Goal: Transaction & Acquisition: Purchase product/service

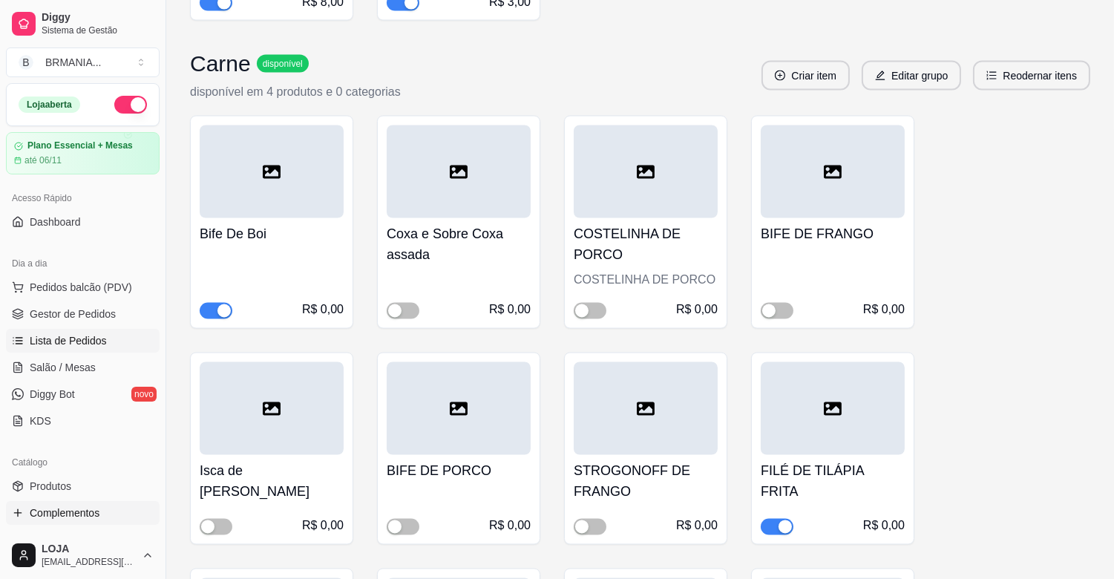
click at [70, 343] on span "Lista de Pedidos" at bounding box center [68, 340] width 77 height 15
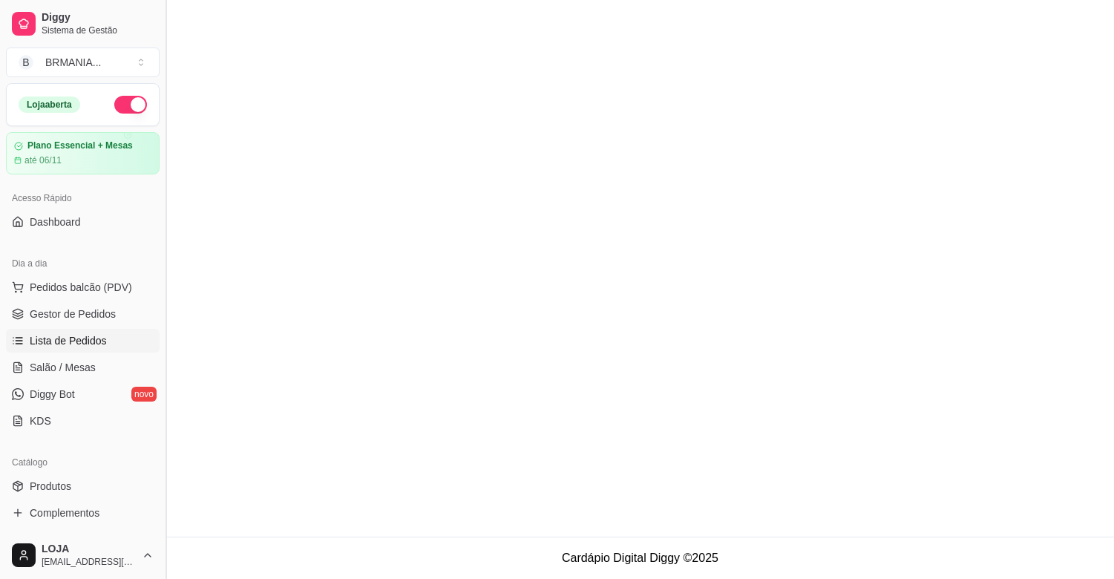
drag, startPoint x: 160, startPoint y: 290, endPoint x: 165, endPoint y: 329, distance: 39.7
click at [161, 306] on button "Toggle Sidebar" at bounding box center [166, 289] width 12 height 579
click at [165, 329] on button "Toggle Sidebar" at bounding box center [166, 289] width 12 height 579
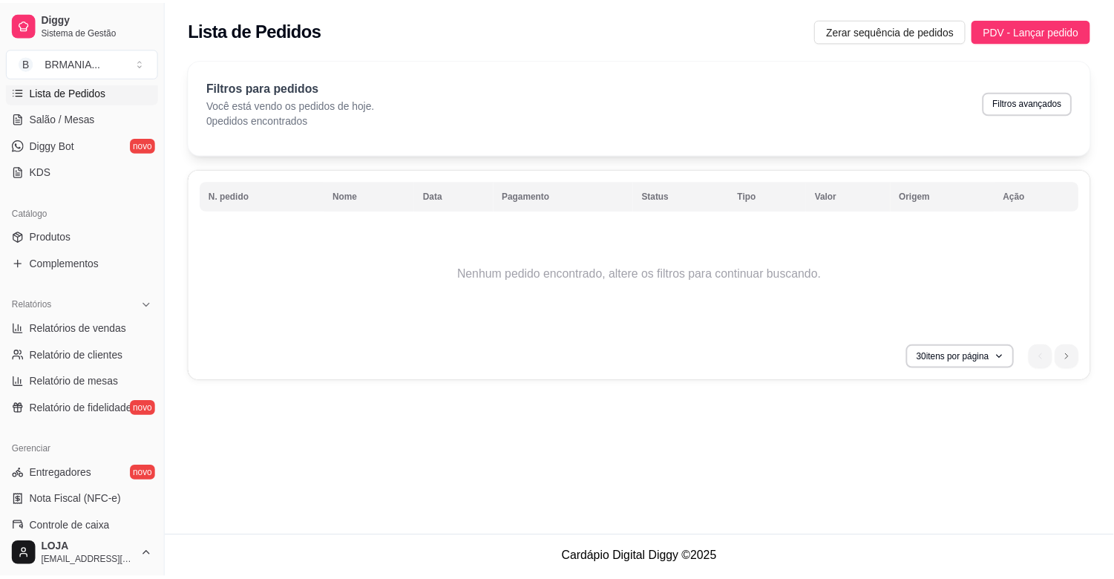
scroll to position [251, 0]
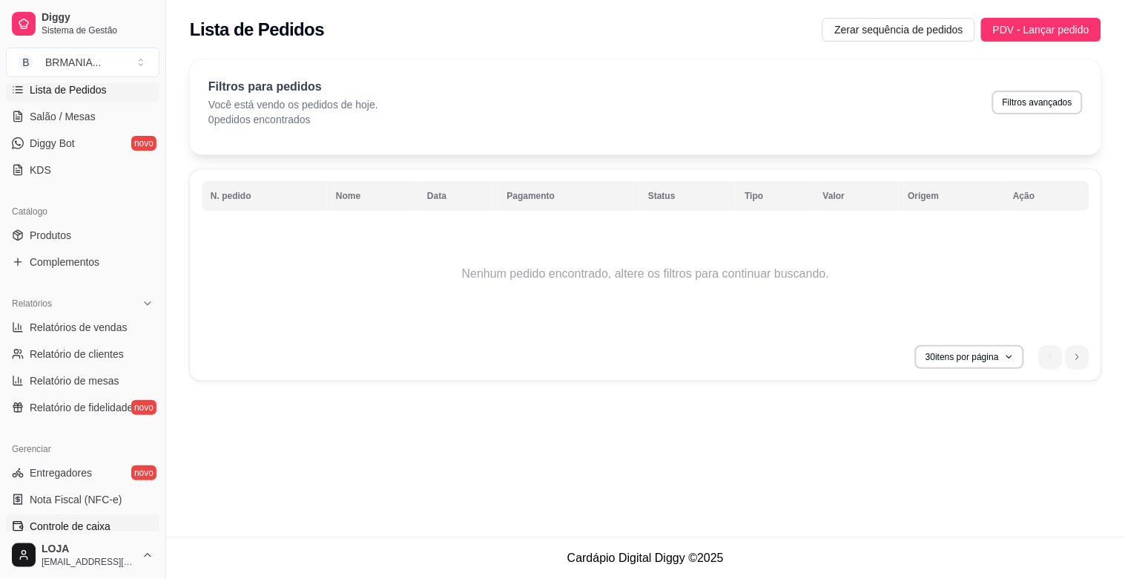
click at [62, 524] on span "Controle de caixa" at bounding box center [70, 526] width 81 height 15
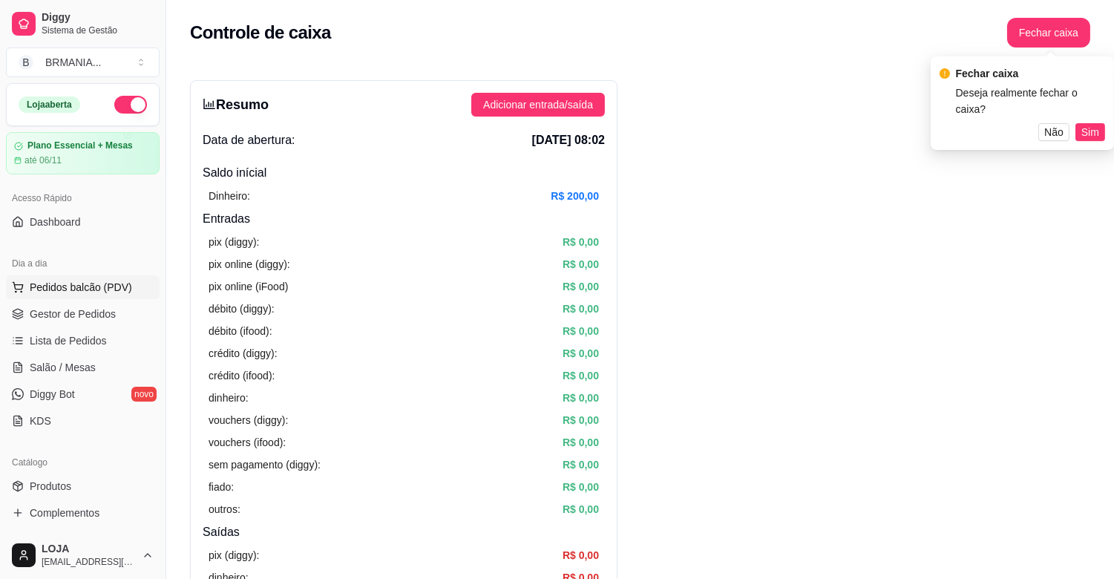
click at [79, 280] on span "Pedidos balcão (PDV)" at bounding box center [81, 287] width 102 height 15
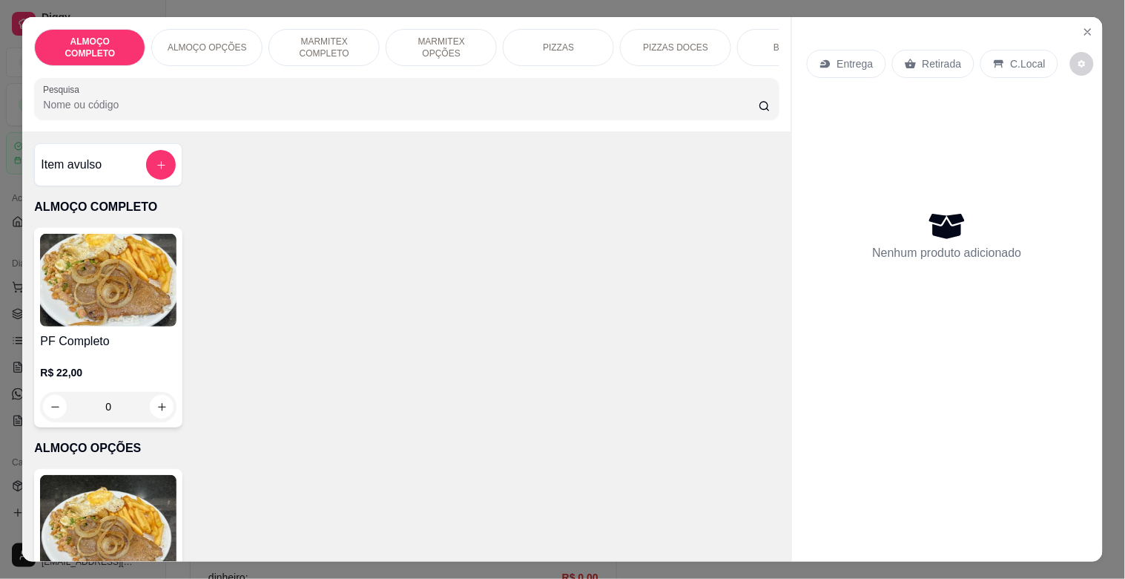
click at [64, 239] on div "PF Completo R$ 22,00 0" at bounding box center [108, 328] width 148 height 200
click at [158, 300] on img at bounding box center [108, 280] width 137 height 93
click at [105, 473] on div "Item avulso ALMOÇO COMPLETO PF Completo R$ 22,00 0 ALMOÇO OPÇÕES Prato do dia o…" at bounding box center [406, 346] width 769 height 430
click at [111, 507] on img at bounding box center [108, 521] width 137 height 93
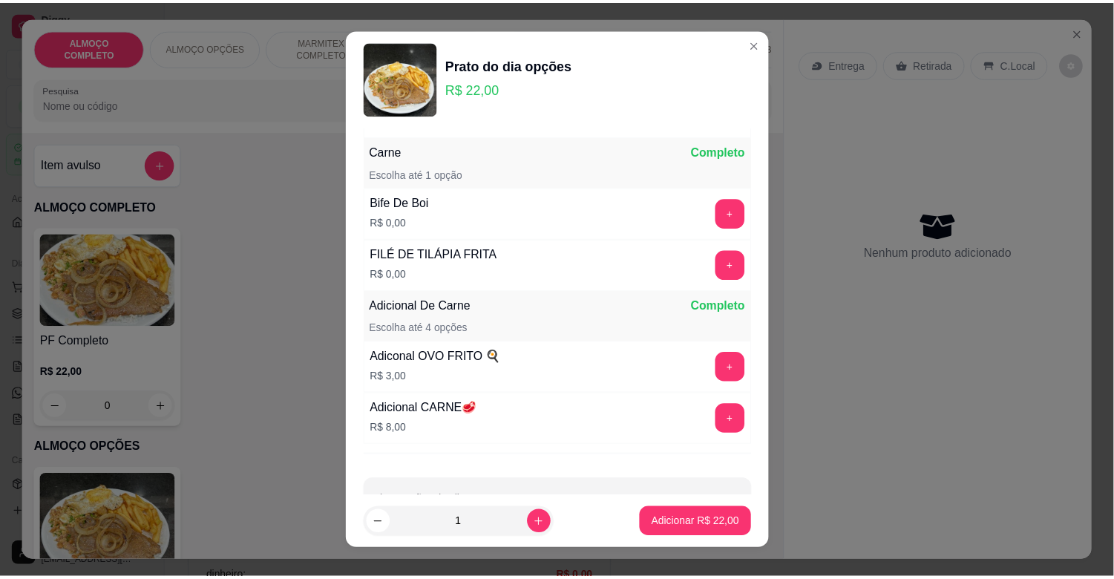
scroll to position [450, 0]
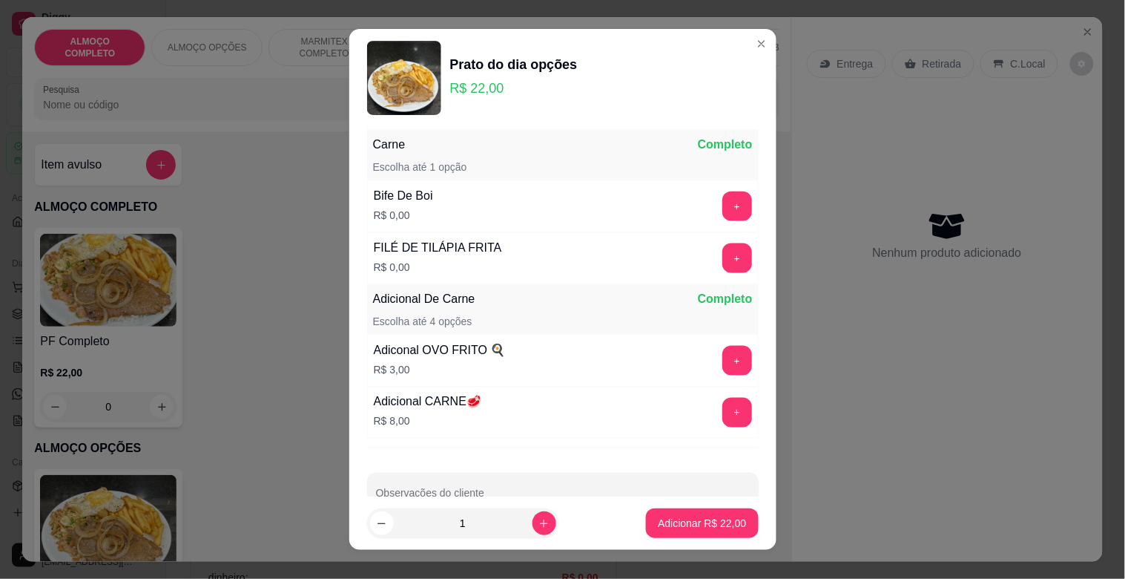
drag, startPoint x: 788, startPoint y: 397, endPoint x: 906, endPoint y: 395, distance: 118.0
click at [792, 398] on div "Entrega Retirada C.Local Nenhum produto adicionado" at bounding box center [947, 277] width 311 height 520
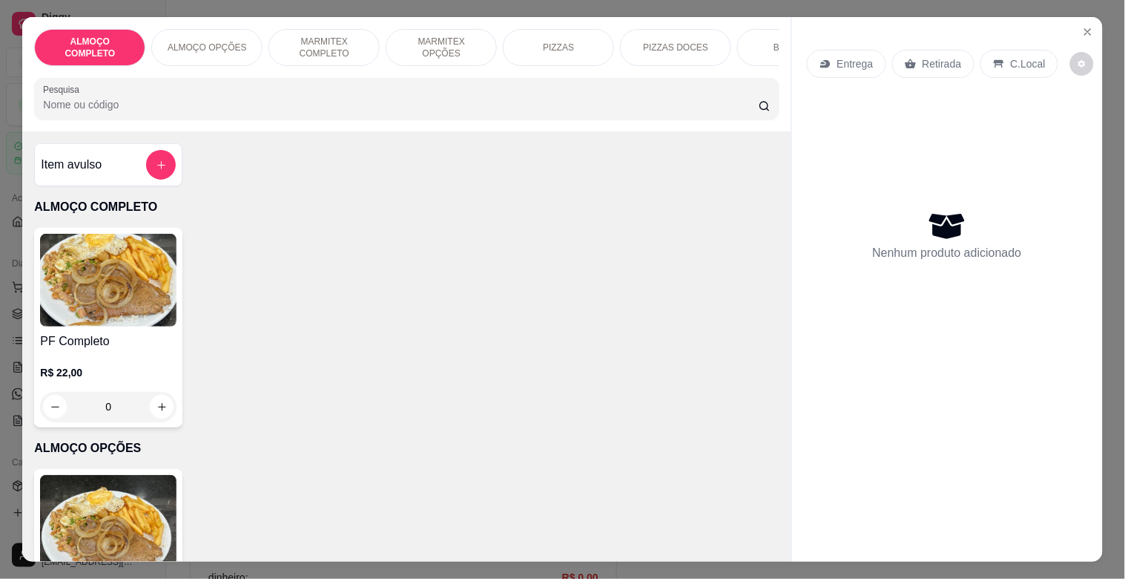
drag, startPoint x: 952, startPoint y: 388, endPoint x: 903, endPoint y: 380, distance: 49.6
click at [952, 387] on div "Entrega Retirada C.Local Nenhum produto adicionado" at bounding box center [947, 277] width 311 height 520
click at [1094, 24] on button "Close" at bounding box center [1088, 32] width 24 height 24
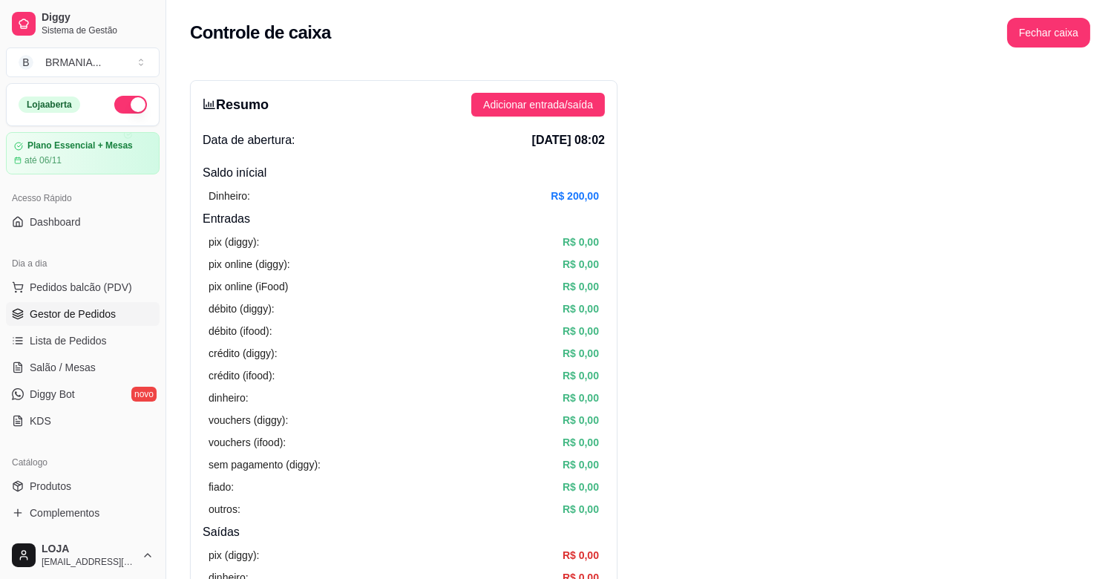
click at [88, 312] on span "Gestor de Pedidos" at bounding box center [73, 313] width 86 height 15
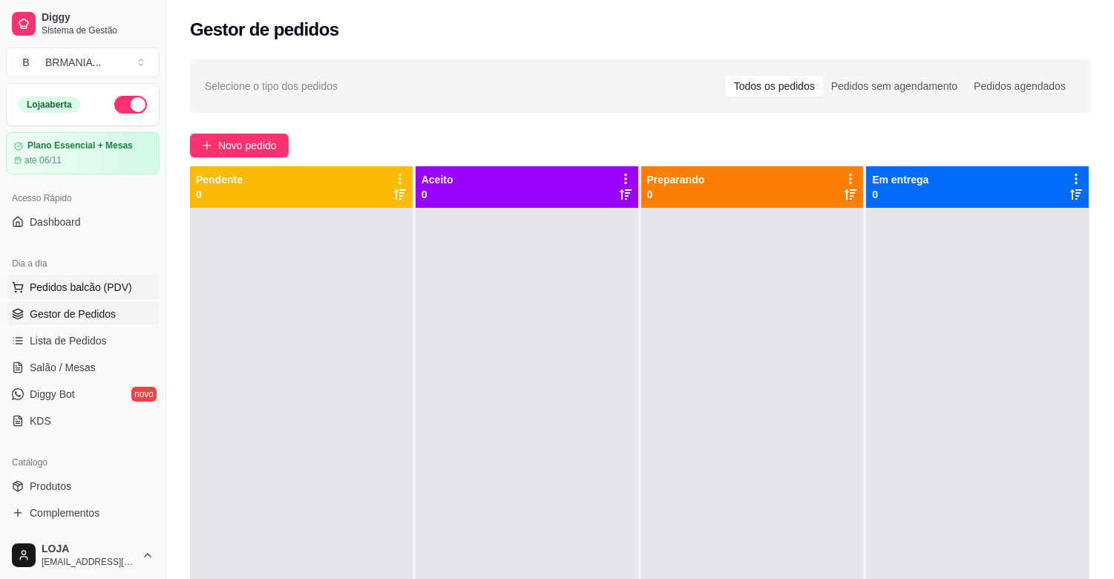
click at [89, 280] on span "Pedidos balcão (PDV)" at bounding box center [81, 287] width 102 height 15
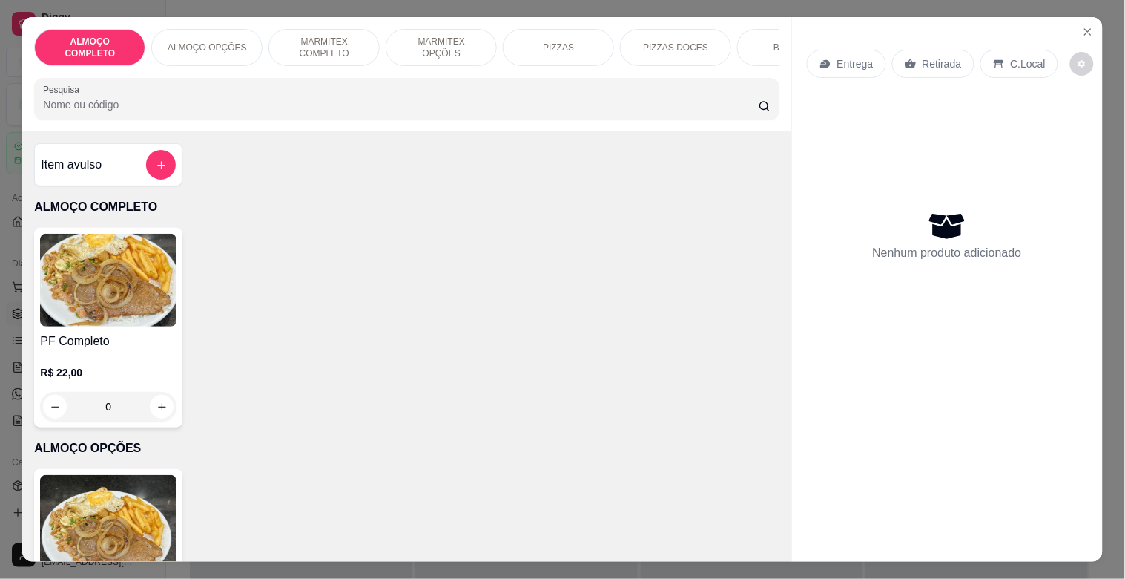
click at [121, 175] on div "Item avulso" at bounding box center [108, 165] width 135 height 30
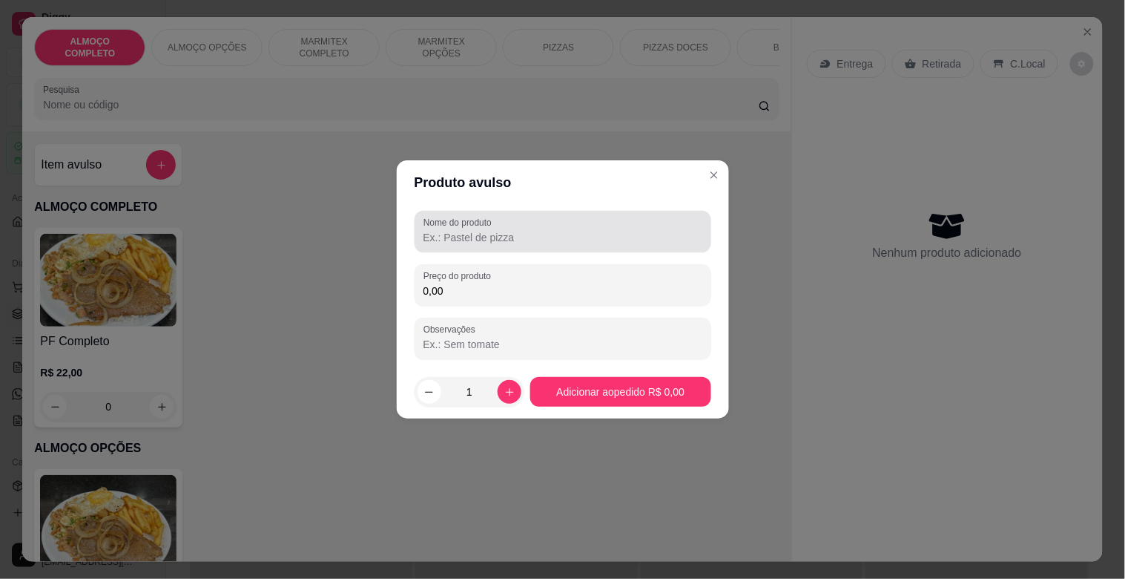
click at [528, 225] on div at bounding box center [563, 232] width 279 height 30
type input "SO PEIXE"
click at [595, 306] on div "Nome do produto SO PEIXE Preço do produto 0,00 Observações" at bounding box center [563, 285] width 297 height 148
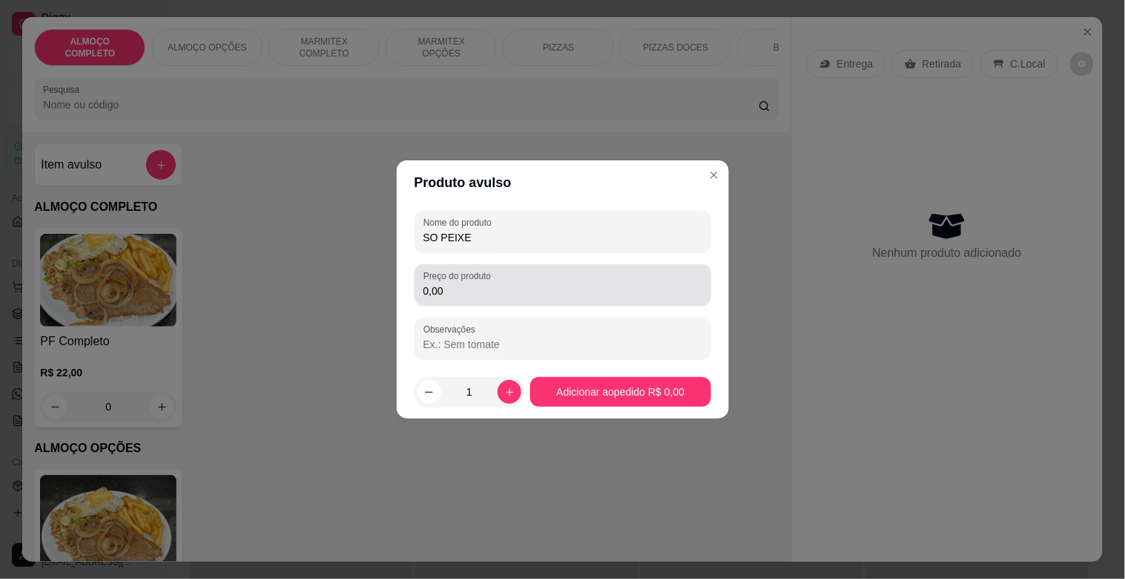
click at [591, 287] on input "0,00" at bounding box center [563, 290] width 279 height 15
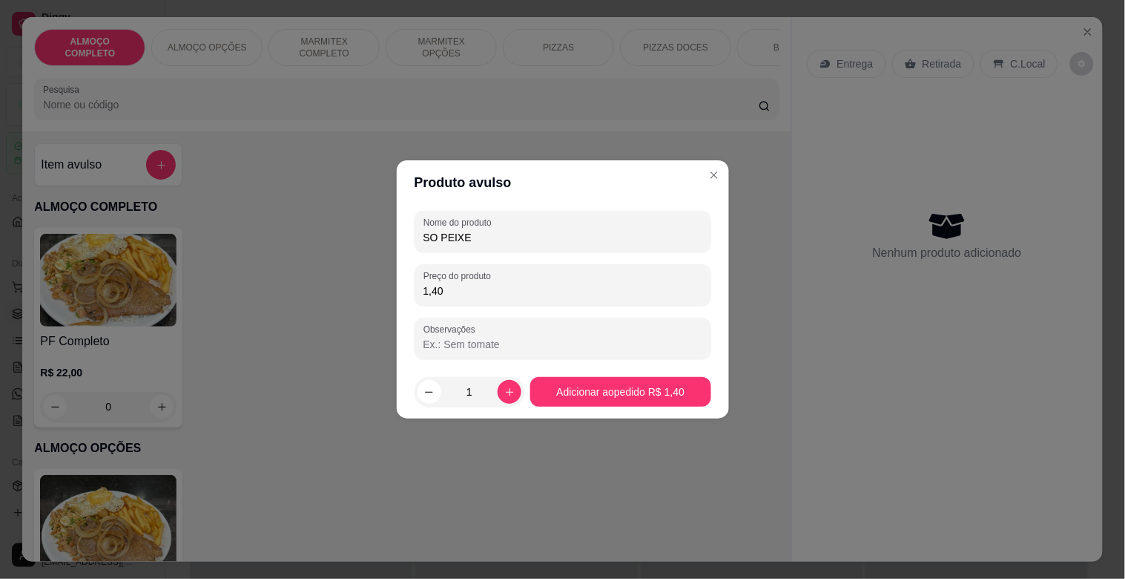
type input "1,40"
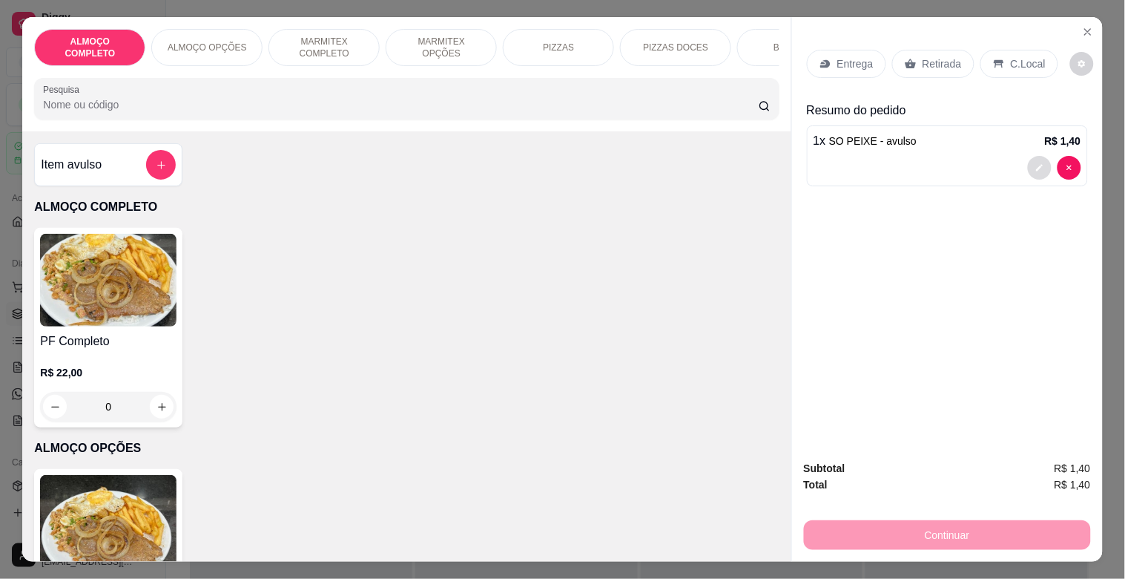
click at [1028, 160] on button "decrease-product-quantity" at bounding box center [1040, 168] width 24 height 24
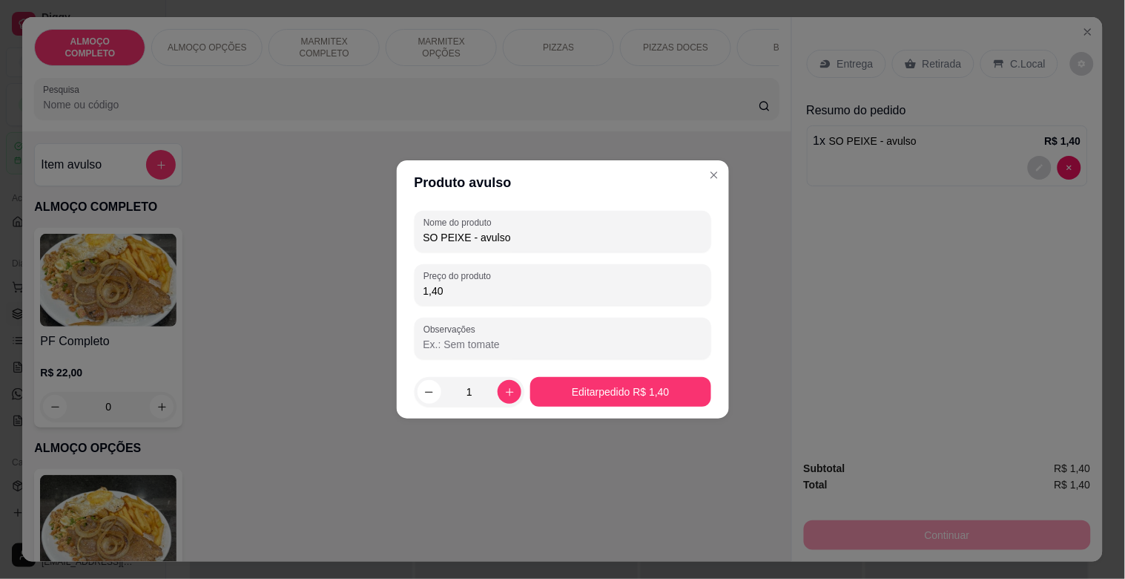
click at [499, 291] on input "1,40" at bounding box center [563, 290] width 279 height 15
type input "14,00"
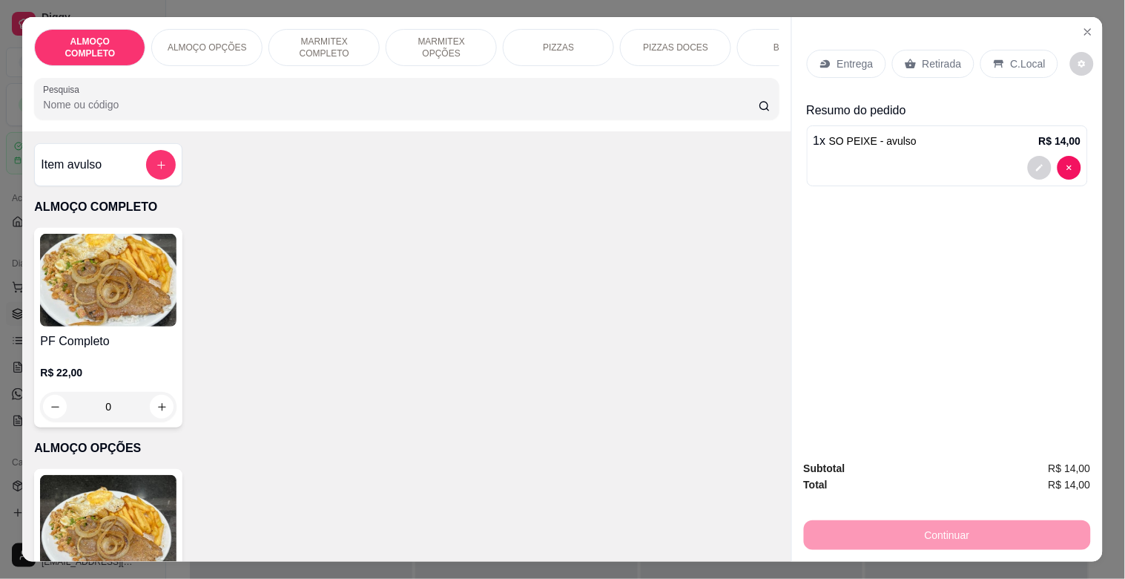
click at [956, 53] on div "Retirada" at bounding box center [934, 64] width 82 height 28
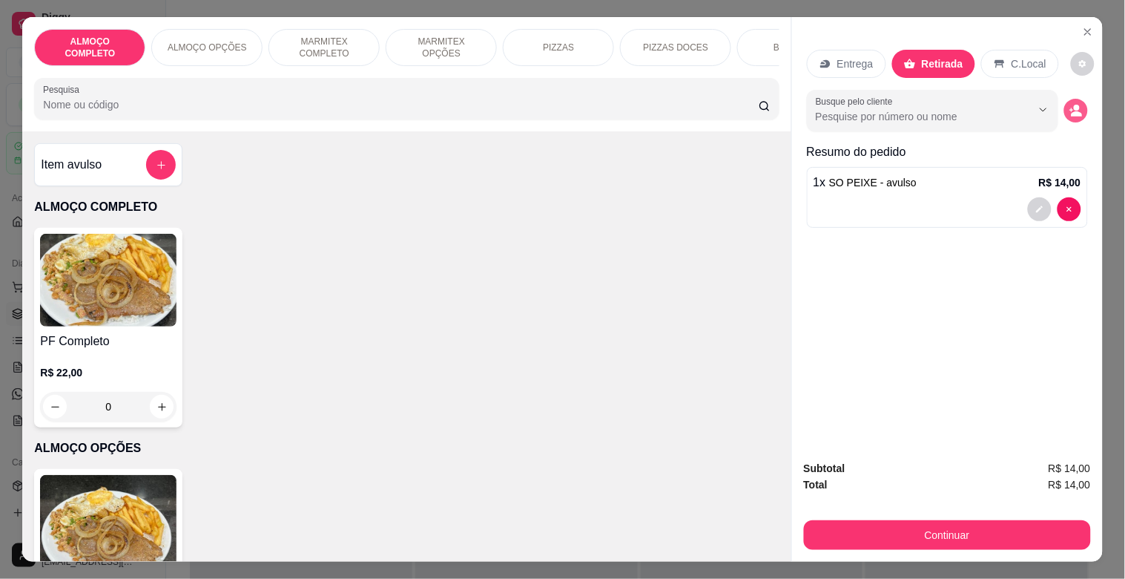
click at [1071, 112] on icon "decrease-product-quantity" at bounding box center [1076, 114] width 11 height 5
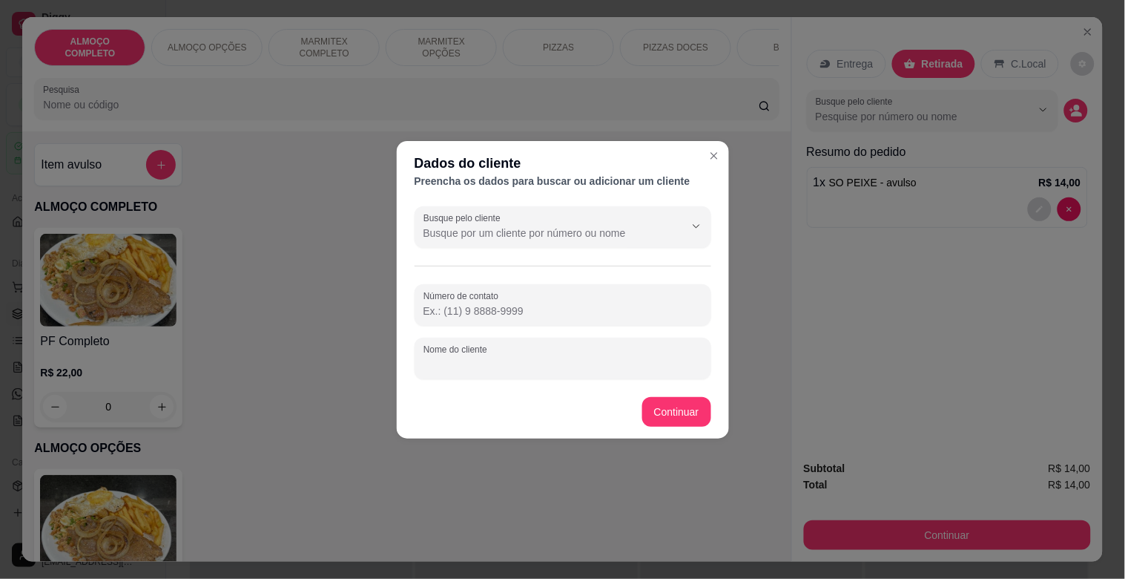
click at [576, 364] on input "Nome do cliente" at bounding box center [563, 364] width 279 height 15
type input "VALINHO"
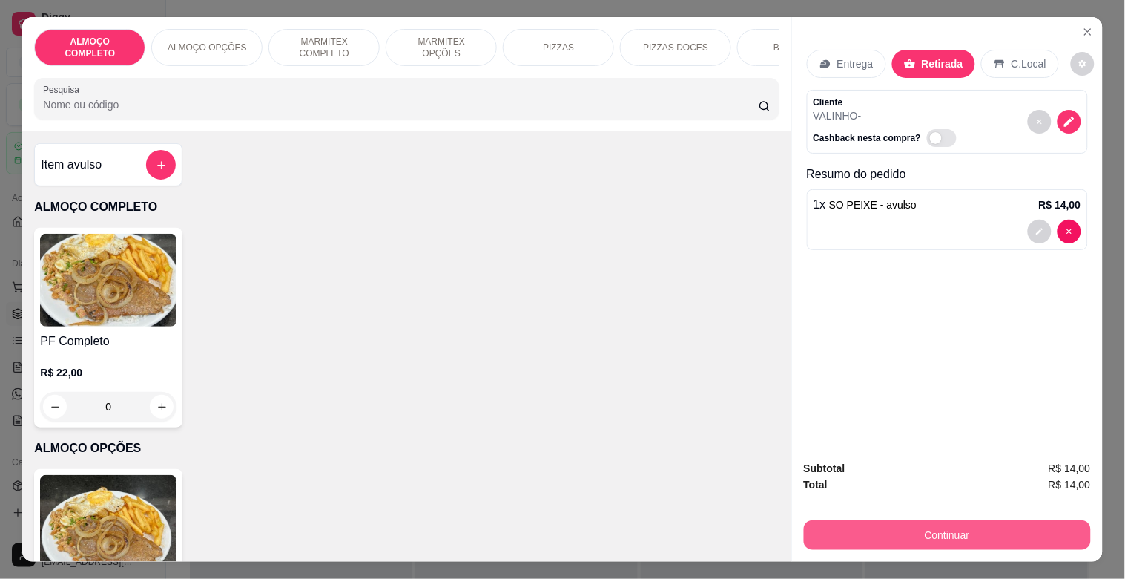
click at [1041, 522] on button "Continuar" at bounding box center [947, 535] width 287 height 30
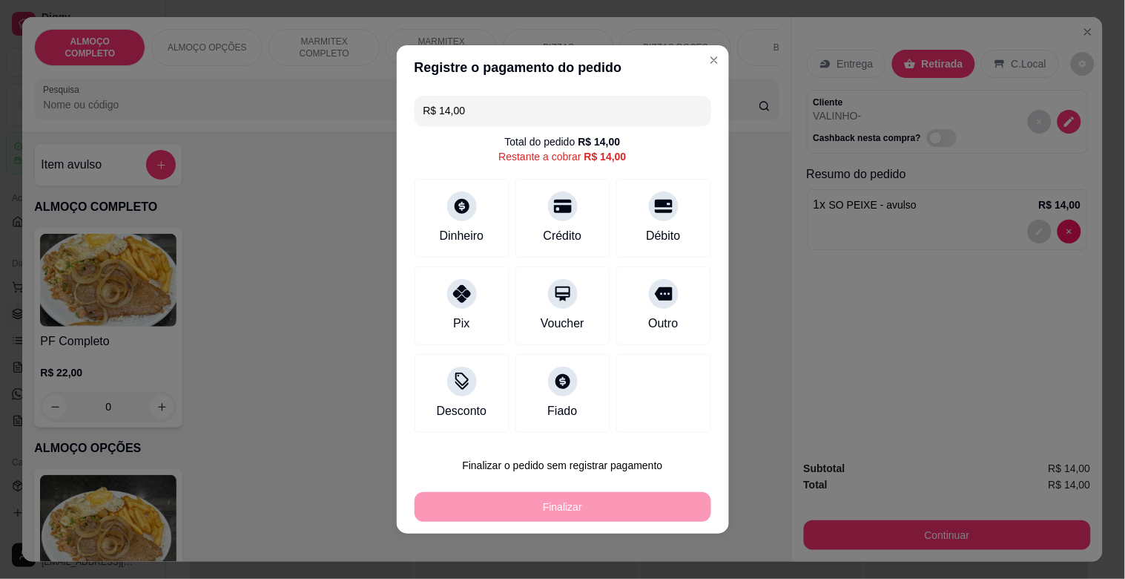
drag, startPoint x: 650, startPoint y: 302, endPoint x: 654, endPoint y: 487, distance: 185.5
click at [650, 300] on div at bounding box center [664, 294] width 30 height 30
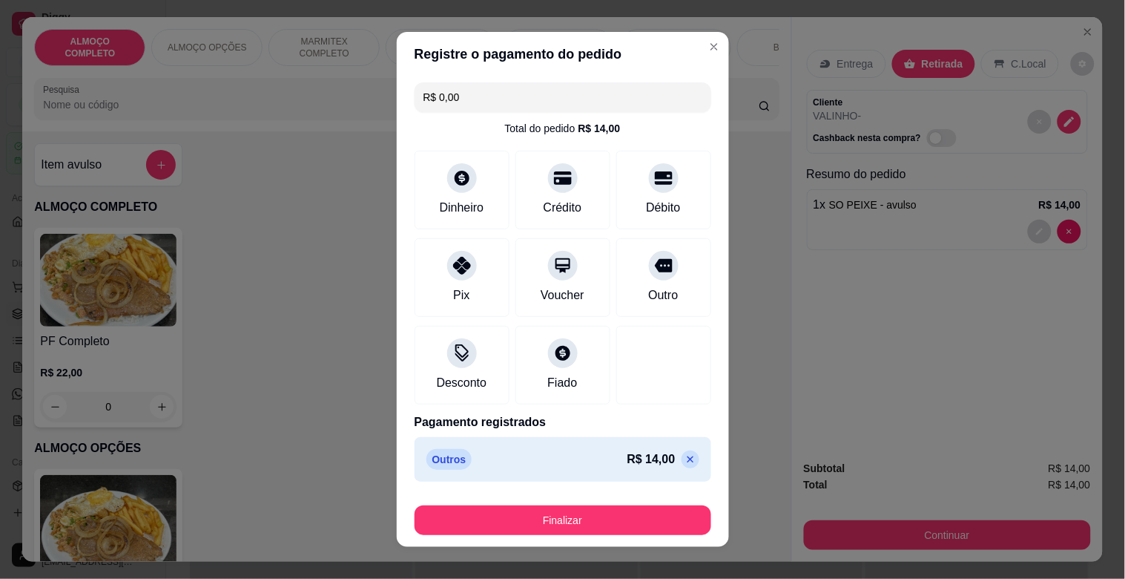
click at [585, 516] on button "Finalizar" at bounding box center [563, 520] width 297 height 30
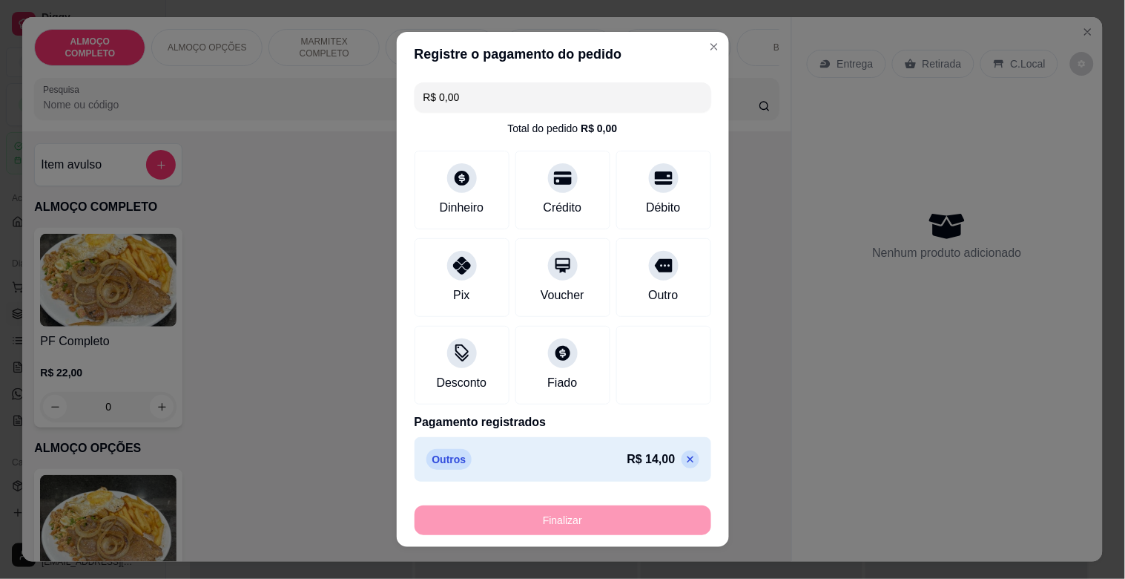
type input "-R$ 14,00"
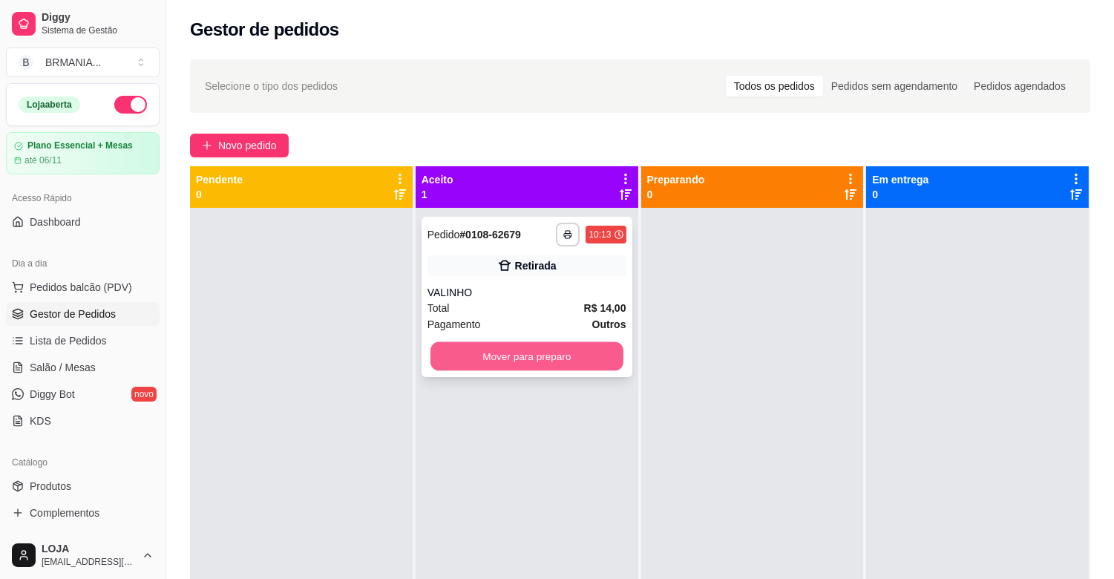
click at [550, 361] on button "Mover para preparo" at bounding box center [526, 356] width 193 height 29
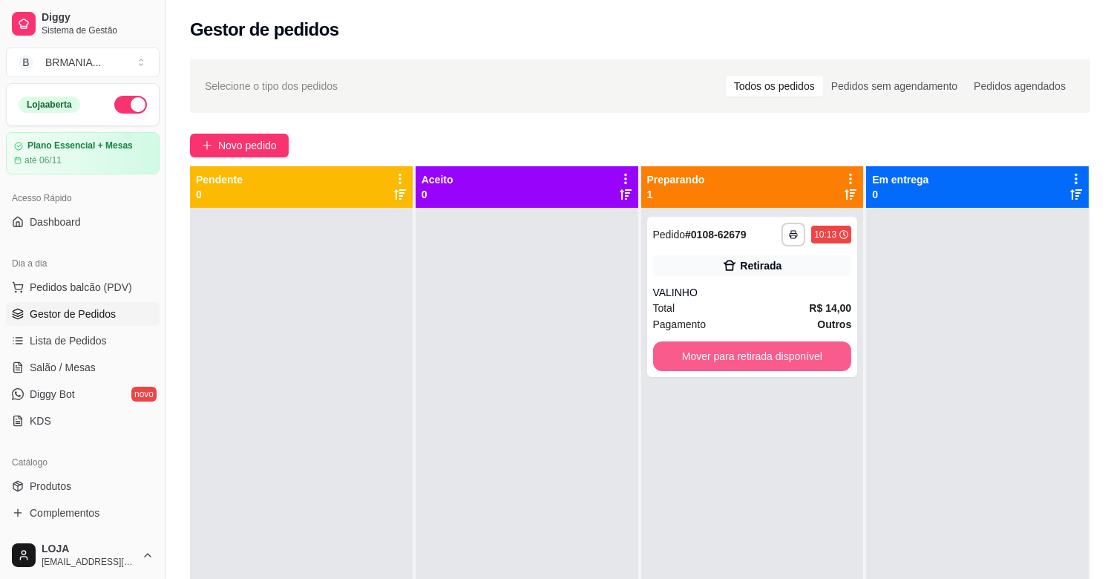
click at [708, 361] on button "Mover para retirada disponível" at bounding box center [752, 356] width 199 height 30
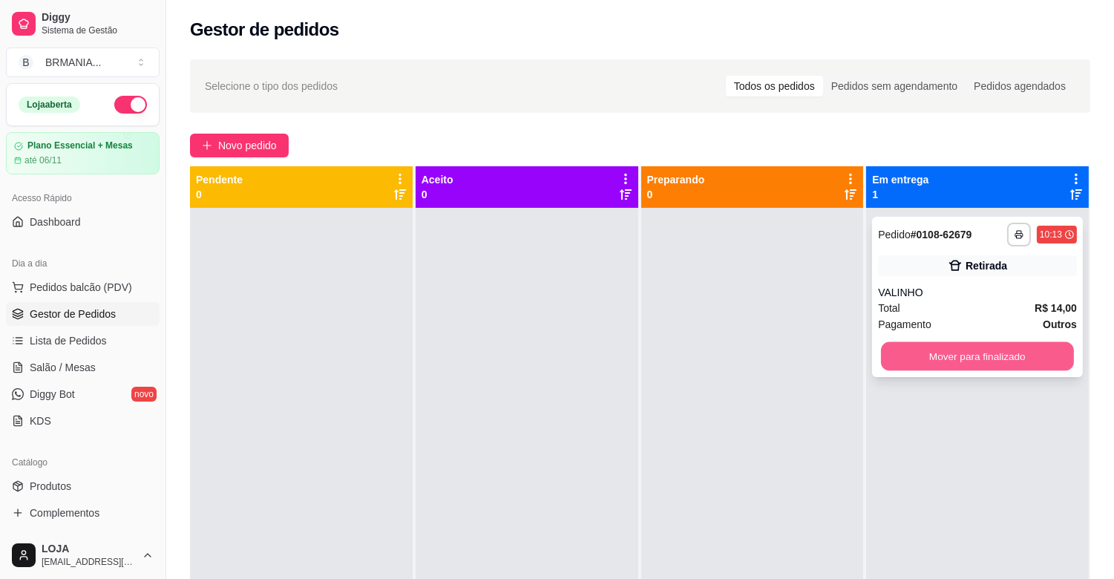
click at [895, 359] on button "Mover para finalizado" at bounding box center [977, 356] width 193 height 29
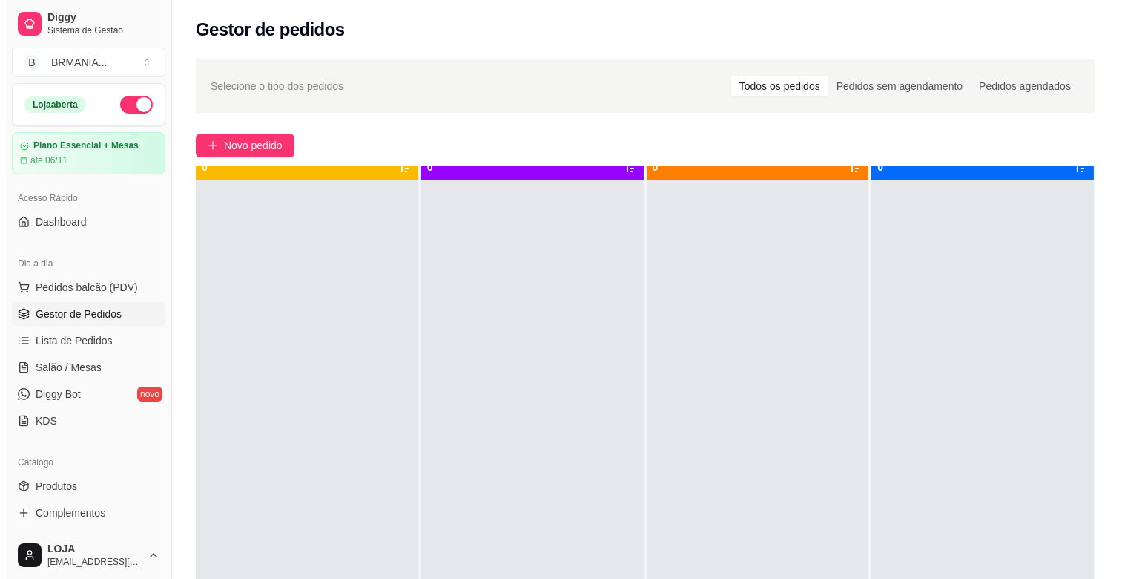
scroll to position [41, 0]
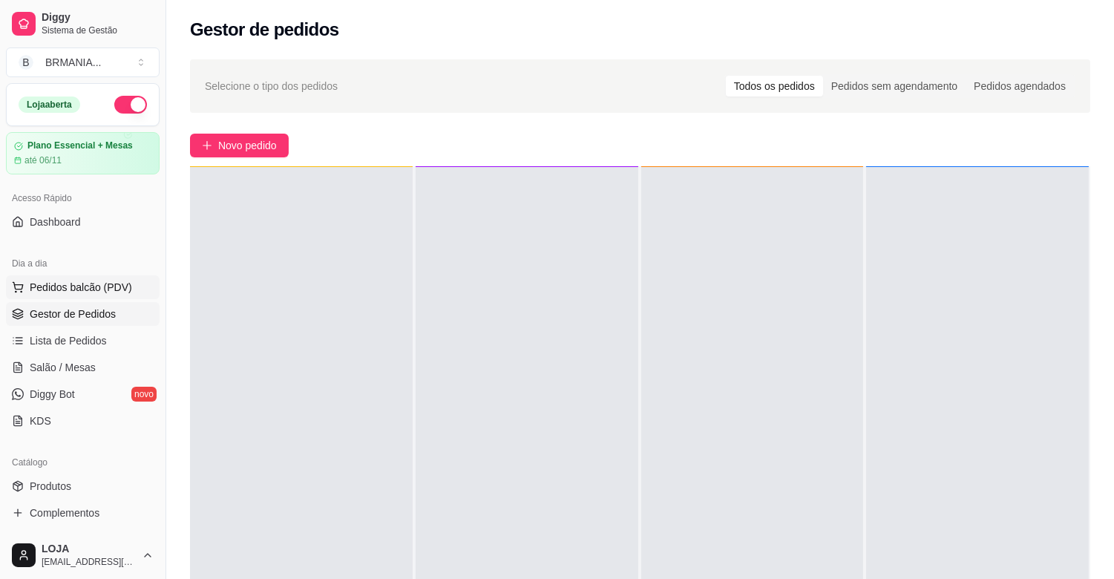
click at [94, 294] on span "Pedidos balcão (PDV)" at bounding box center [81, 287] width 102 height 15
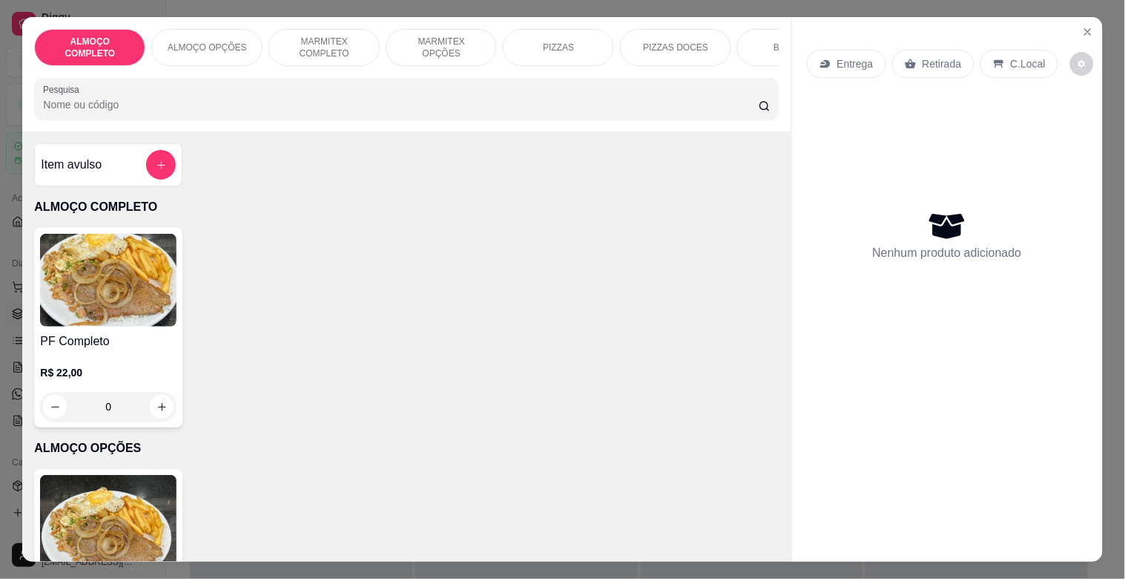
click at [434, 46] on p "MARMITEX OPÇÕES" at bounding box center [441, 48] width 86 height 24
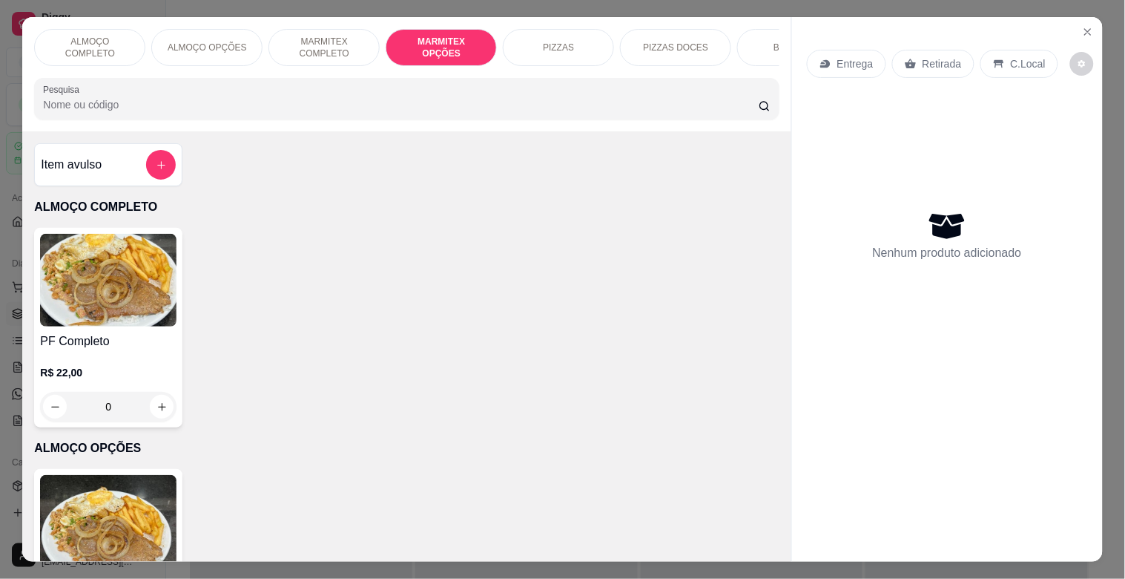
scroll to position [36, 0]
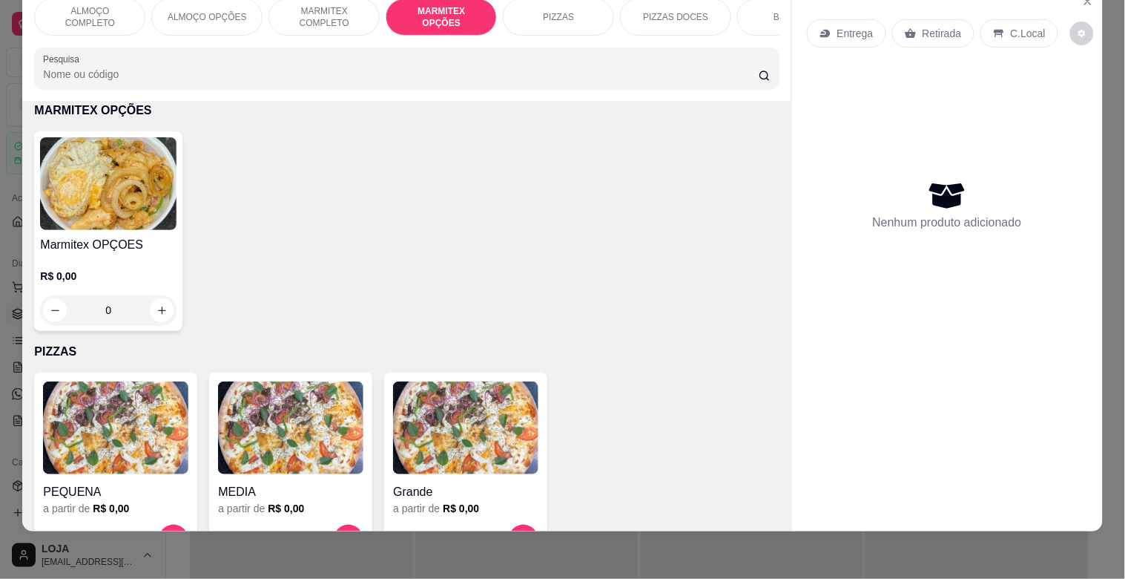
click at [86, 197] on img at bounding box center [108, 183] width 137 height 93
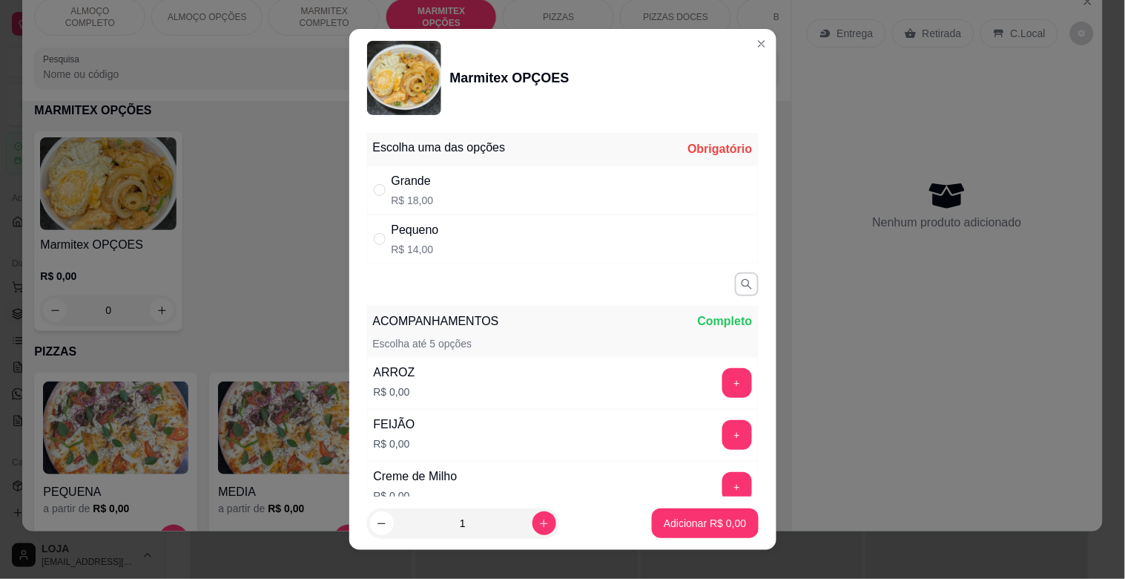
click at [456, 182] on div "Grande R$ 18,00" at bounding box center [563, 189] width 392 height 49
radio input "true"
click at [723, 369] on button "+" at bounding box center [738, 383] width 30 height 30
click at [723, 426] on button "+" at bounding box center [738, 435] width 30 height 30
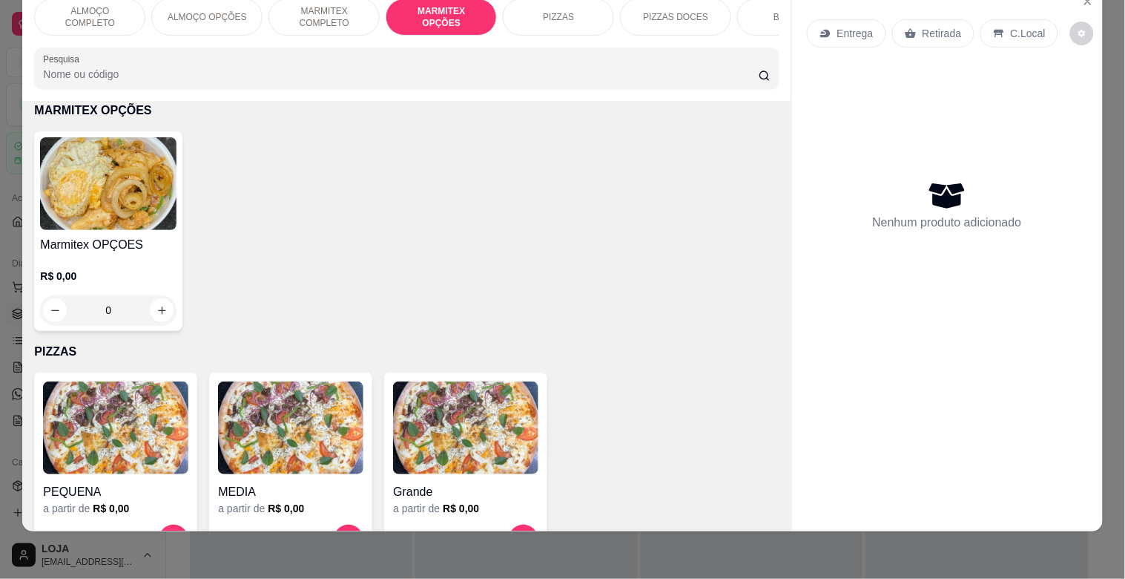
scroll to position [0, 0]
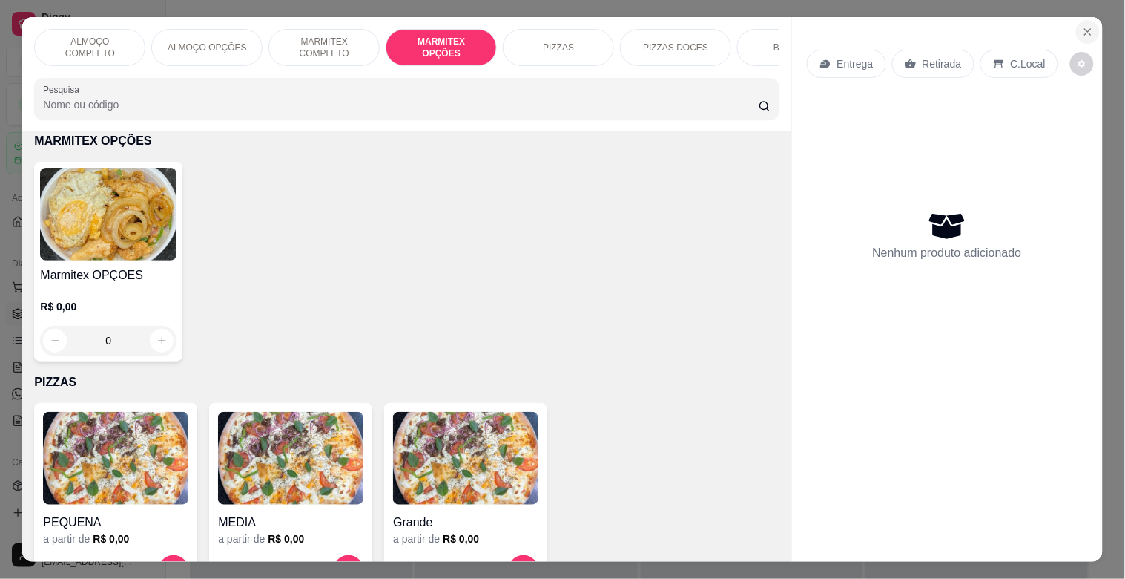
click at [1076, 22] on button "Close" at bounding box center [1088, 32] width 24 height 24
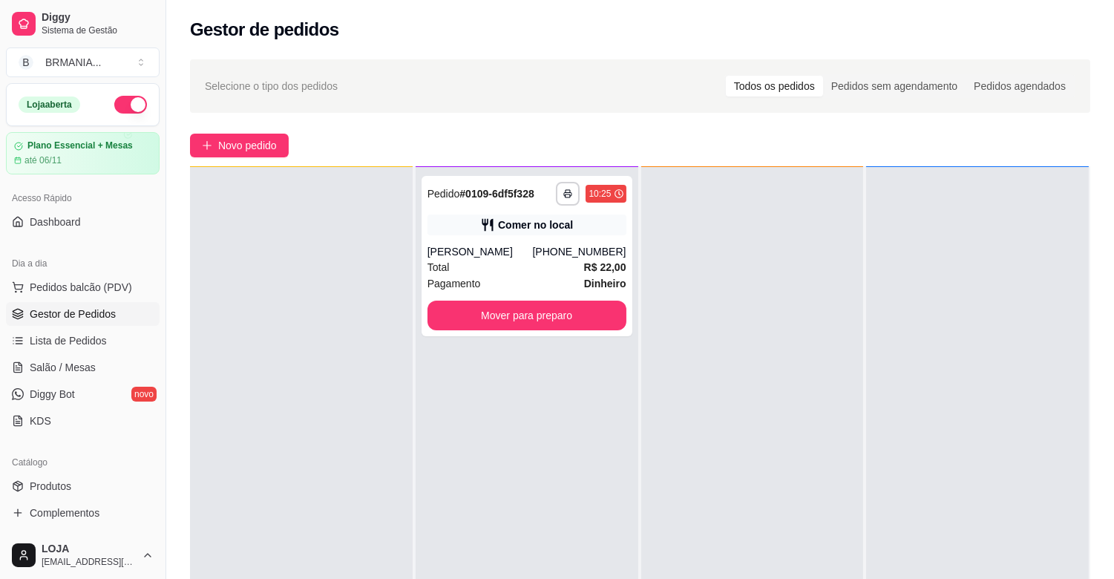
click at [1082, 24] on div "Gestor de pedidos" at bounding box center [640, 30] width 900 height 24
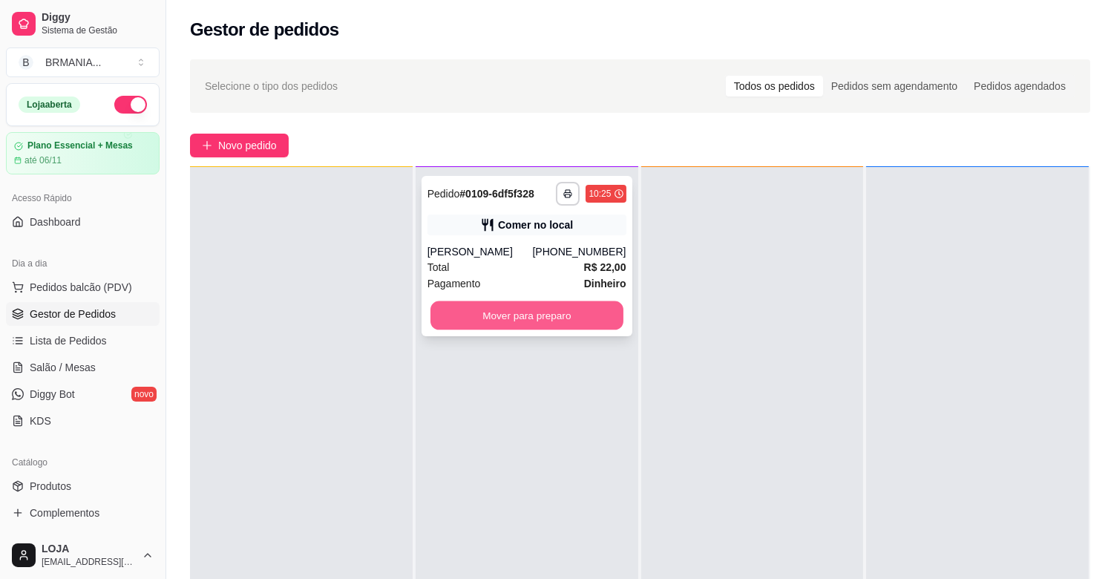
click at [588, 312] on button "Mover para preparo" at bounding box center [526, 315] width 193 height 29
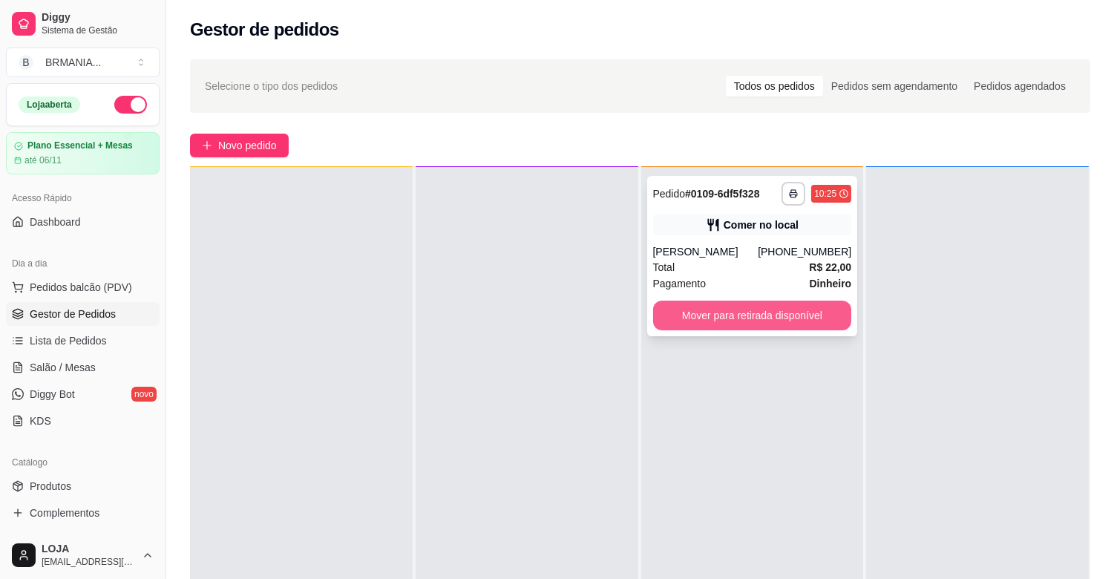
click at [718, 309] on button "Mover para retirada disponível" at bounding box center [752, 315] width 199 height 30
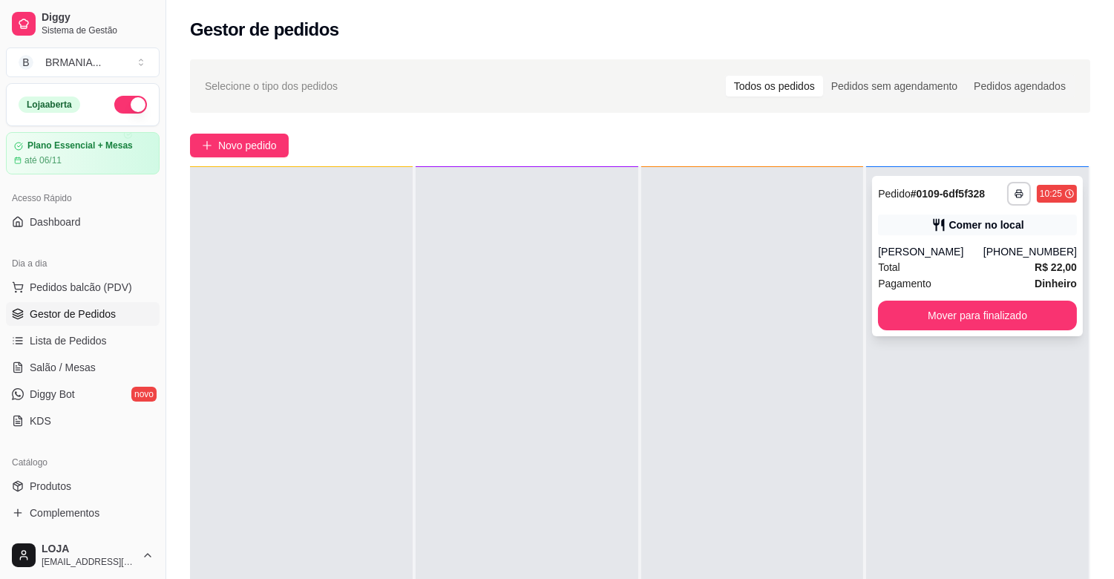
click at [948, 232] on div "Comer no local" at bounding box center [977, 224] width 199 height 21
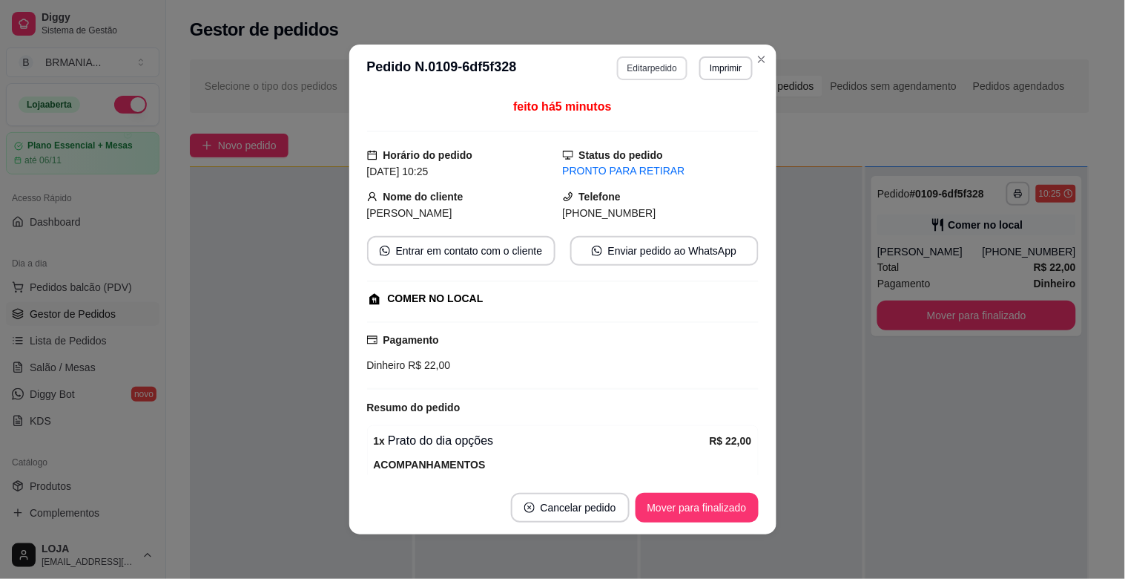
click at [665, 64] on button "Editar pedido" at bounding box center [652, 68] width 70 height 24
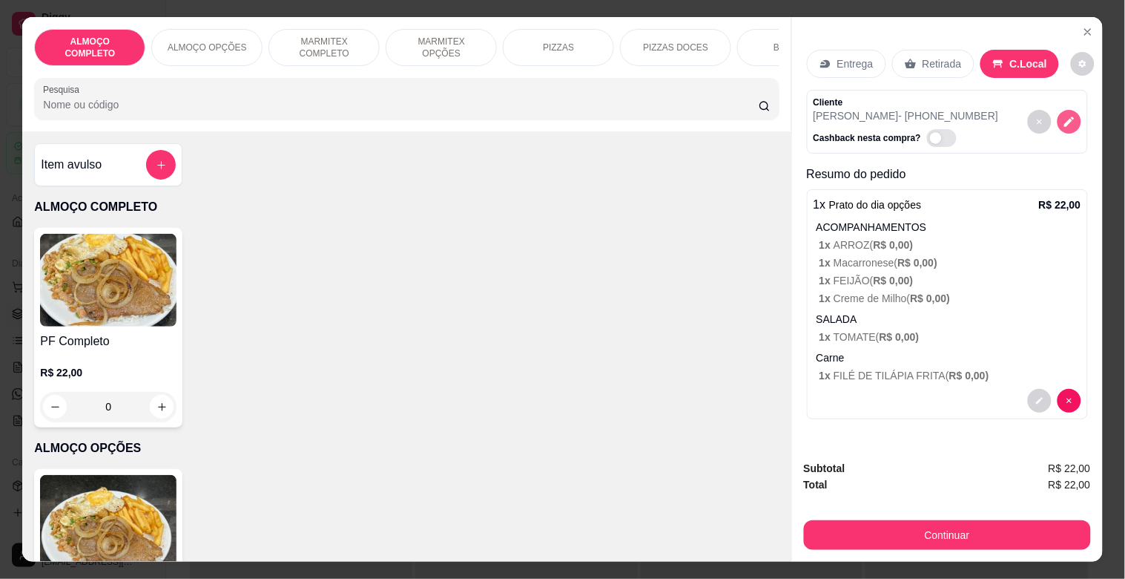
click at [1065, 115] on icon "decrease-product-quantity" at bounding box center [1069, 121] width 13 height 13
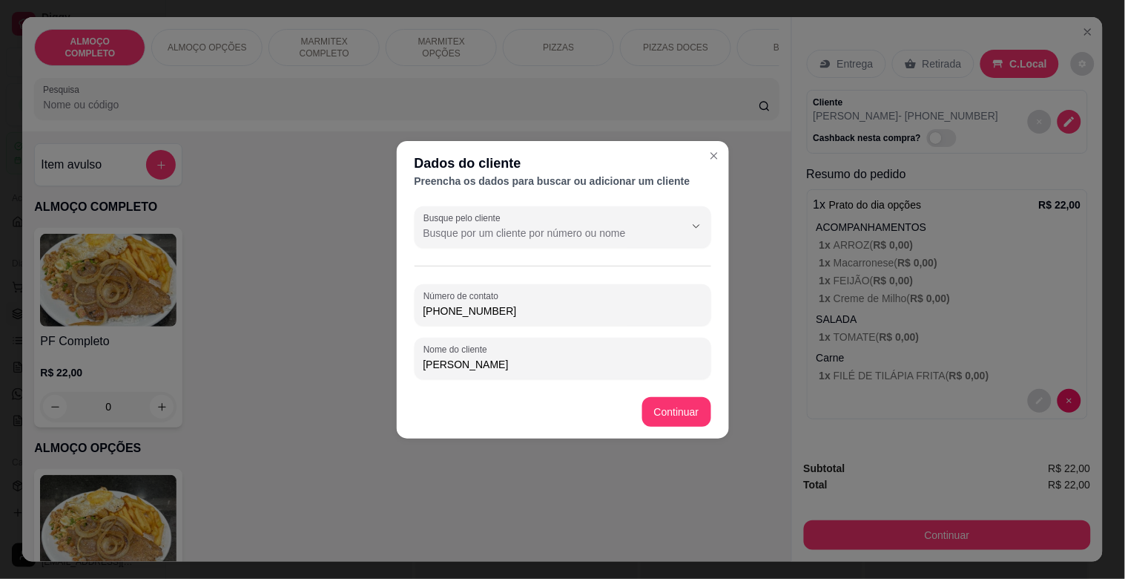
click at [549, 307] on input "[PHONE_NUMBER]" at bounding box center [563, 310] width 279 height 15
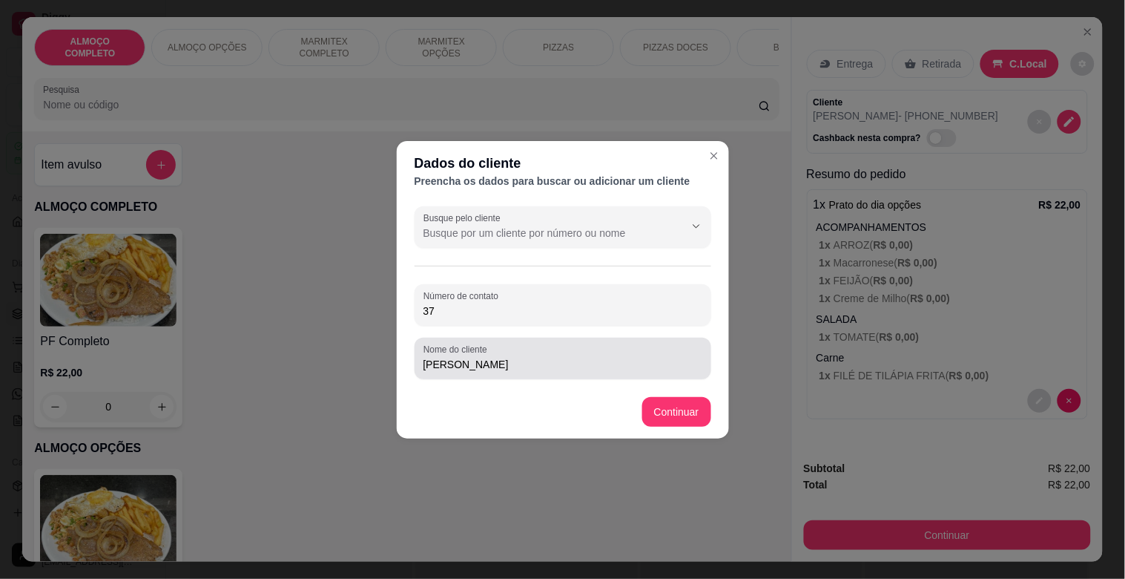
type input "3"
click at [484, 372] on div "[PERSON_NAME]" at bounding box center [563, 358] width 279 height 30
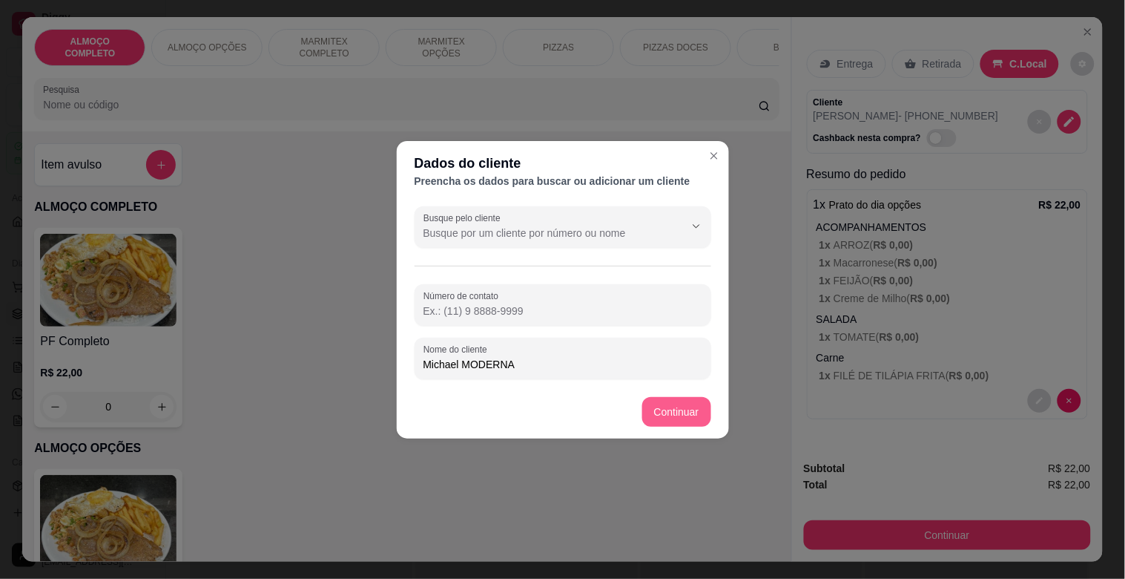
type input "Michael MODERNA"
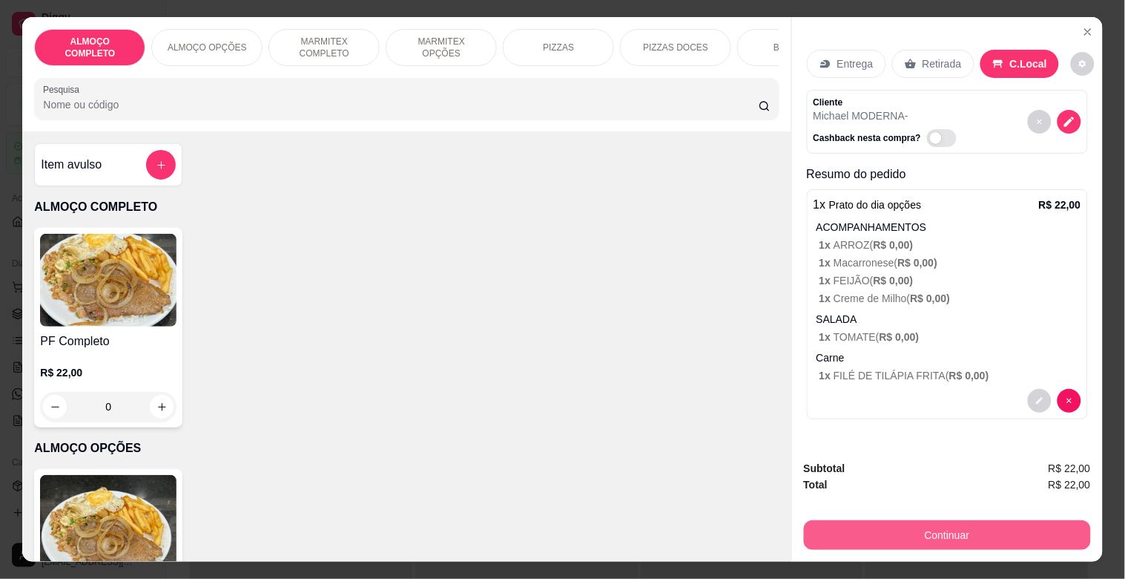
click at [978, 520] on button "Continuar" at bounding box center [947, 535] width 287 height 30
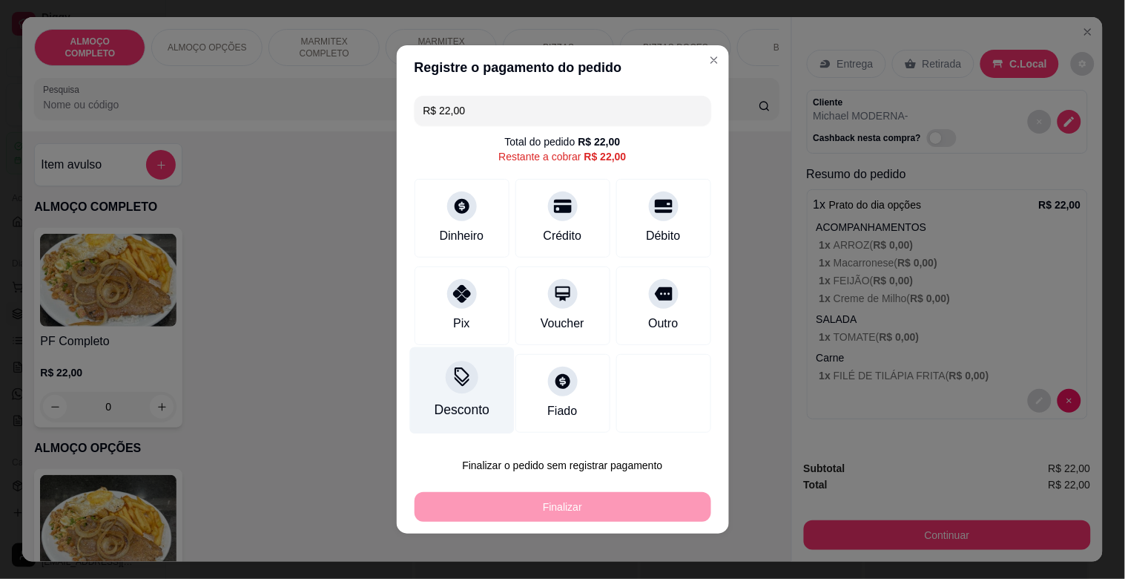
click at [460, 384] on icon at bounding box center [461, 376] width 19 height 19
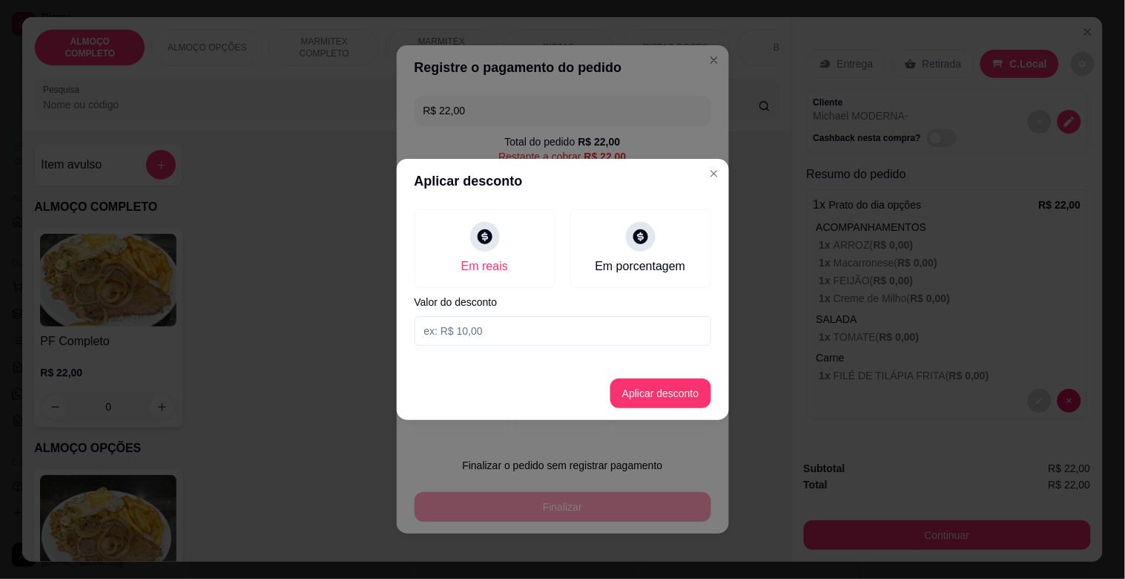
drag, startPoint x: 525, startPoint y: 301, endPoint x: 532, endPoint y: 324, distance: 23.9
click at [531, 319] on div "Em reais Em porcentagem Valor do desconto" at bounding box center [563, 277] width 332 height 148
click at [532, 324] on input at bounding box center [563, 331] width 297 height 30
type input "2,00"
click at [665, 403] on button "Aplicar desconto" at bounding box center [660, 393] width 97 height 29
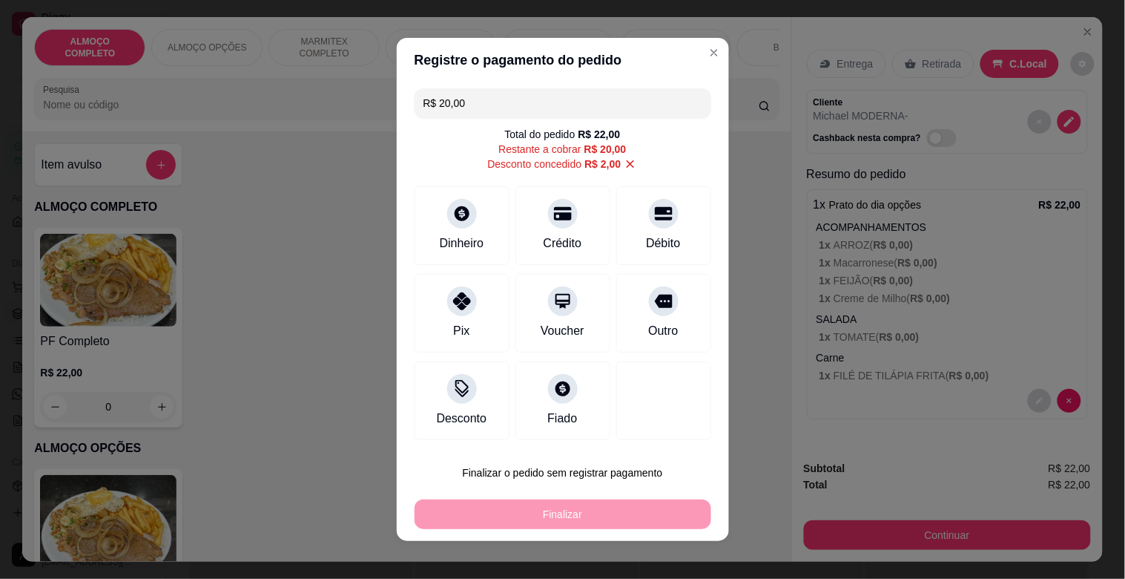
click at [646, 270] on div "R$ 20,00 Total do pedido R$ 22,00 Restante a cobrar R$ 20,00 Desconto concedido…" at bounding box center [563, 264] width 332 height 364
click at [647, 338] on div "Outro" at bounding box center [663, 329] width 33 height 19
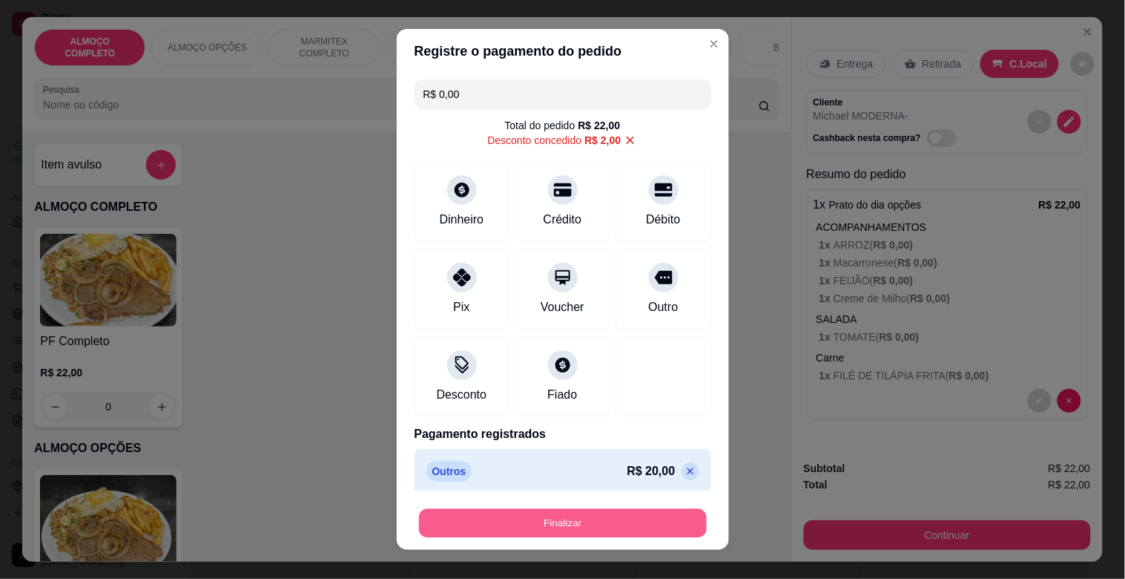
click at [573, 517] on button "Finalizar" at bounding box center [563, 523] width 288 height 29
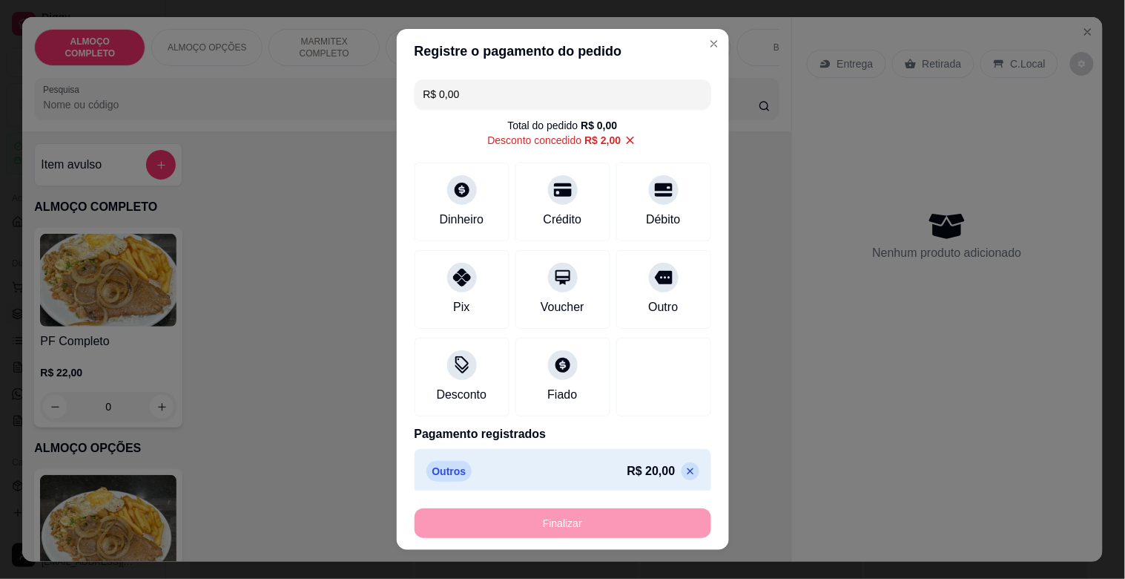
type input "-R$ 22,00"
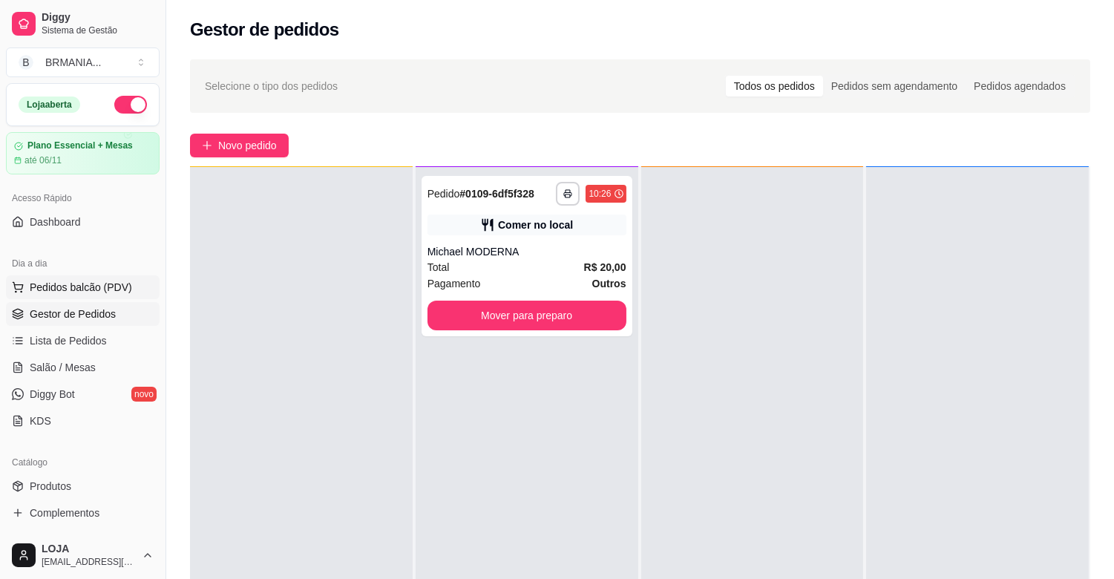
click at [101, 283] on span "Pedidos balcão (PDV)" at bounding box center [81, 287] width 102 height 15
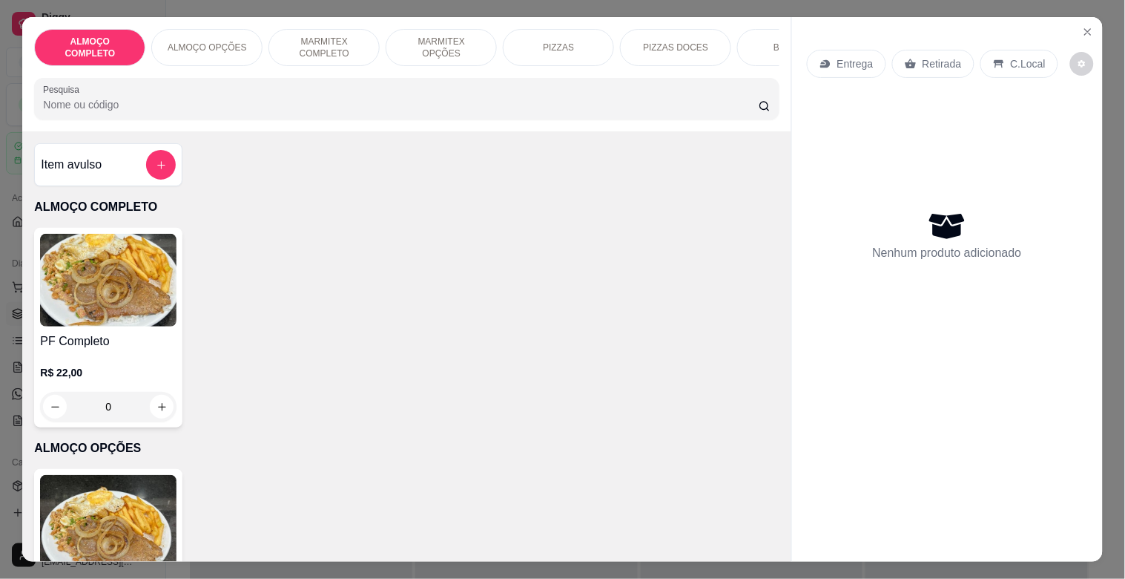
click at [161, 110] on input "Pesquisa" at bounding box center [401, 104] width 716 height 15
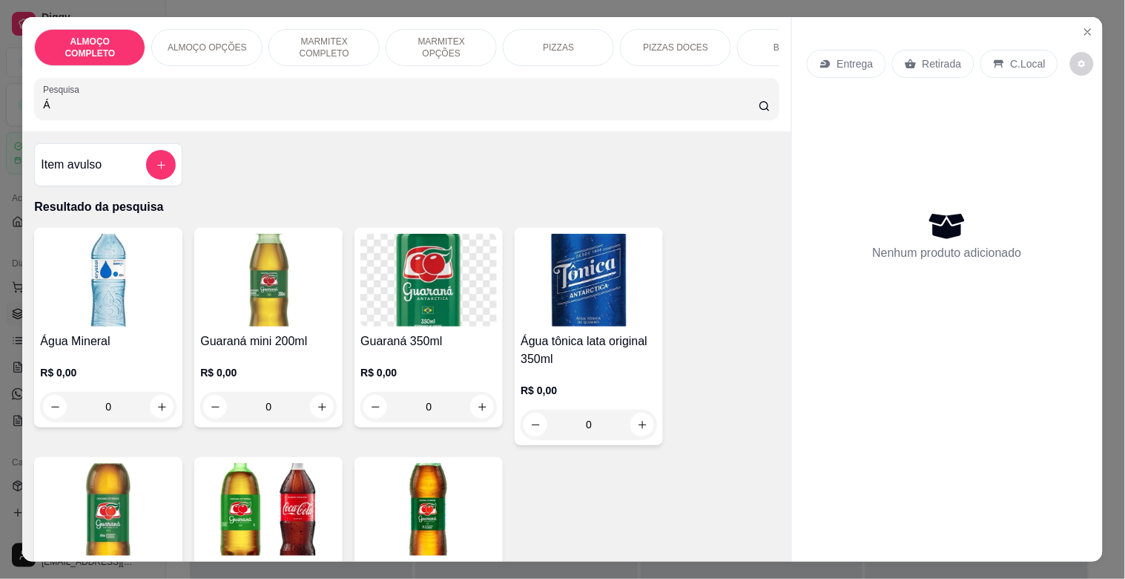
type input "Á"
click at [74, 350] on h4 "Água Mineral" at bounding box center [108, 341] width 137 height 18
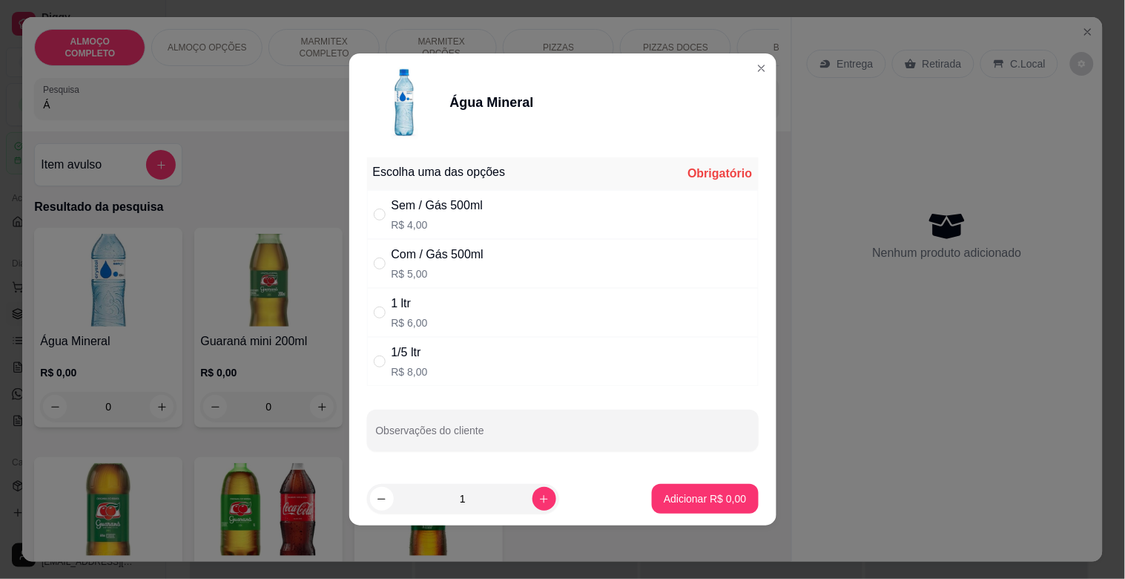
click at [499, 211] on div "Sem / Gás 500ml R$ 4,00" at bounding box center [563, 214] width 392 height 49
radio input "true"
click at [536, 490] on button "increase-product-quantity" at bounding box center [545, 499] width 24 height 24
type input "3"
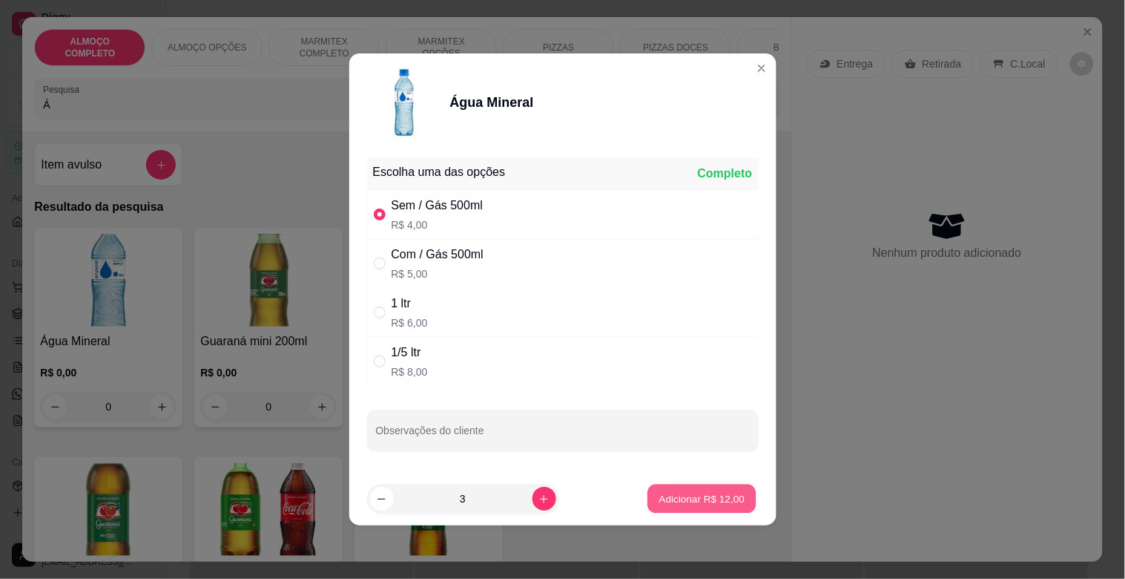
click at [717, 494] on p "Adicionar R$ 12,00" at bounding box center [703, 498] width 86 height 14
type input "3"
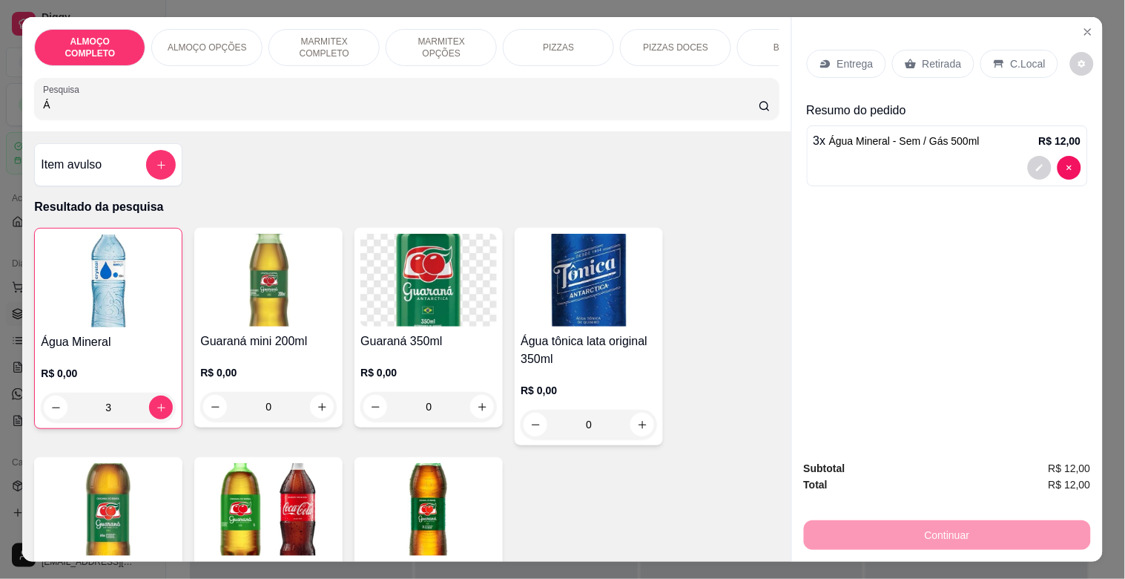
click at [131, 270] on img at bounding box center [108, 280] width 135 height 93
click at [240, 119] on div "Pesquisa Á" at bounding box center [406, 99] width 745 height 42
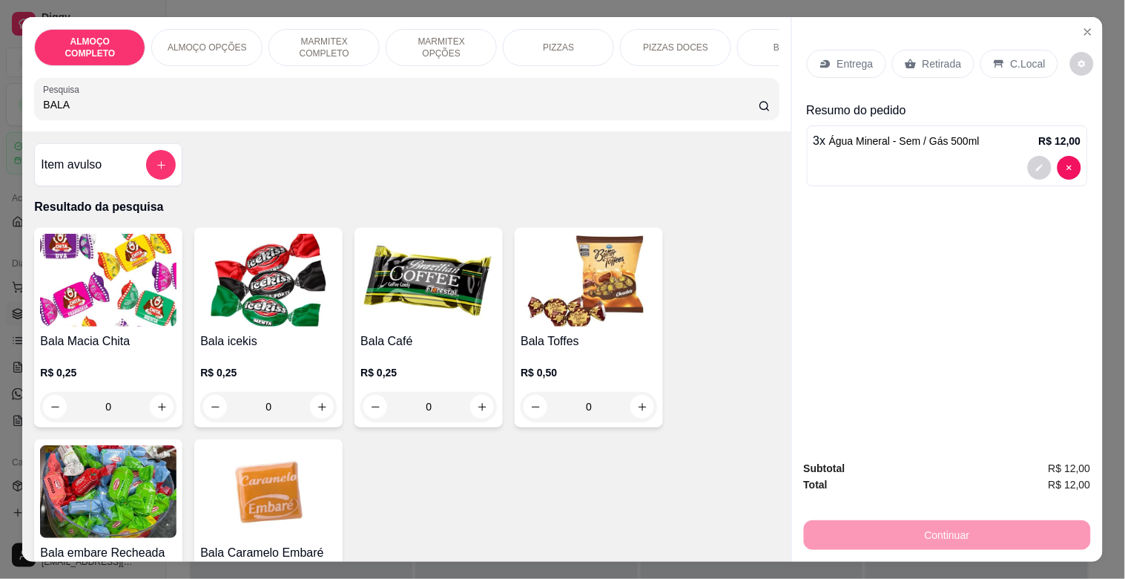
type input "BALA"
click at [286, 309] on img at bounding box center [268, 280] width 137 height 93
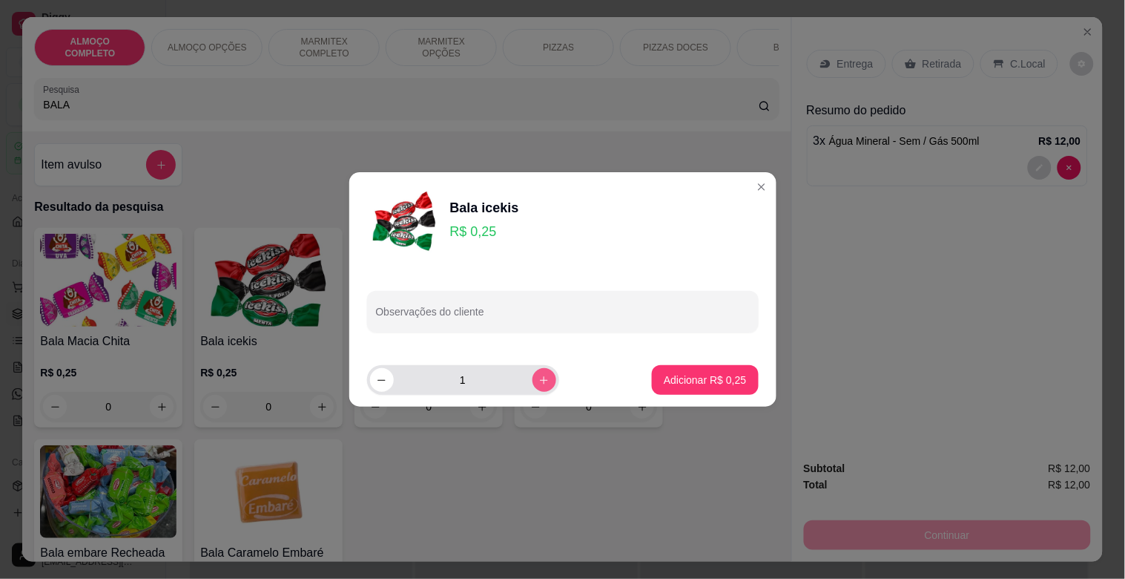
click at [539, 382] on icon "increase-product-quantity" at bounding box center [544, 380] width 11 height 11
click at [539, 381] on icon "increase-product-quantity" at bounding box center [544, 380] width 11 height 11
type input "4"
click at [703, 382] on p "Adicionar R$ 1,00" at bounding box center [705, 379] width 82 height 15
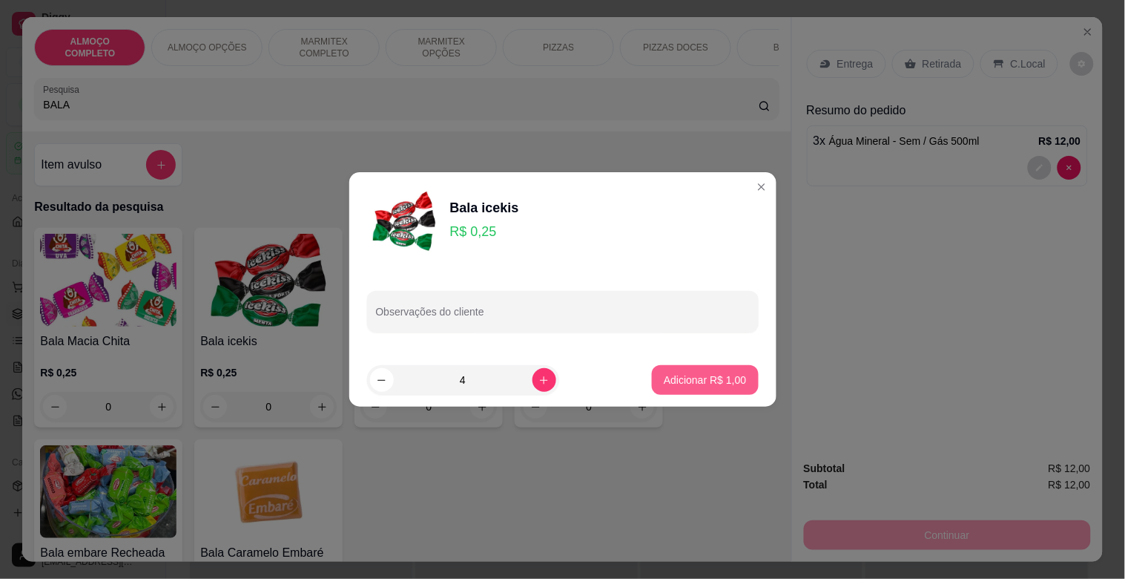
type input "4"
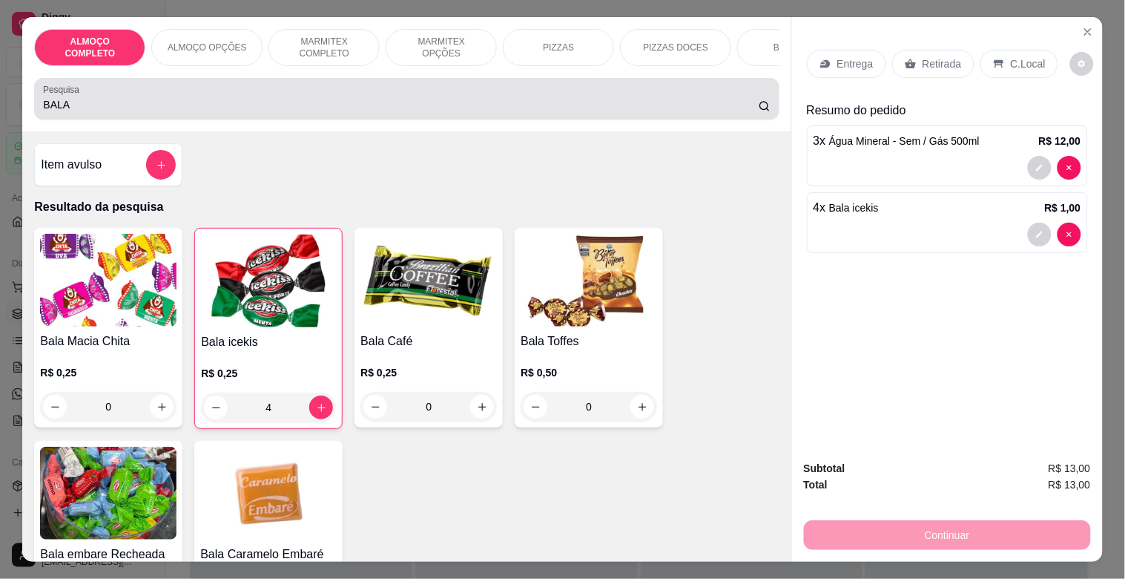
click at [421, 119] on div "Pesquisa BALA" at bounding box center [406, 99] width 745 height 42
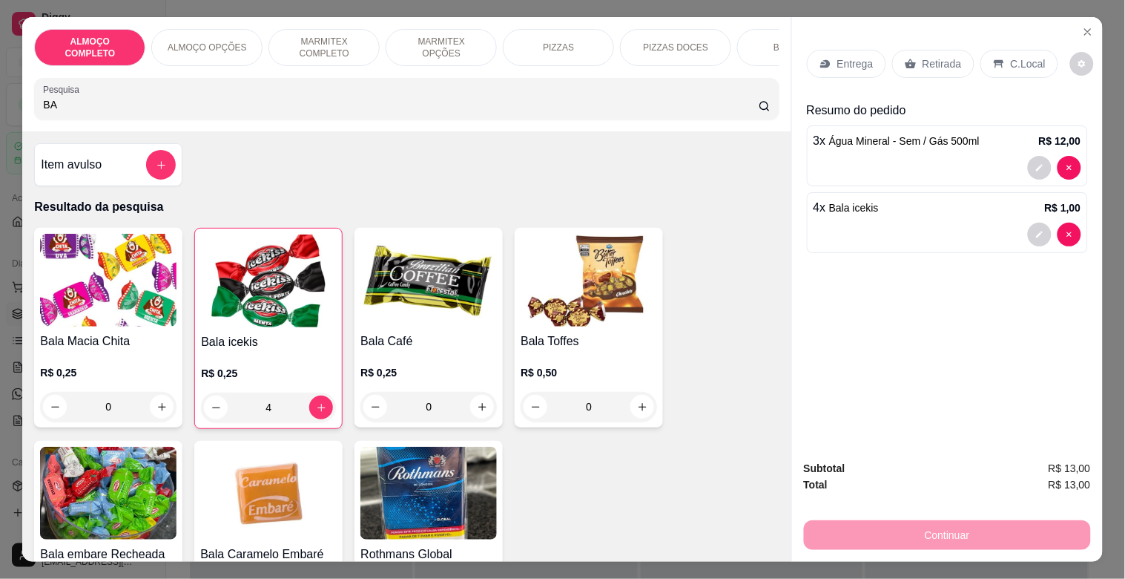
type input "B"
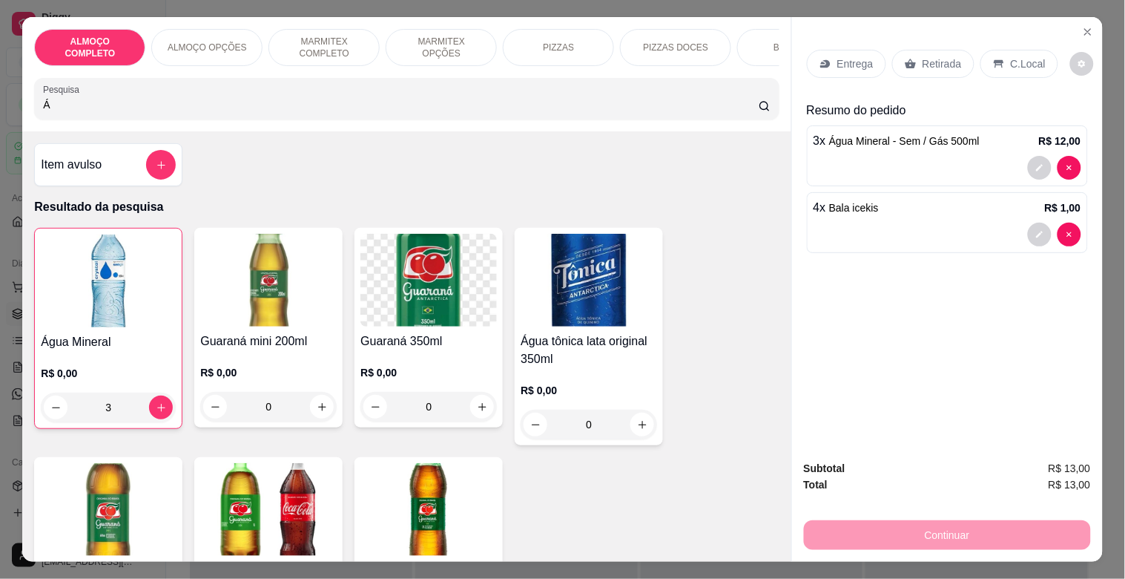
type input "Á"
click at [139, 326] on img at bounding box center [108, 280] width 135 height 93
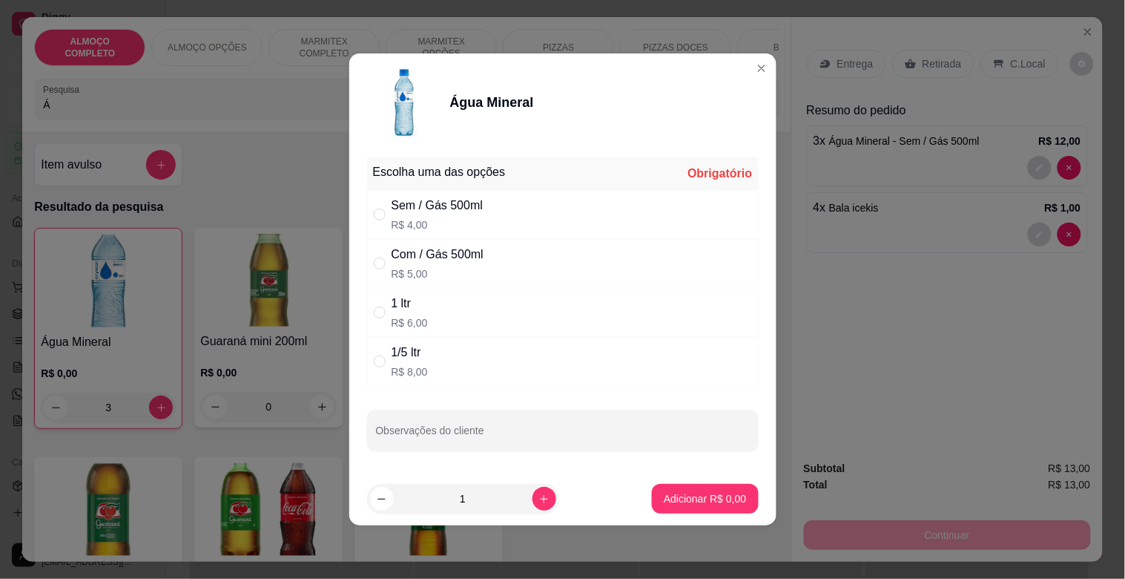
click at [492, 265] on div "Com / Gás 500ml R$ 5,00" at bounding box center [563, 263] width 392 height 49
radio input "true"
click at [539, 498] on icon "increase-product-quantity" at bounding box center [544, 498] width 11 height 11
type input "2"
click at [715, 507] on button "Adicionar R$ 10,00" at bounding box center [702, 499] width 112 height 30
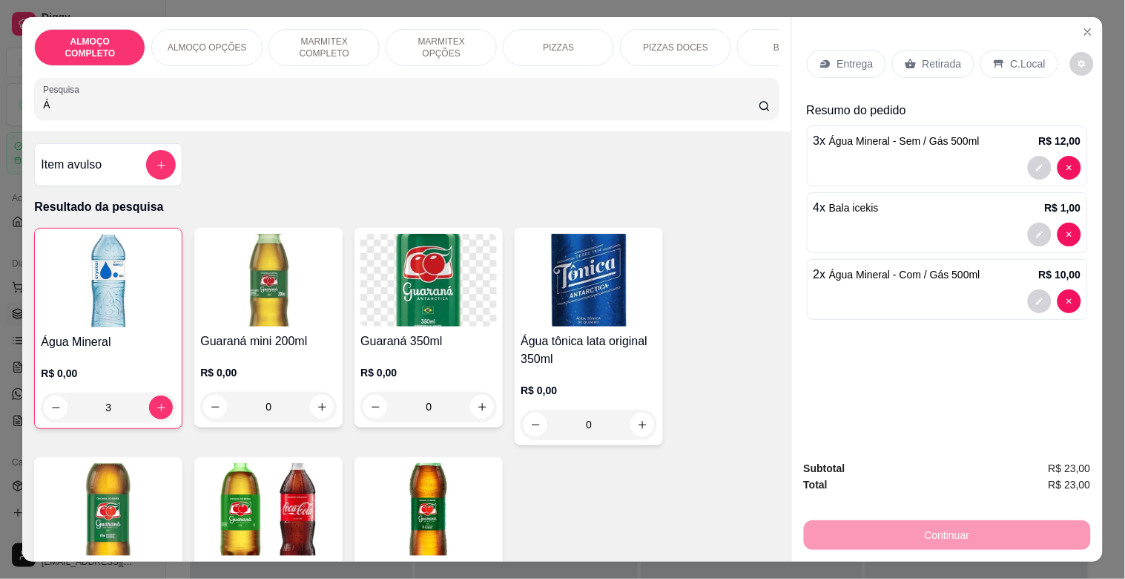
drag, startPoint x: 898, startPoint y: 47, endPoint x: 924, endPoint y: 60, distance: 29.9
click at [923, 59] on div "Retirada" at bounding box center [934, 64] width 82 height 28
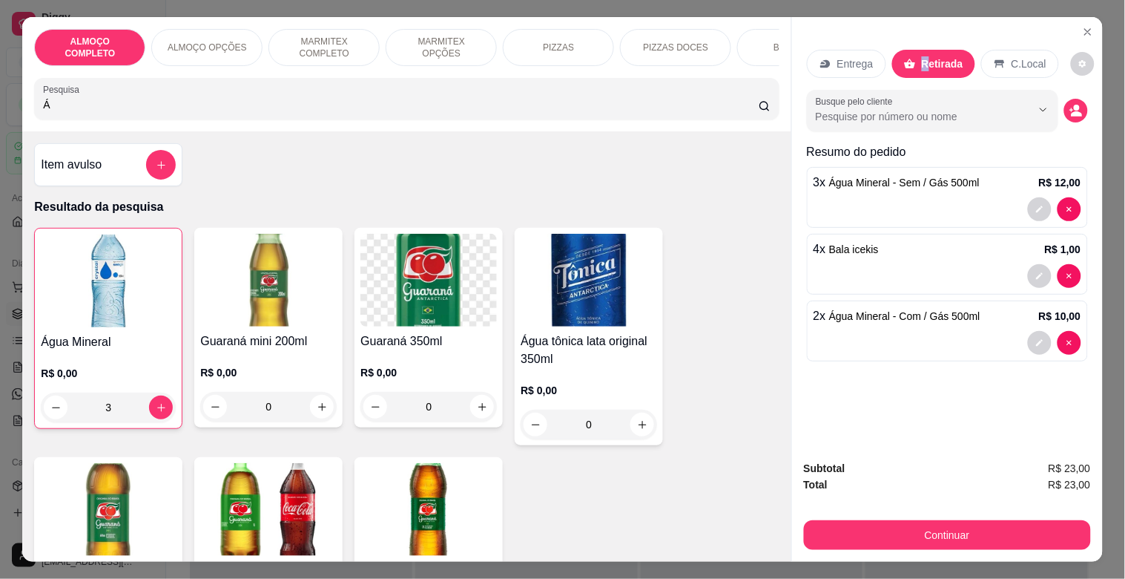
drag, startPoint x: 954, startPoint y: 64, endPoint x: 1028, endPoint y: 109, distance: 86.9
click at [956, 64] on div "Retirada" at bounding box center [934, 64] width 83 height 28
click at [1070, 105] on icon "decrease-product-quantity" at bounding box center [1076, 110] width 13 height 13
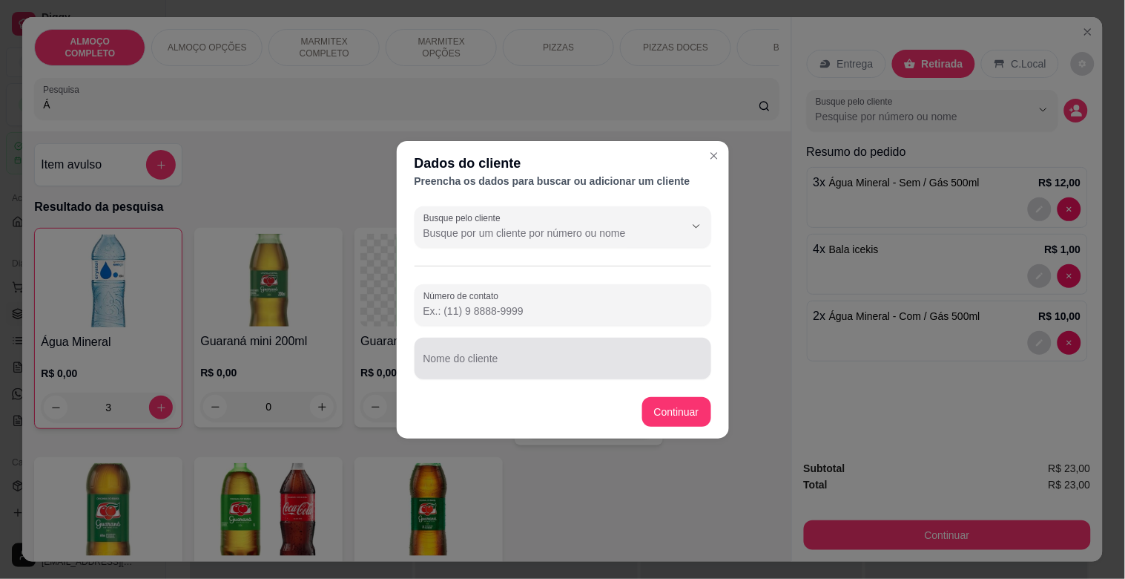
click at [562, 372] on div at bounding box center [563, 358] width 279 height 30
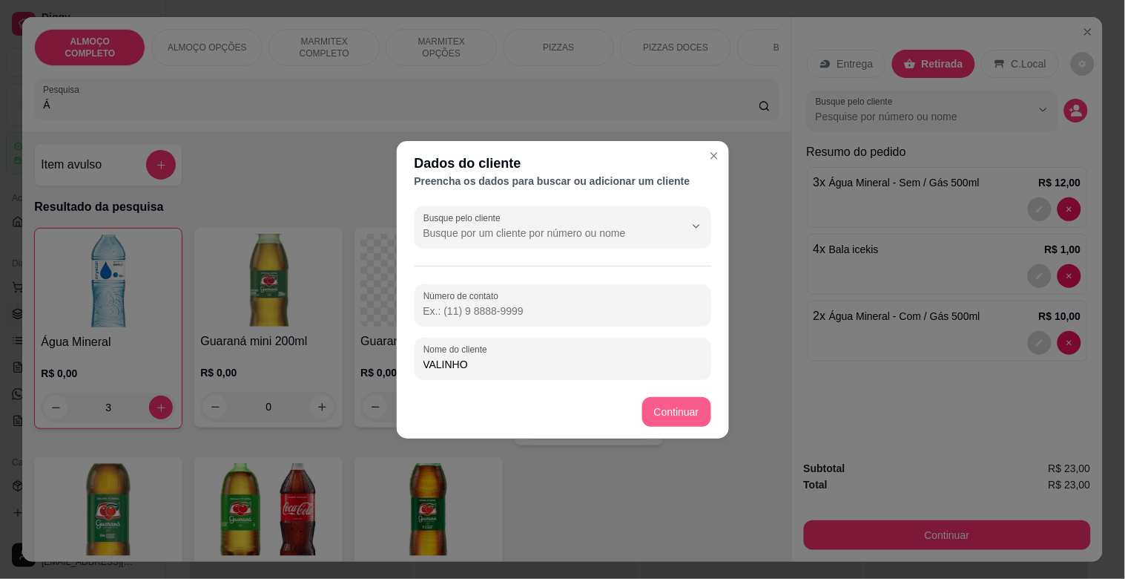
type input "VALINHO"
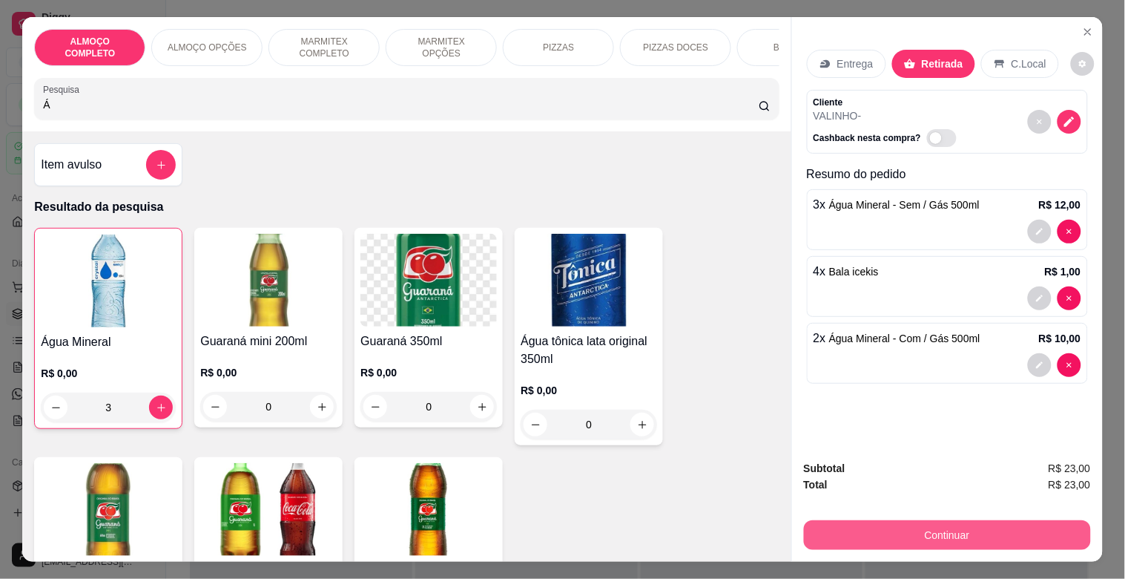
click at [975, 528] on button "Continuar" at bounding box center [947, 535] width 287 height 30
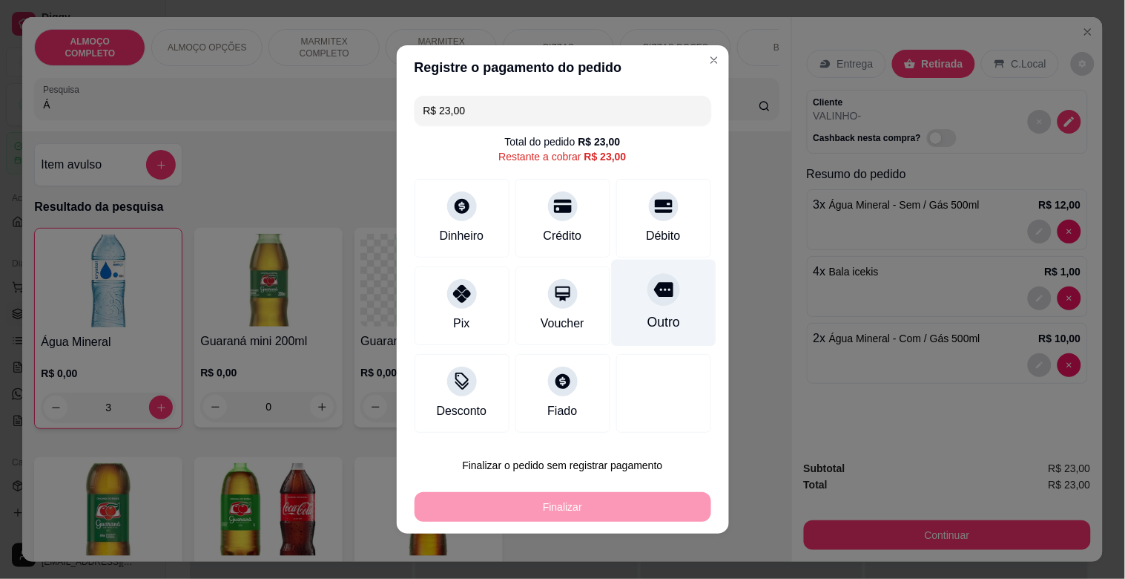
click at [670, 330] on div "Outro" at bounding box center [663, 303] width 105 height 87
type input "R$ 0,00"
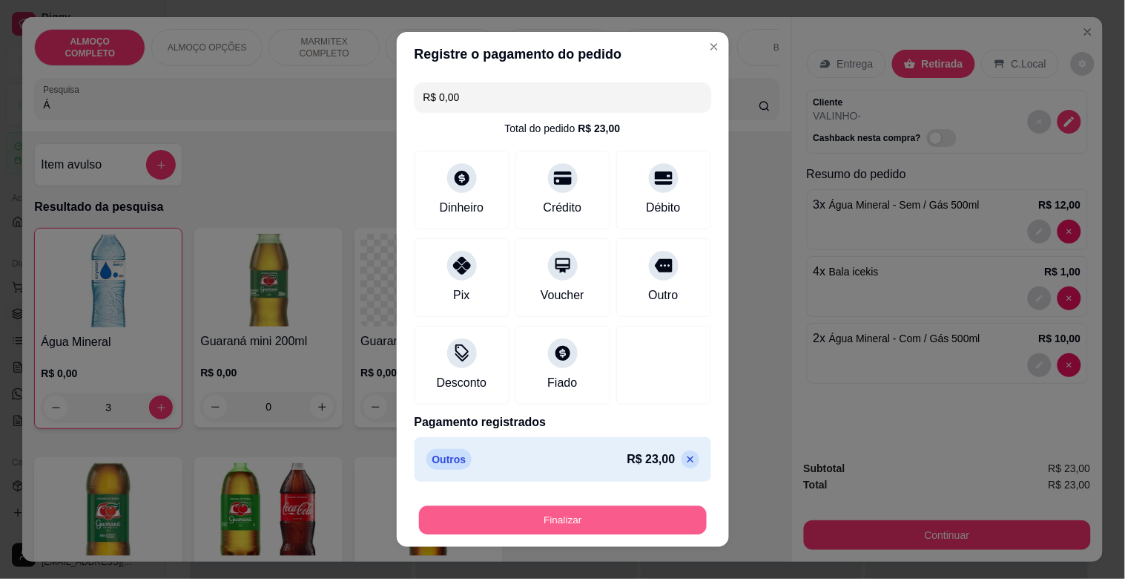
click at [565, 509] on button "Finalizar" at bounding box center [563, 520] width 288 height 29
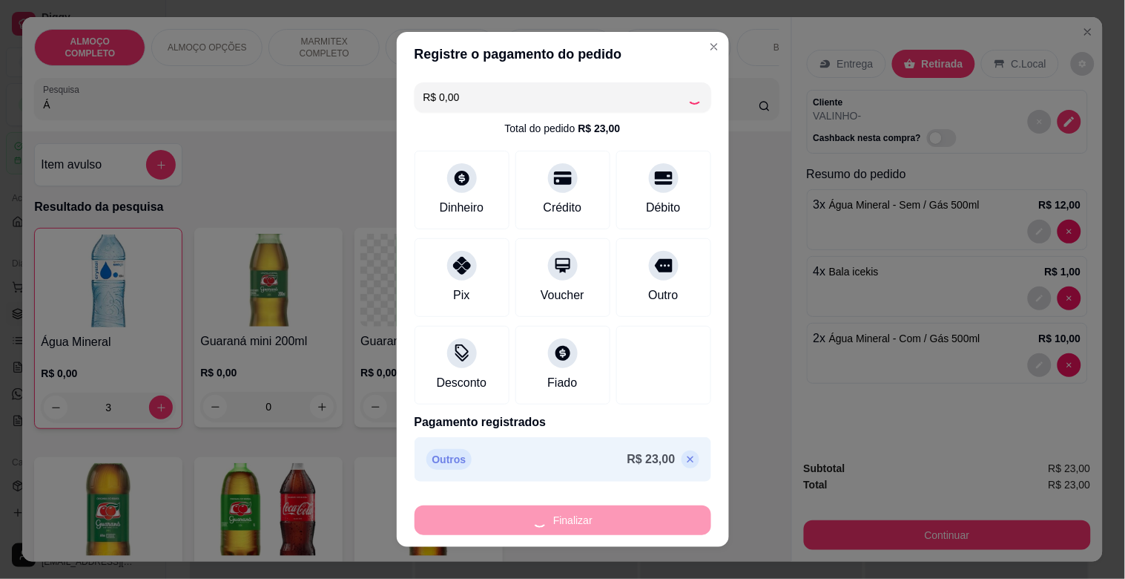
type input "0"
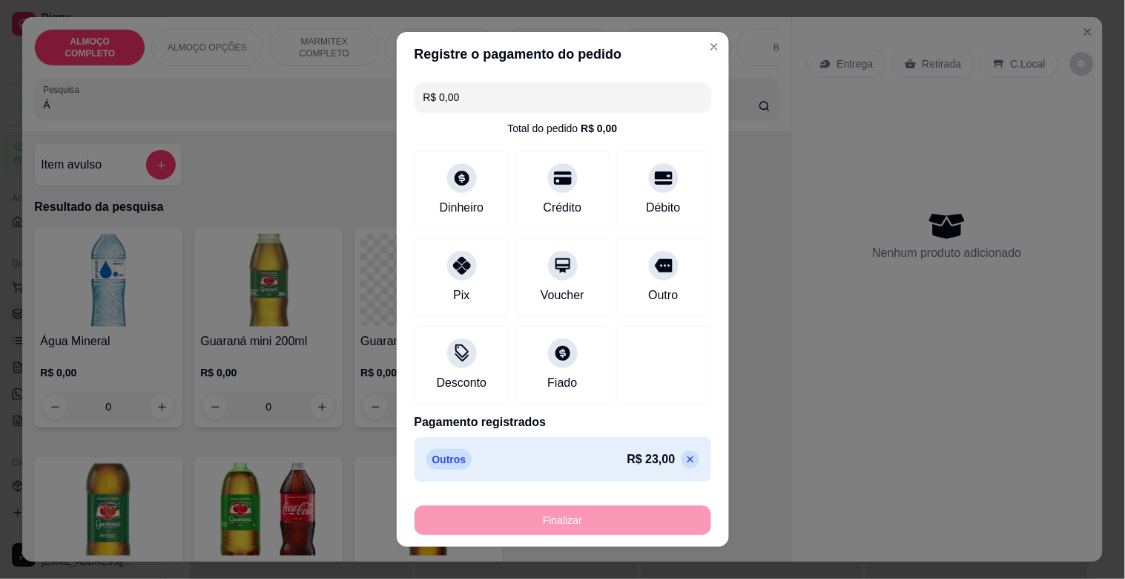
type input "-R$ 23,00"
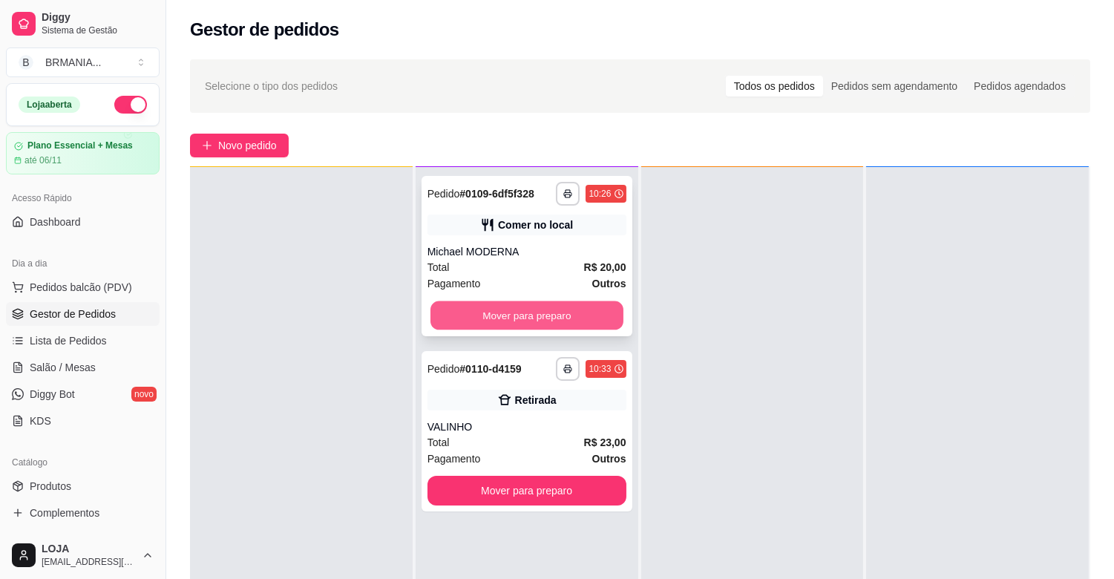
click at [562, 321] on button "Mover para preparo" at bounding box center [526, 315] width 193 height 29
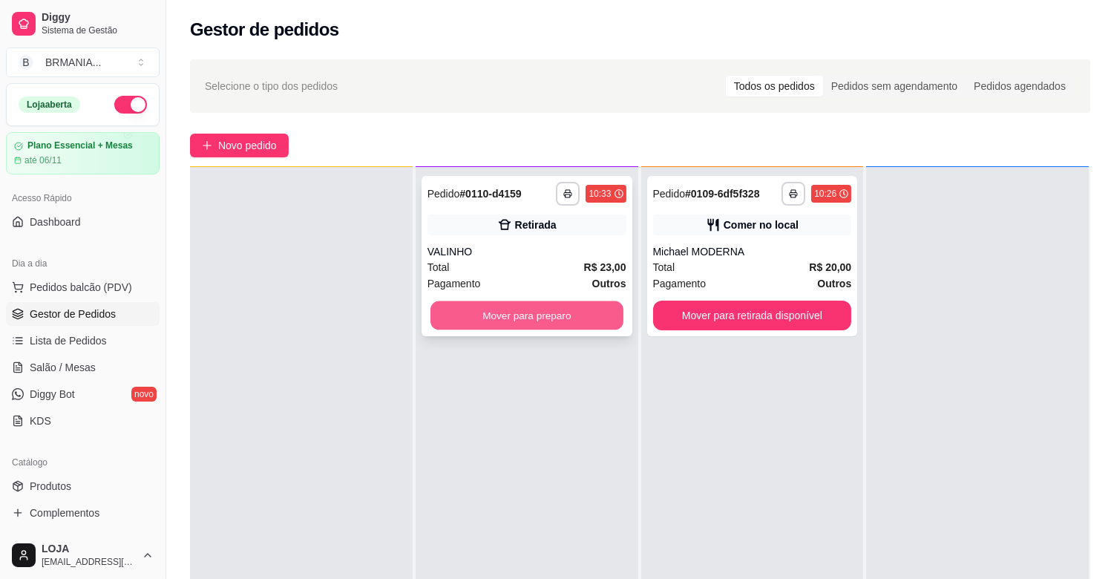
click at [562, 320] on button "Mover para preparo" at bounding box center [526, 315] width 193 height 29
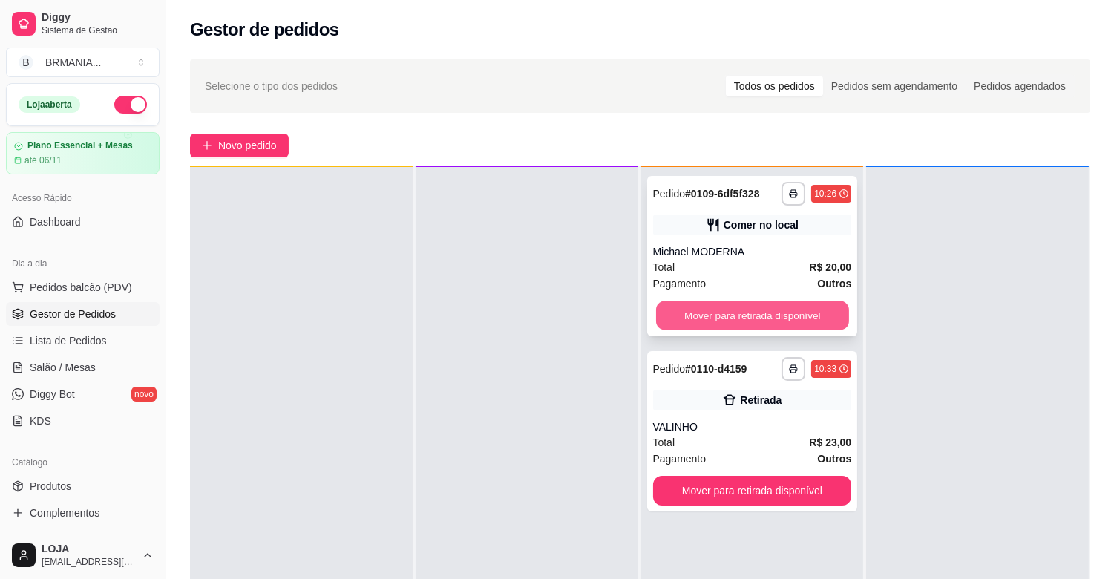
click at [737, 319] on button "Mover para retirada disponível" at bounding box center [752, 315] width 193 height 29
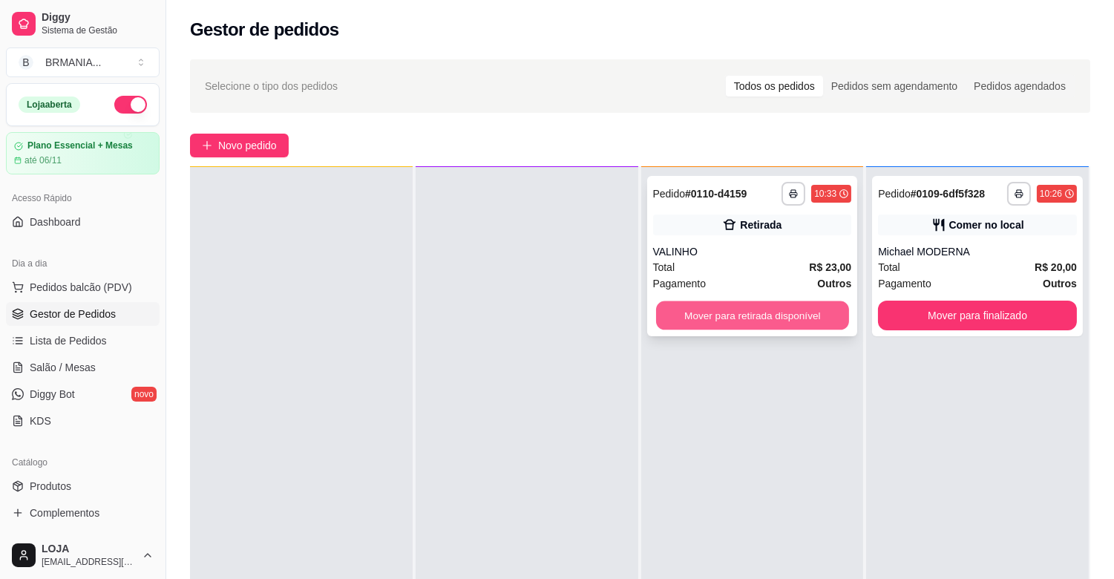
click at [737, 317] on button "Mover para retirada disponível" at bounding box center [752, 315] width 193 height 29
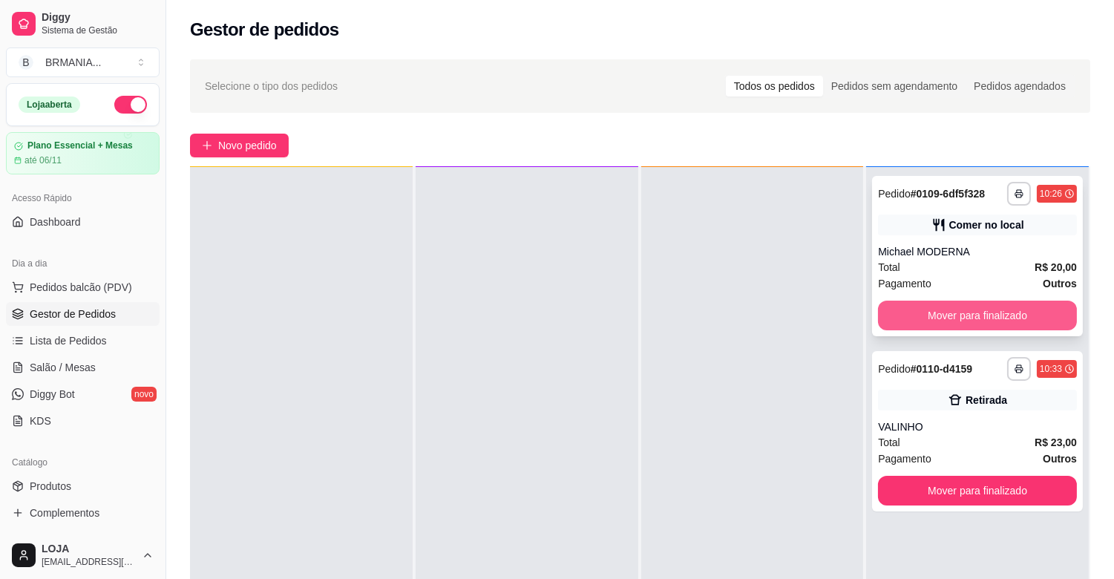
click at [941, 315] on button "Mover para finalizado" at bounding box center [977, 315] width 199 height 30
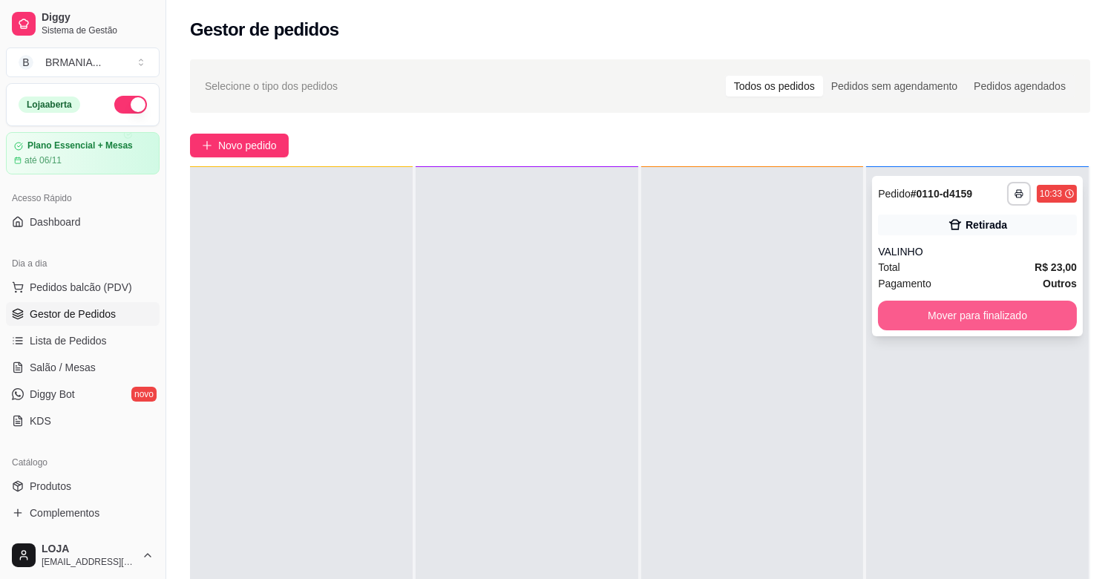
click at [963, 309] on button "Mover para finalizado" at bounding box center [977, 315] width 199 height 30
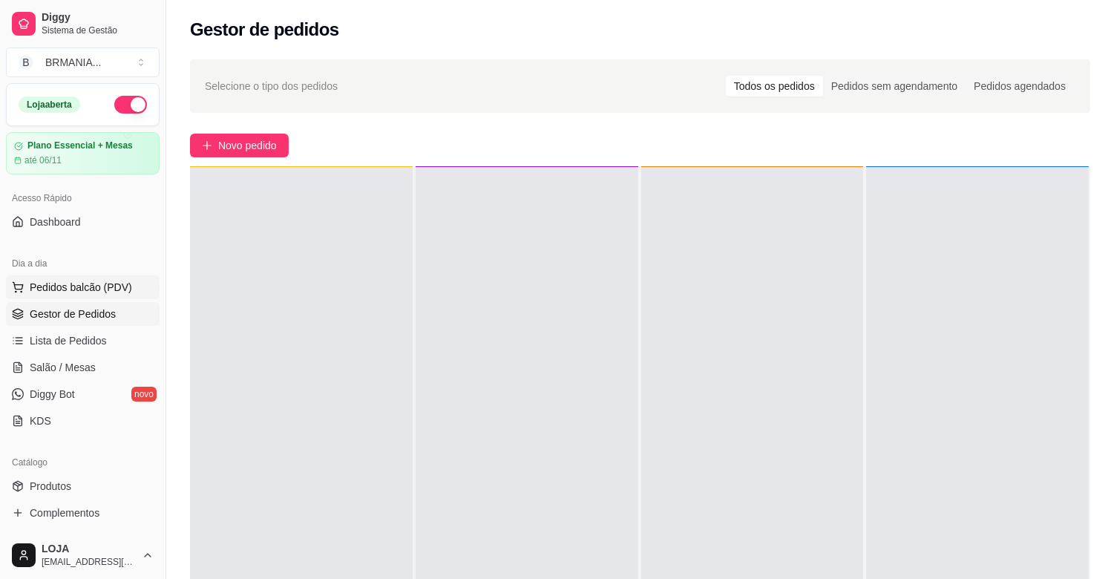
click at [116, 277] on button "Pedidos balcão (PDV)" at bounding box center [83, 287] width 154 height 24
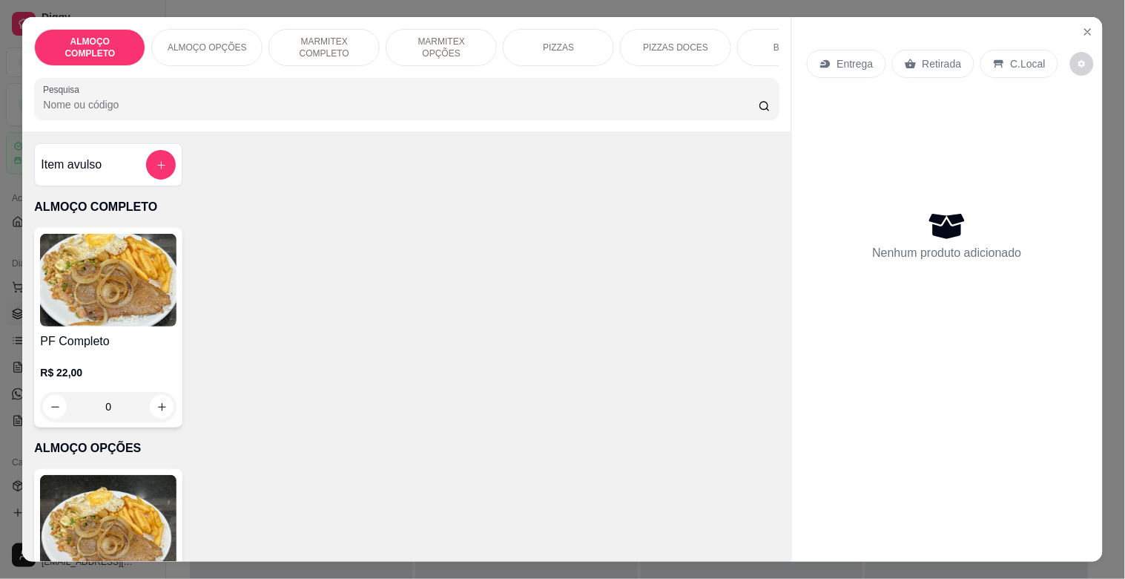
click at [342, 38] on p "MARMITEX COMPLETO" at bounding box center [324, 48] width 86 height 24
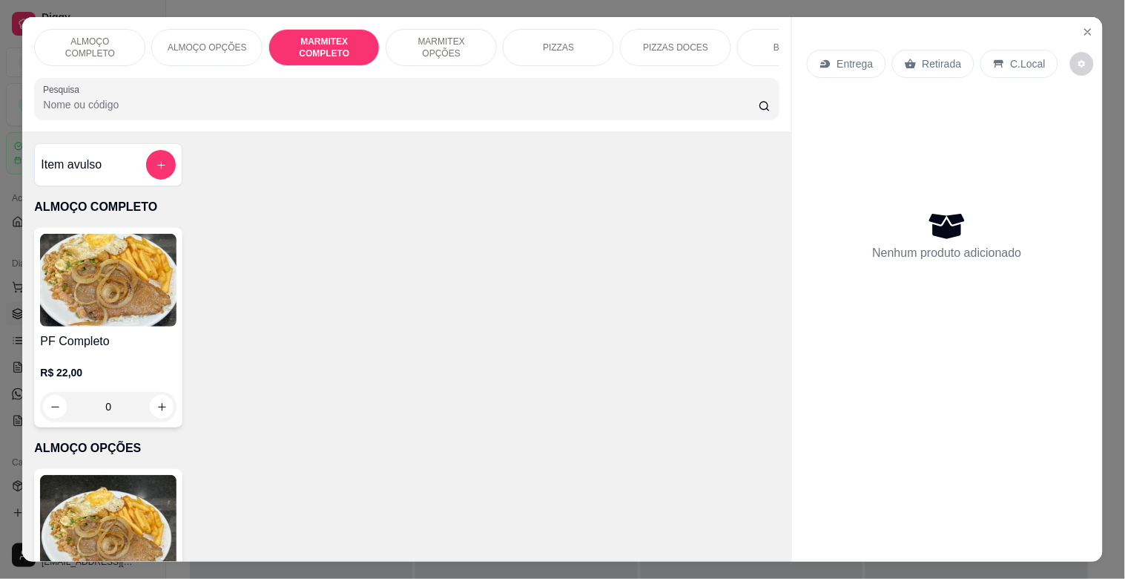
scroll to position [36, 0]
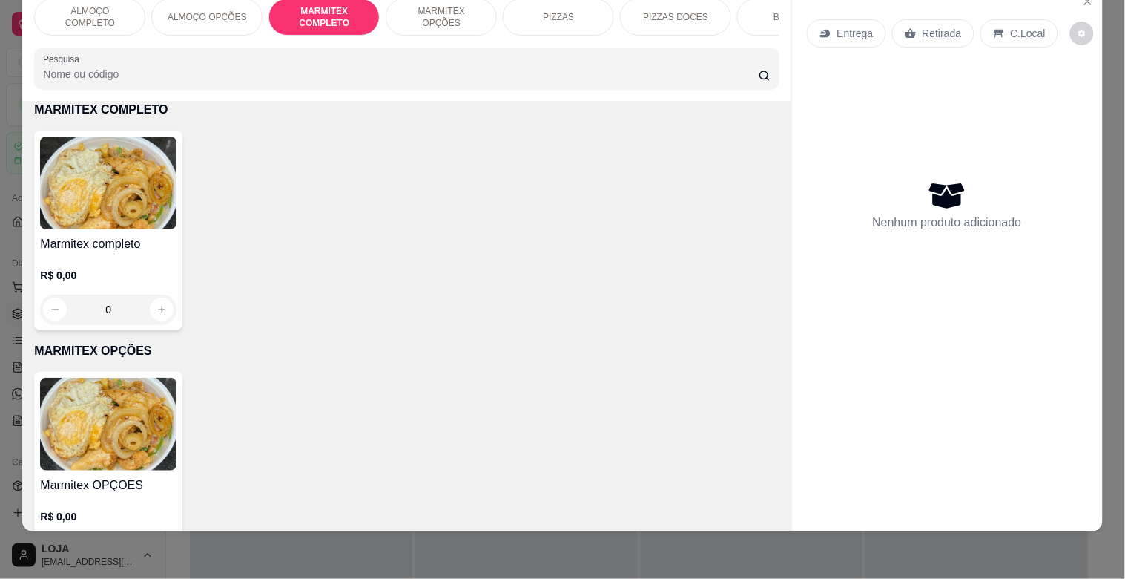
click at [113, 232] on div "Marmitex completo R$ 0,00 0" at bounding box center [108, 231] width 148 height 200
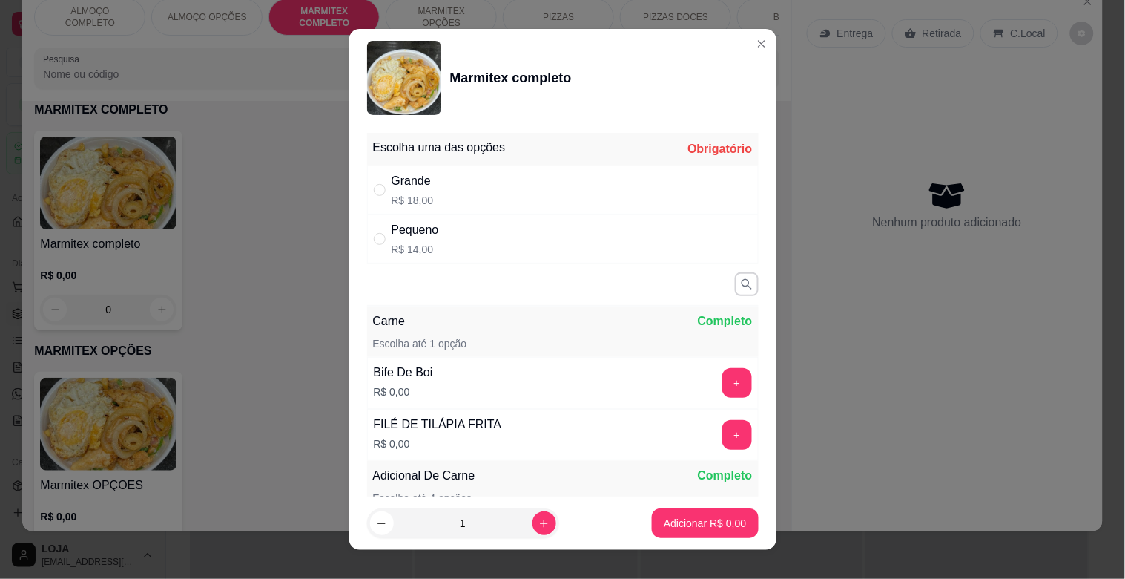
click at [510, 190] on div "Grande R$ 18,00" at bounding box center [563, 189] width 392 height 49
radio input "true"
click at [723, 386] on button "+" at bounding box center [737, 383] width 29 height 29
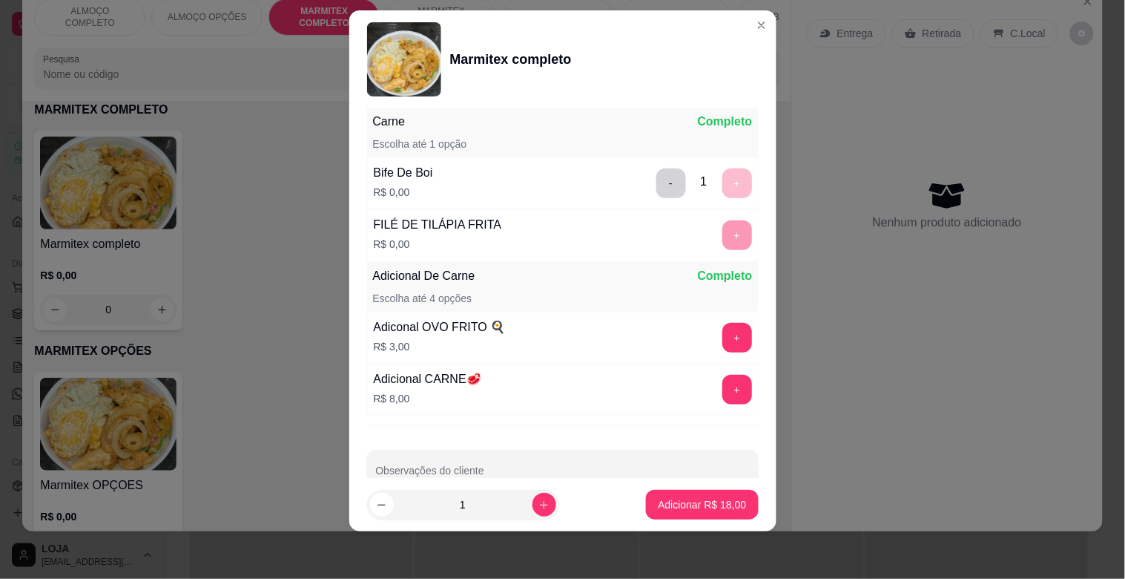
scroll to position [231, 0]
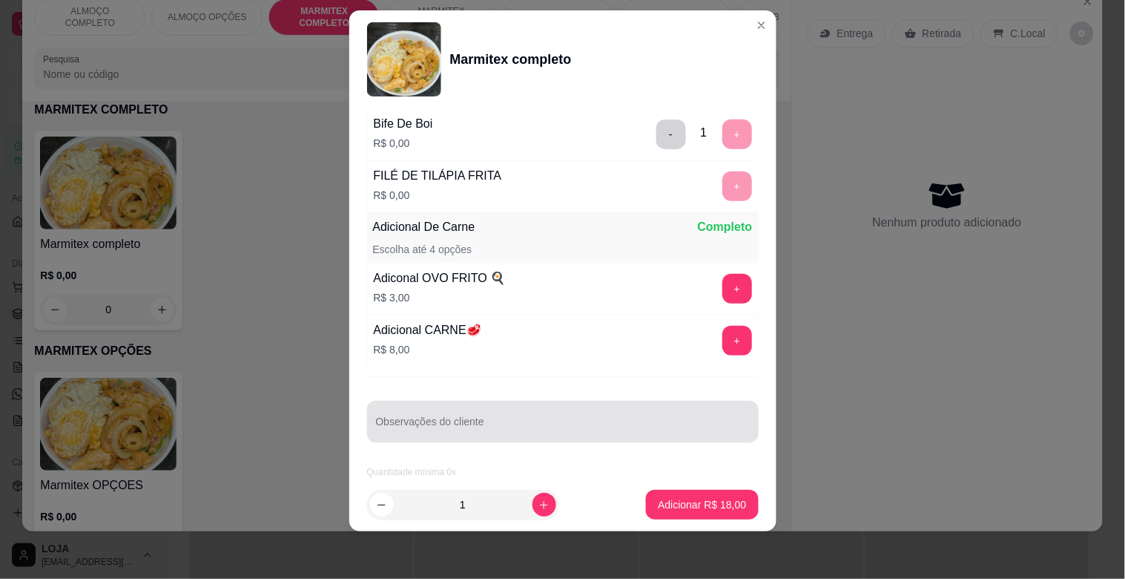
click at [591, 413] on div at bounding box center [563, 422] width 374 height 30
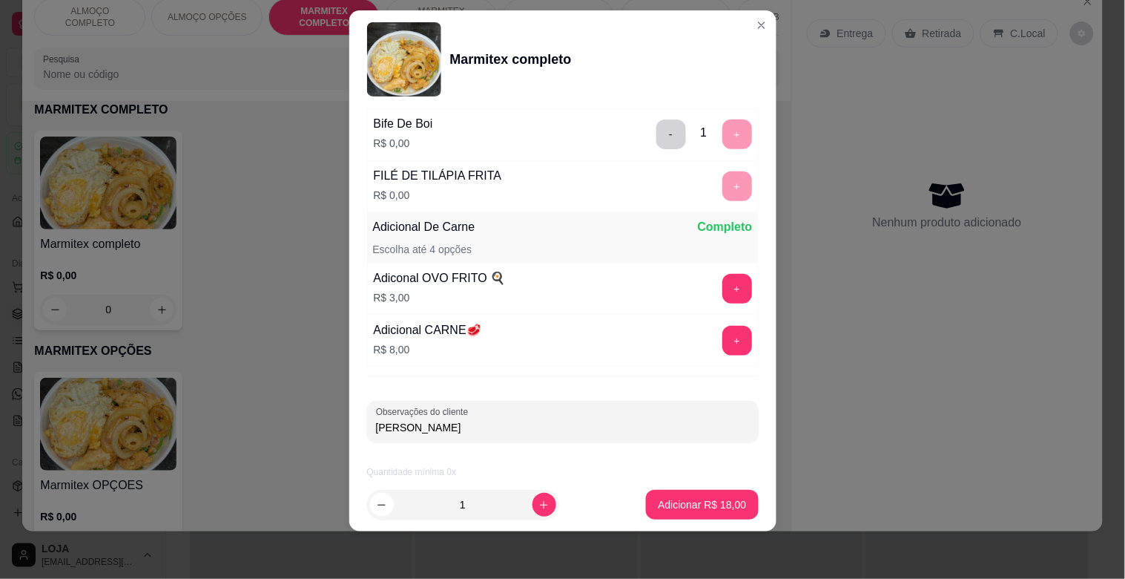
type input "[PERSON_NAME]"
click at [712, 507] on p "Adicionar R$ 18,00" at bounding box center [703, 504] width 86 height 14
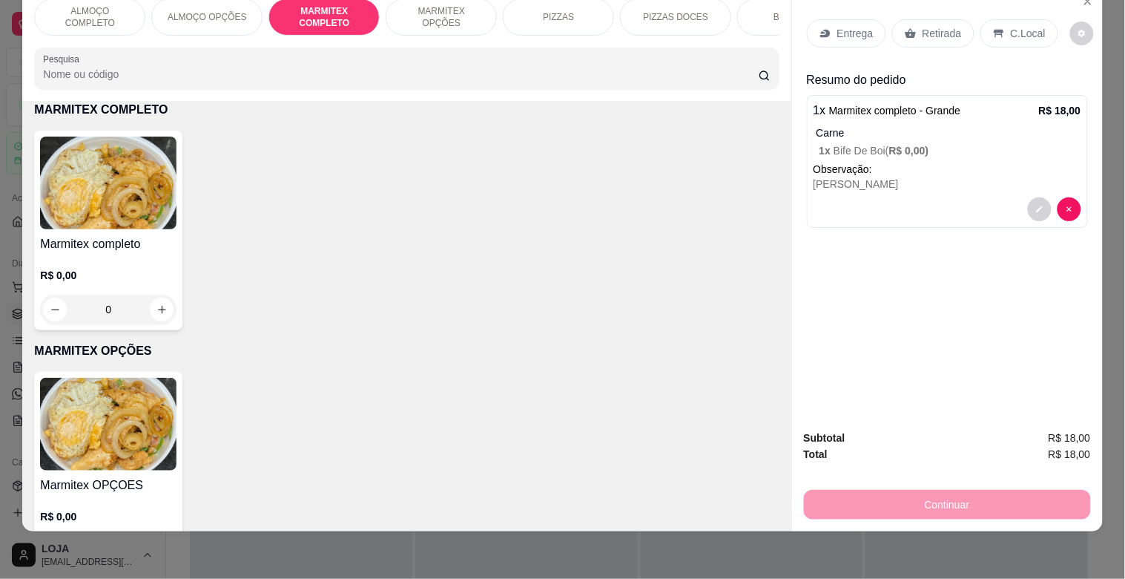
click at [104, 189] on img at bounding box center [108, 183] width 137 height 93
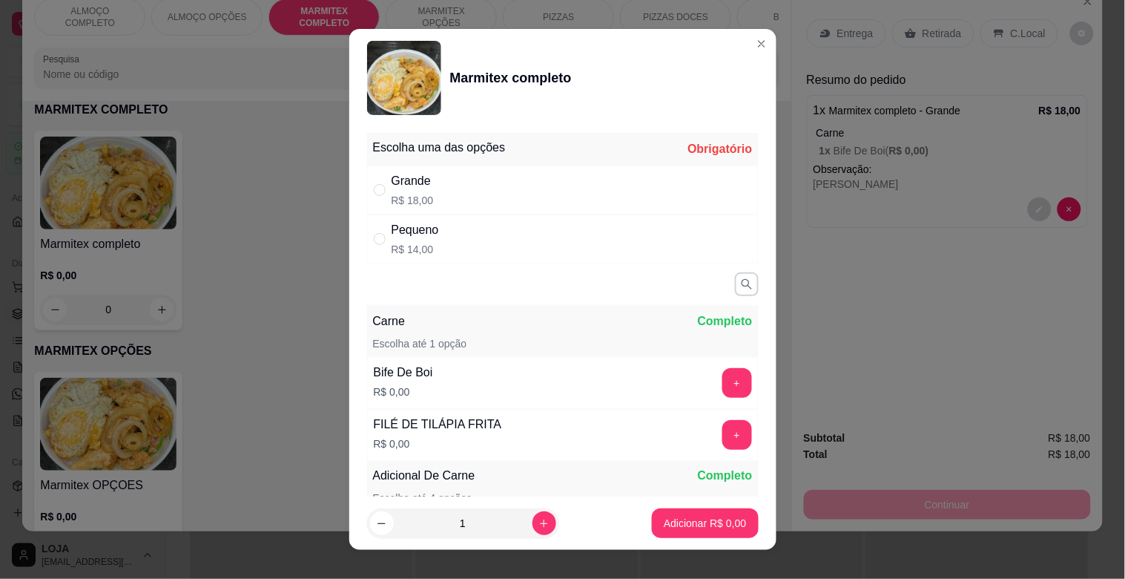
click at [533, 179] on div "Grande R$ 18,00" at bounding box center [563, 189] width 392 height 49
radio input "true"
click at [723, 380] on button "+" at bounding box center [737, 383] width 29 height 29
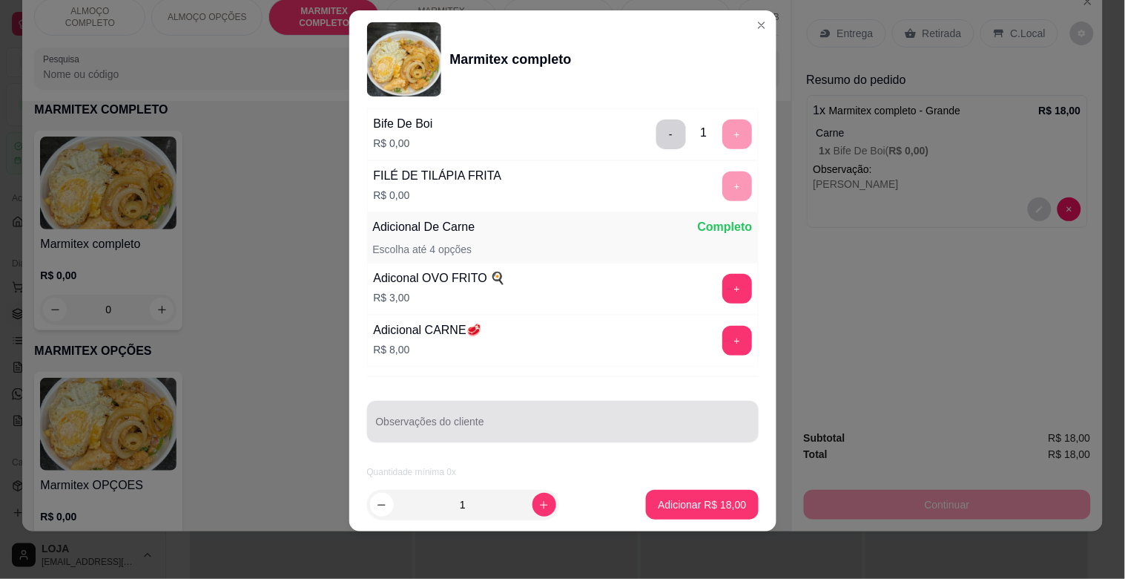
click at [502, 417] on div at bounding box center [563, 422] width 374 height 30
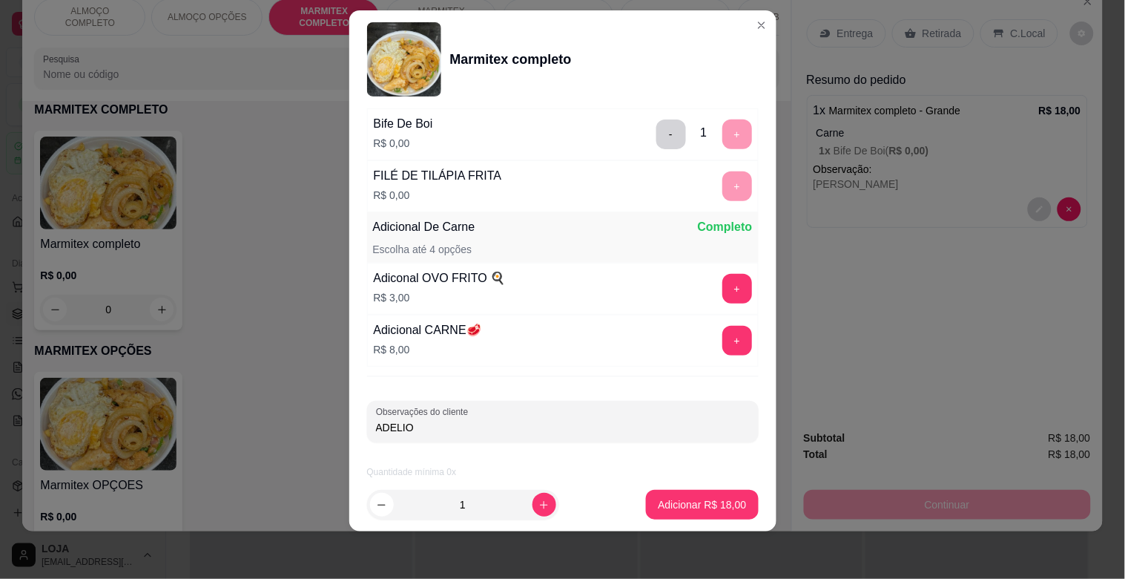
type input "ADELIO"
click at [684, 494] on button "Adicionar R$ 18,00" at bounding box center [702, 504] width 109 height 29
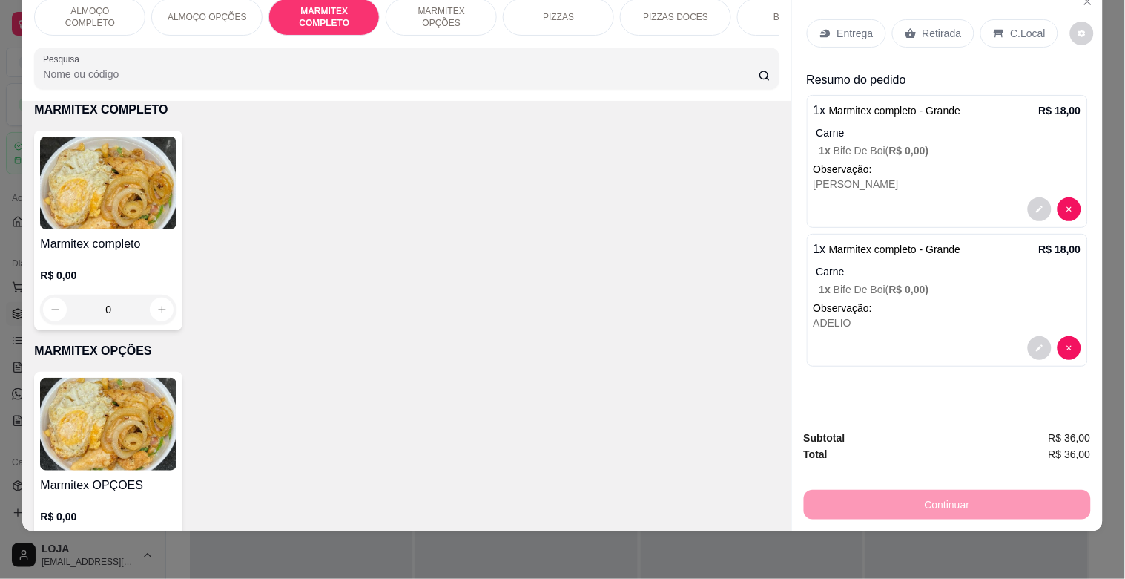
click at [450, 10] on p "MARMITEX OPÇÕES" at bounding box center [441, 17] width 86 height 24
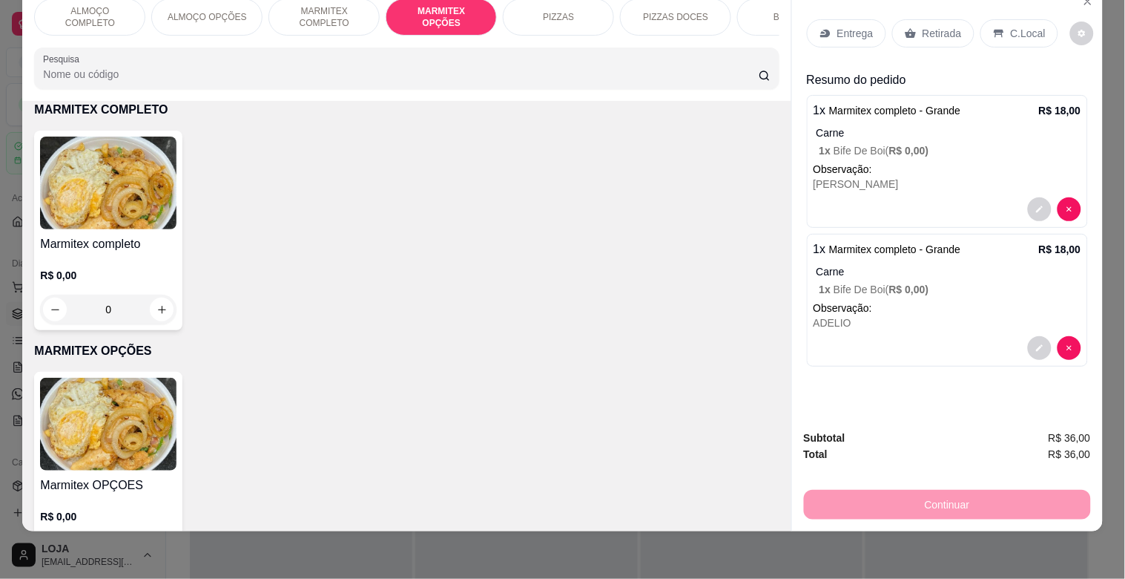
scroll to position [789, 0]
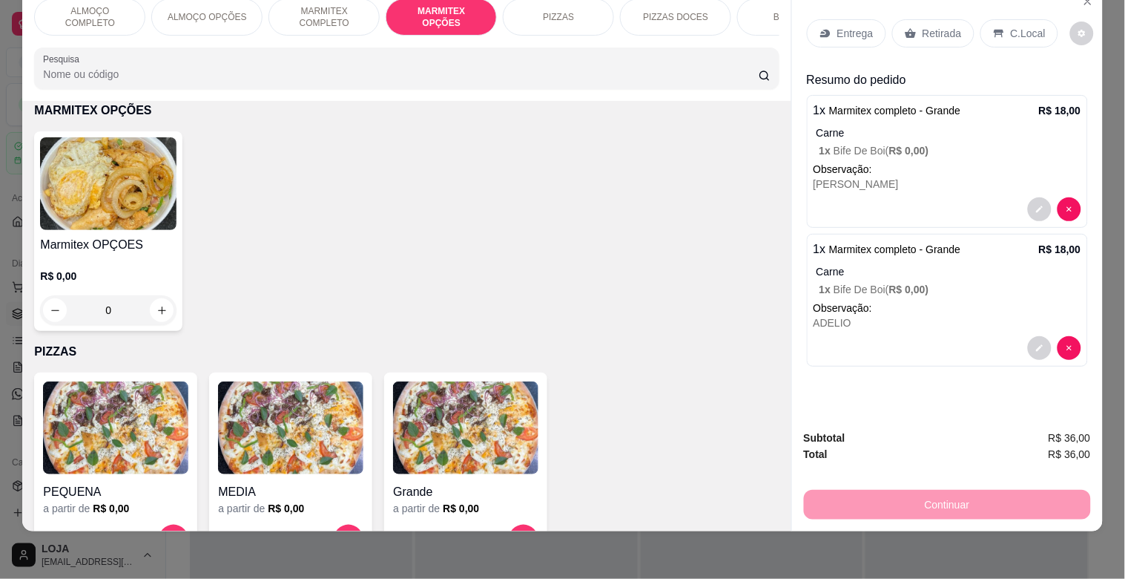
click at [105, 229] on img at bounding box center [108, 183] width 137 height 93
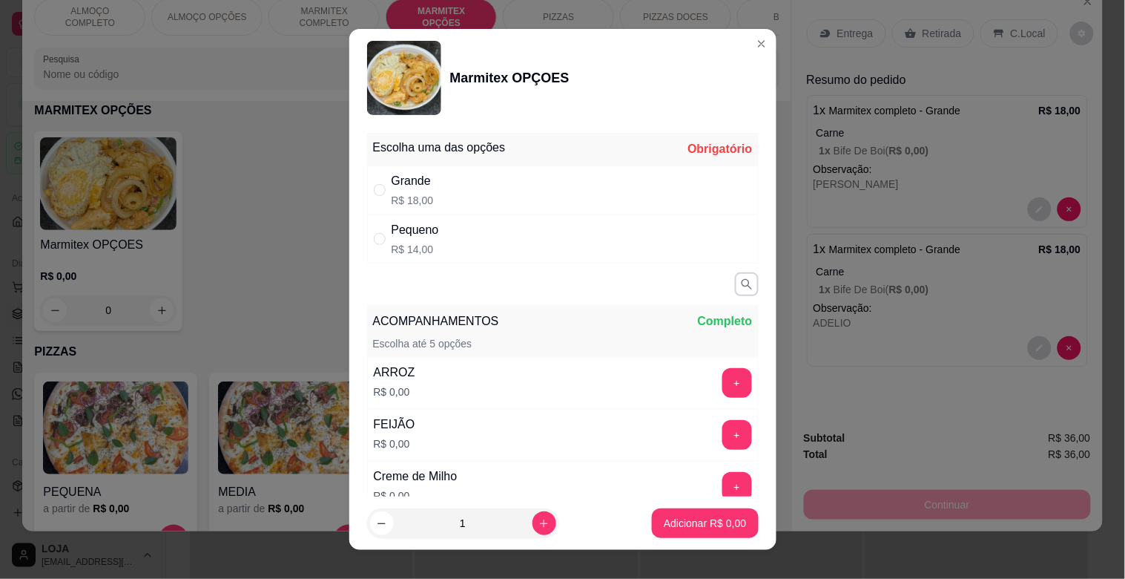
click at [536, 199] on div "Grande R$ 18,00" at bounding box center [563, 189] width 392 height 49
radio input "true"
click at [723, 375] on button "+" at bounding box center [738, 383] width 30 height 30
click at [723, 439] on button "+" at bounding box center [738, 435] width 30 height 30
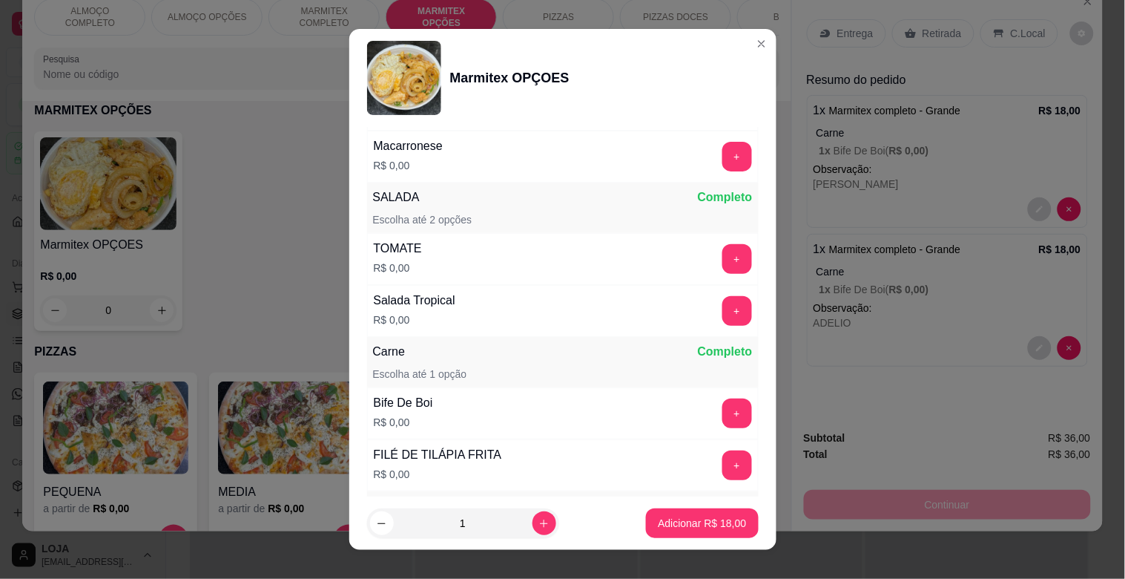
scroll to position [433, 0]
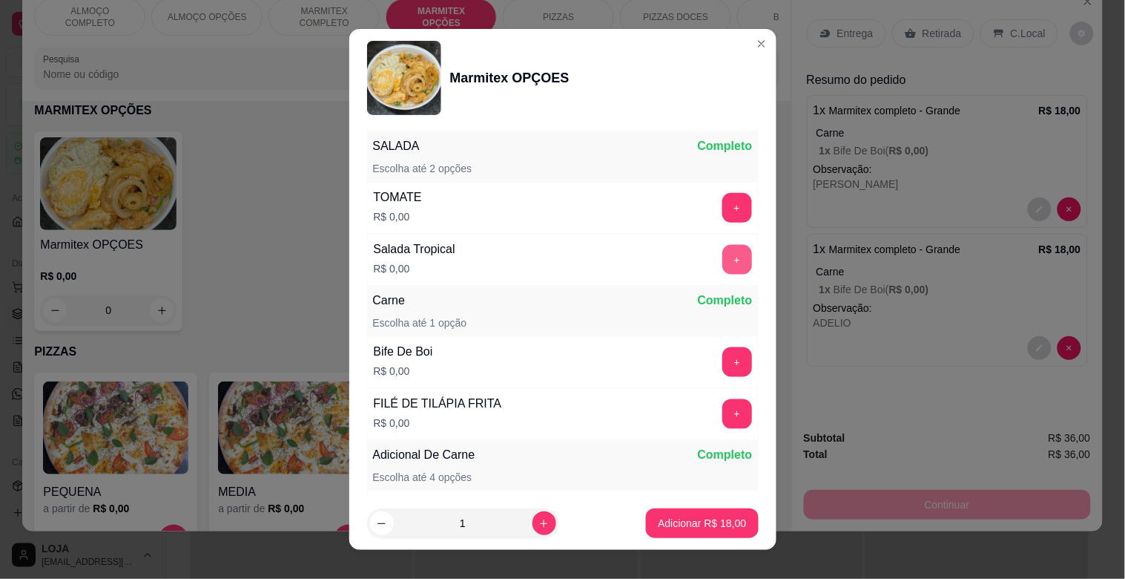
click at [723, 263] on button "+" at bounding box center [738, 260] width 30 height 30
click at [723, 199] on button "+" at bounding box center [737, 208] width 29 height 29
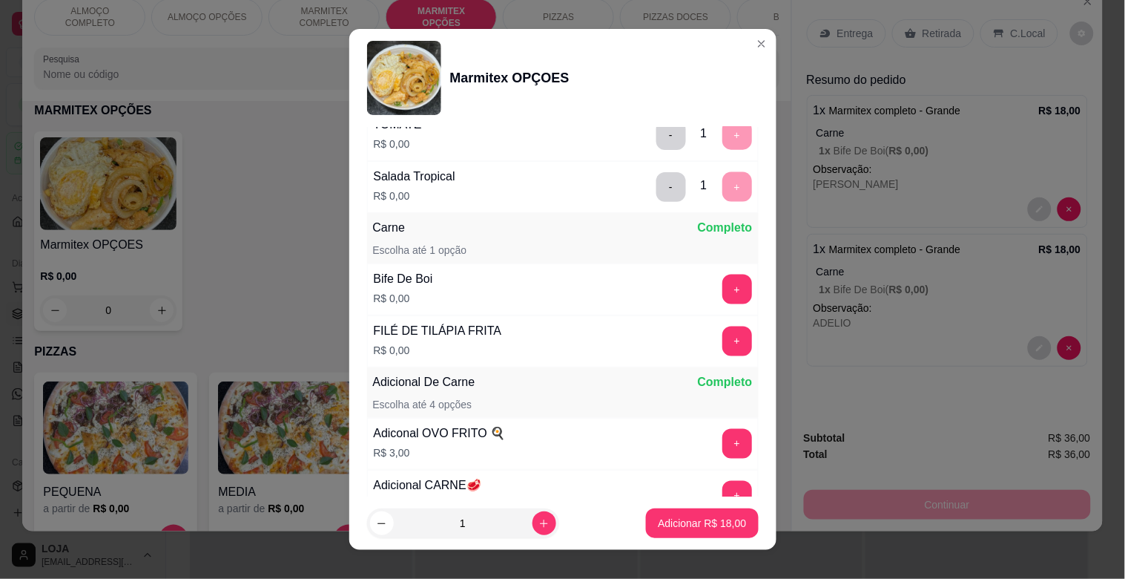
scroll to position [528, 0]
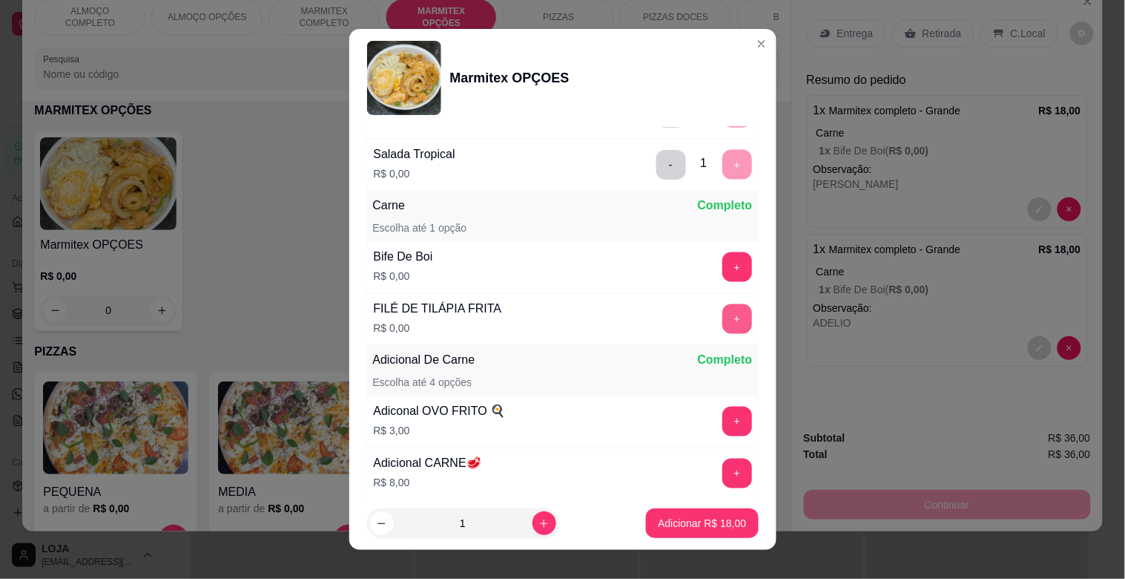
click at [723, 321] on button "+" at bounding box center [738, 319] width 30 height 30
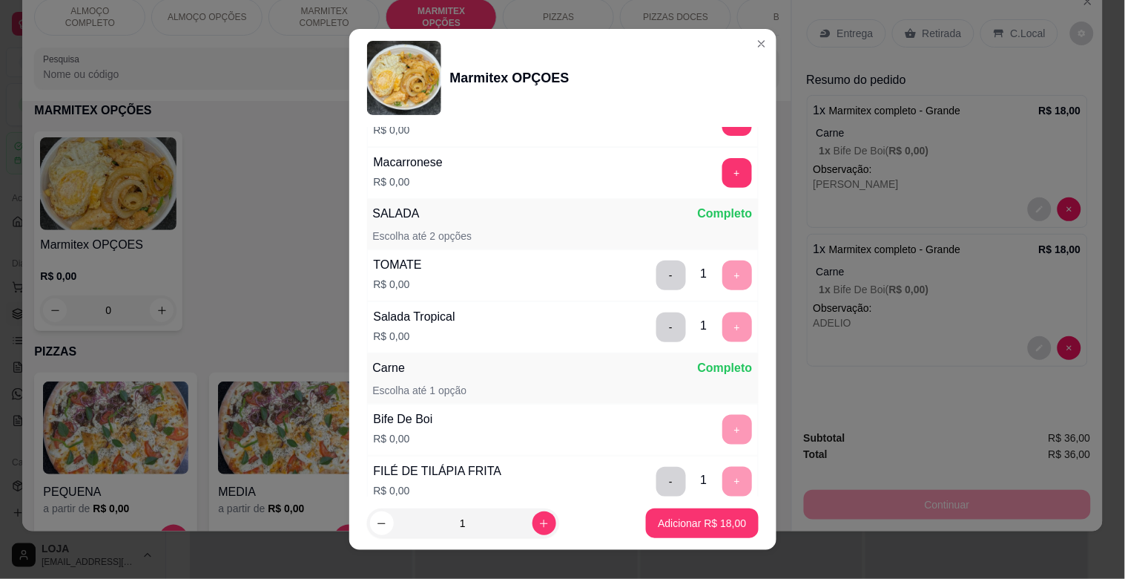
scroll to position [362, 0]
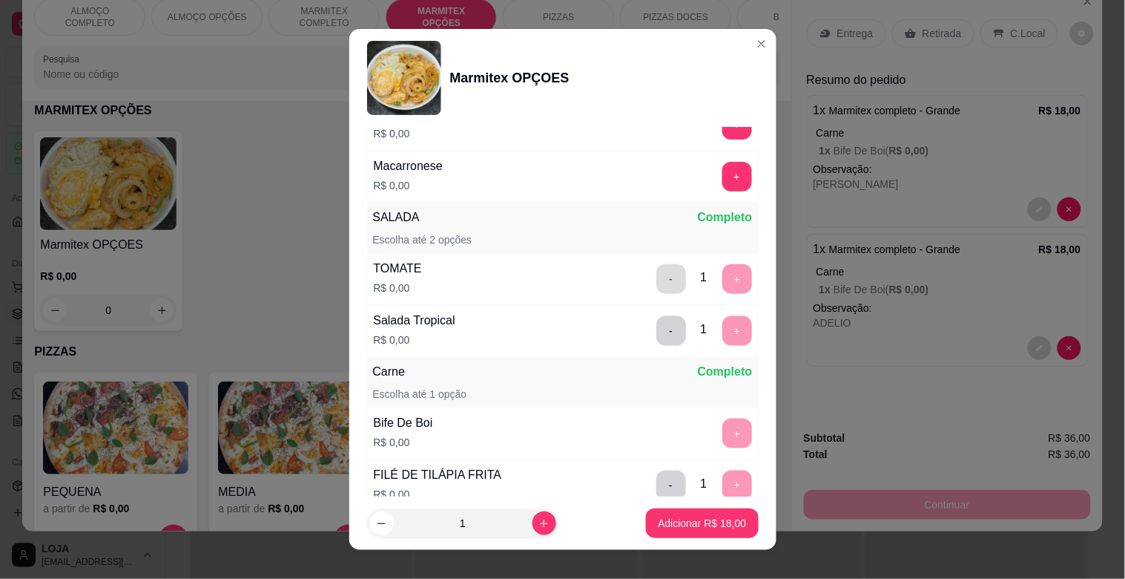
click at [657, 277] on button "-" at bounding box center [672, 279] width 30 height 30
click at [707, 522] on p "Adicionar R$ 18,00" at bounding box center [702, 523] width 88 height 15
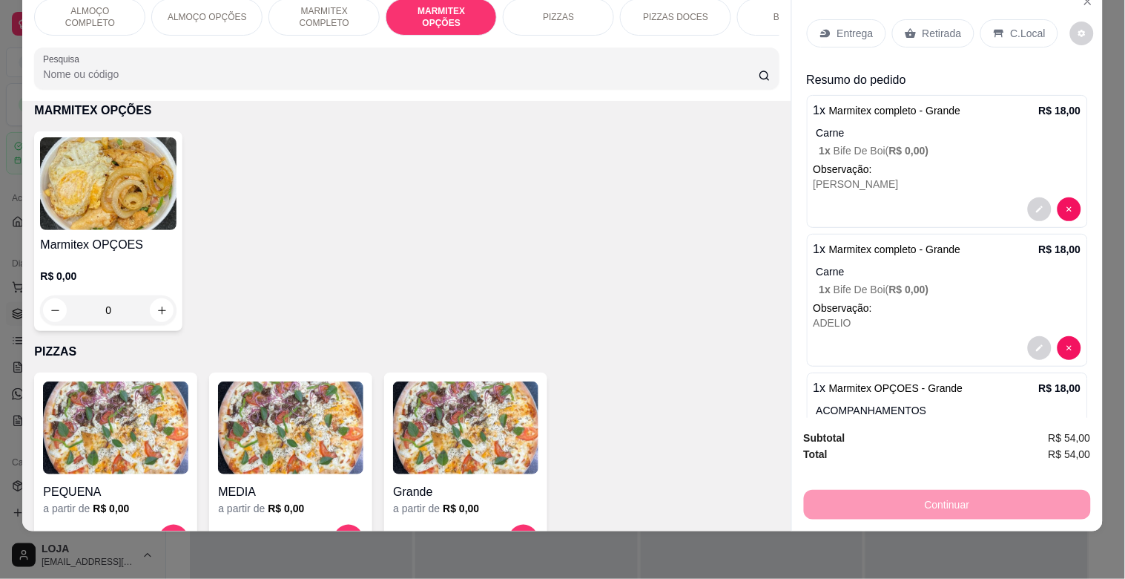
scroll to position [171, 0]
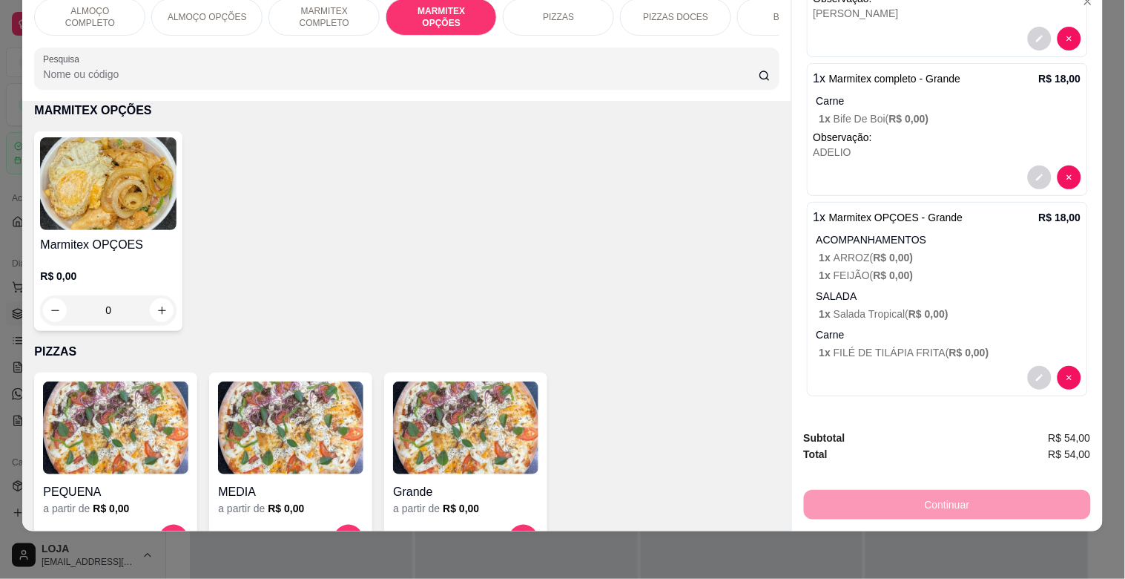
click at [923, 308] on span "R$ 0,00 )" at bounding box center [929, 314] width 40 height 12
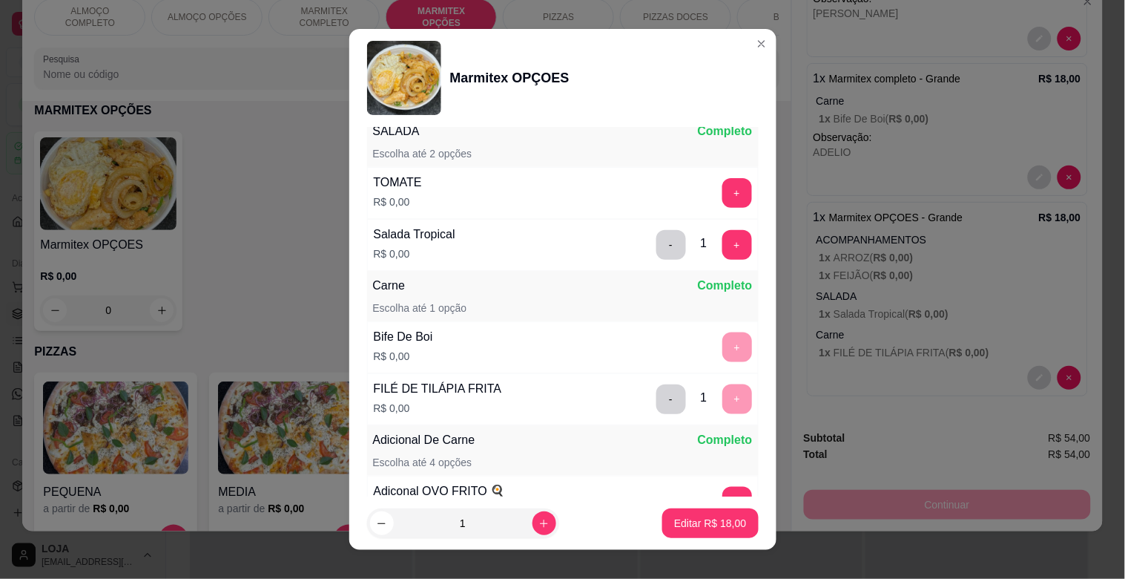
scroll to position [629, 0]
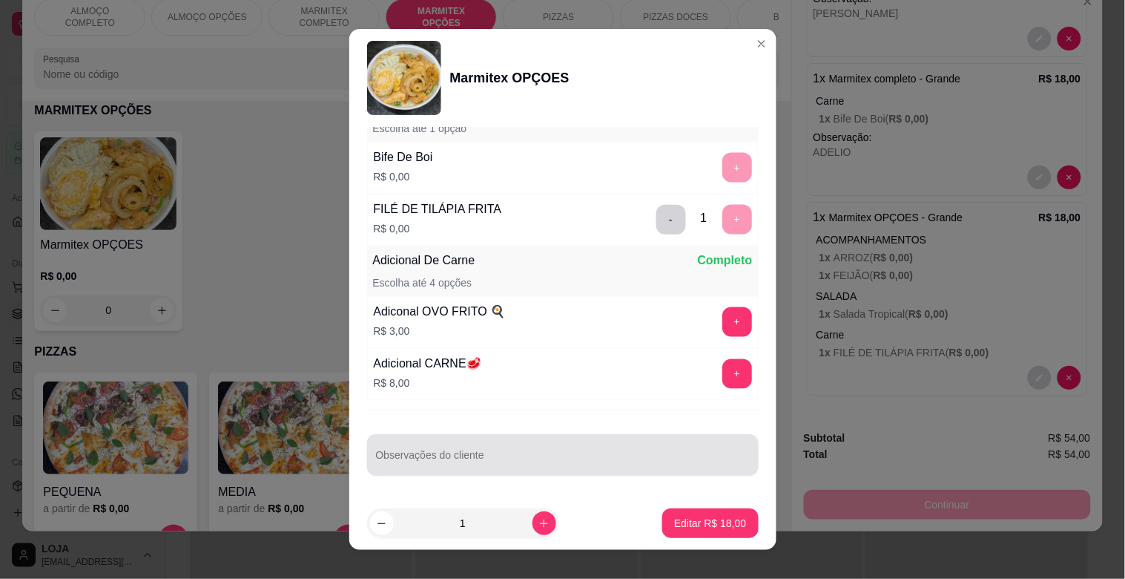
click at [484, 466] on input "Observações do cliente" at bounding box center [563, 460] width 374 height 15
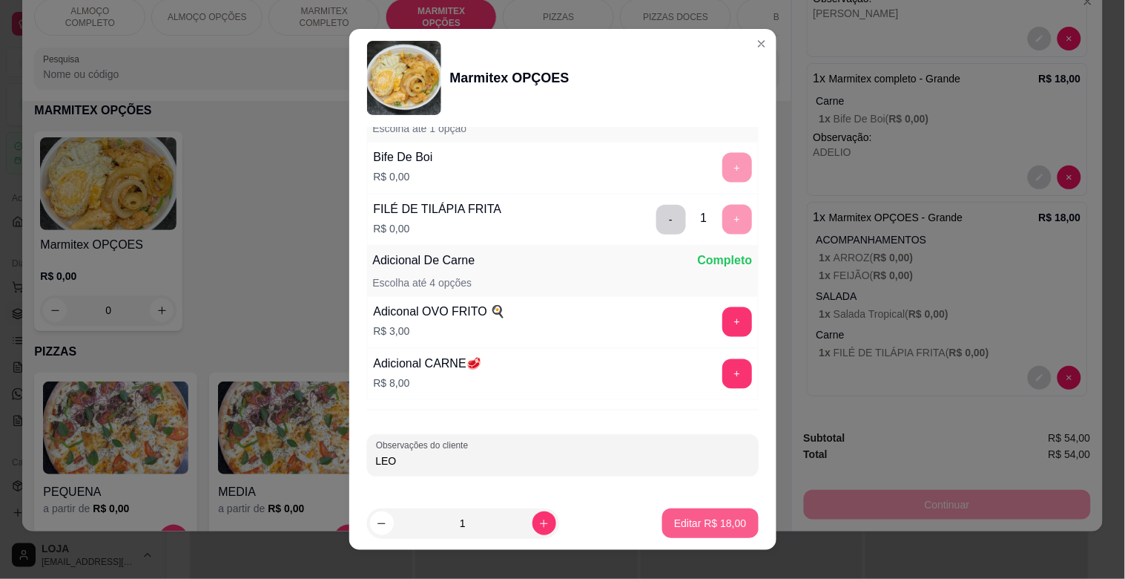
type input "LEO"
click at [698, 522] on p "Editar R$ 18,00" at bounding box center [711, 523] width 70 height 14
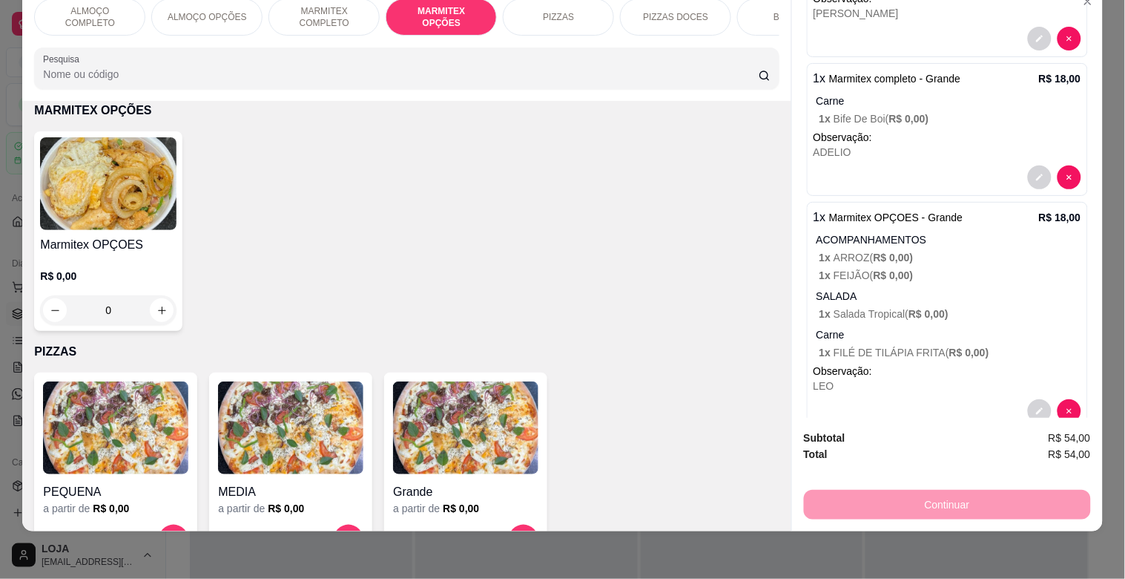
click at [100, 163] on img at bounding box center [108, 183] width 137 height 93
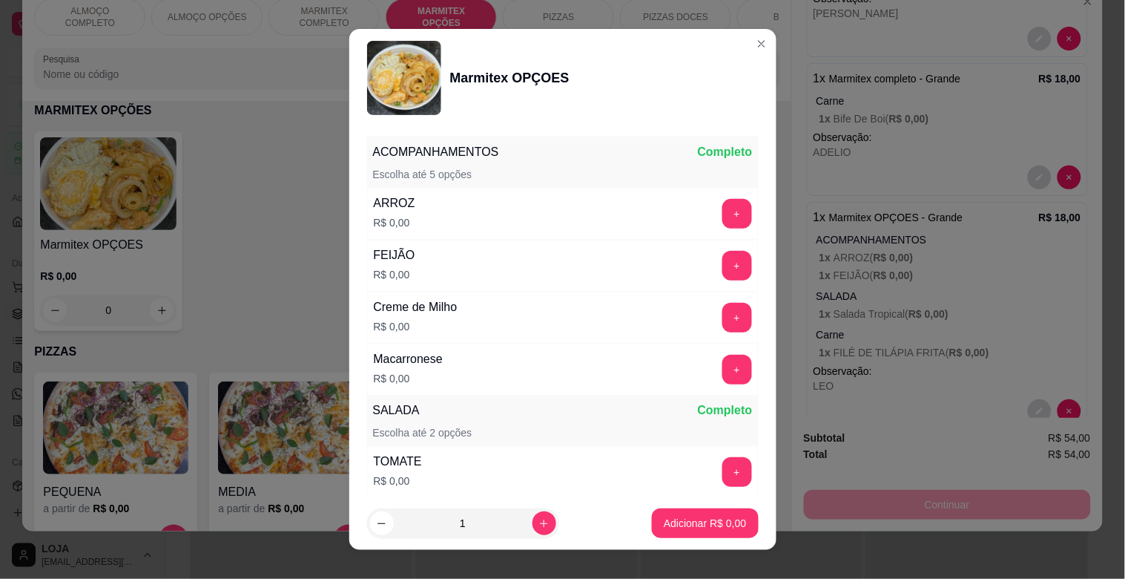
scroll to position [172, 0]
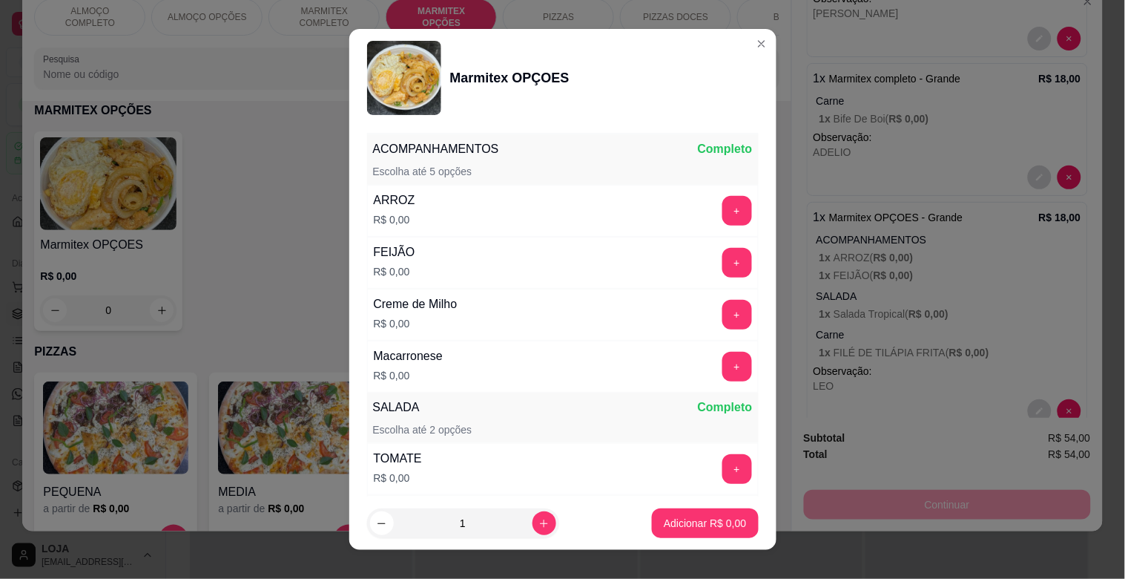
drag, startPoint x: 436, startPoint y: 197, endPoint x: 479, endPoint y: 214, distance: 46.0
click at [438, 197] on div "ARROZ R$ 0,00 +" at bounding box center [563, 211] width 392 height 52
click at [723, 212] on button "+" at bounding box center [738, 211] width 30 height 30
click at [723, 249] on button "+" at bounding box center [738, 263] width 30 height 30
click at [723, 312] on button "+" at bounding box center [738, 315] width 30 height 30
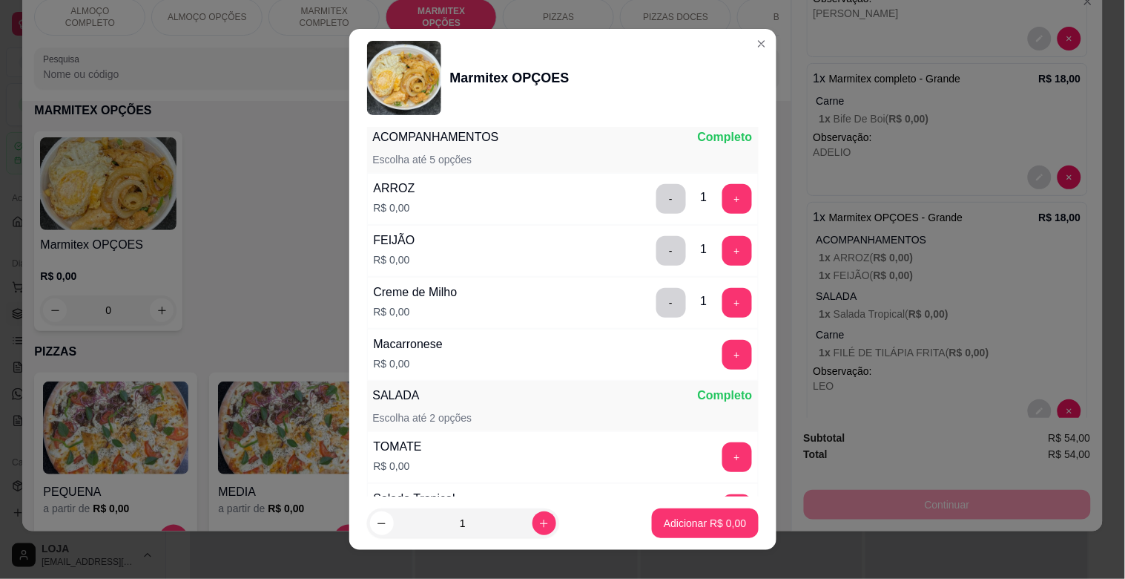
scroll to position [0, 0]
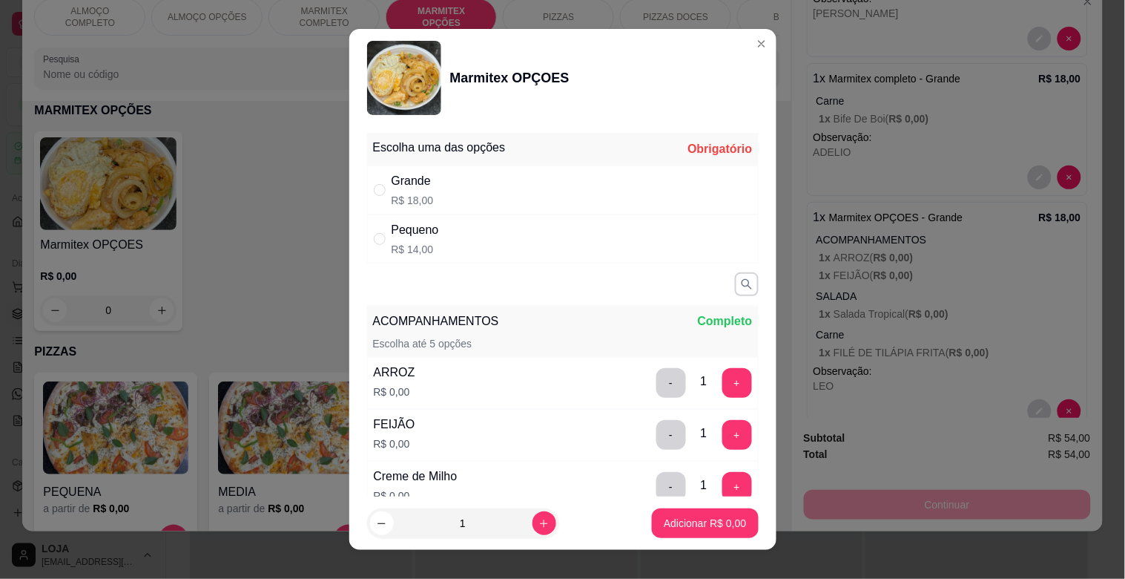
click at [502, 246] on div "Pequeno R$ 14,00" at bounding box center [563, 238] width 392 height 49
radio input "true"
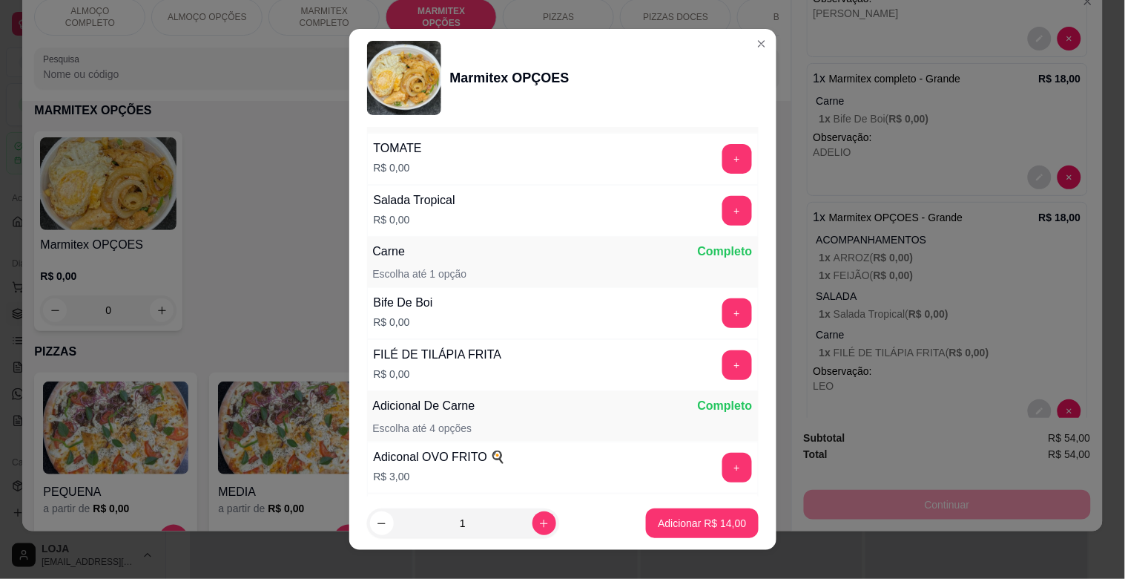
scroll to position [484, 0]
click at [723, 374] on button "+" at bounding box center [738, 364] width 30 height 30
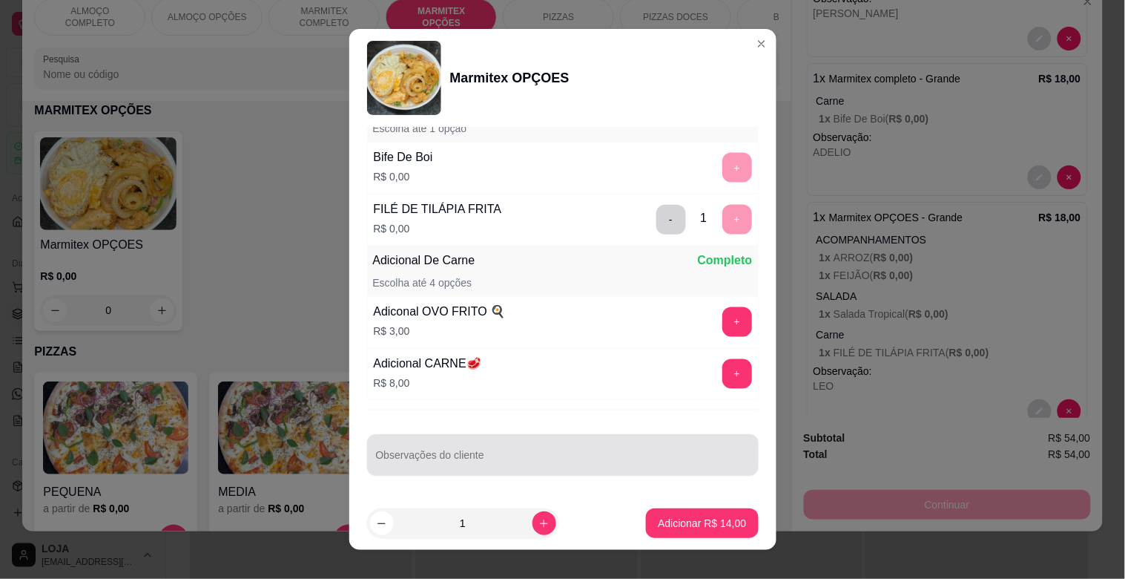
click at [534, 441] on div at bounding box center [563, 455] width 374 height 30
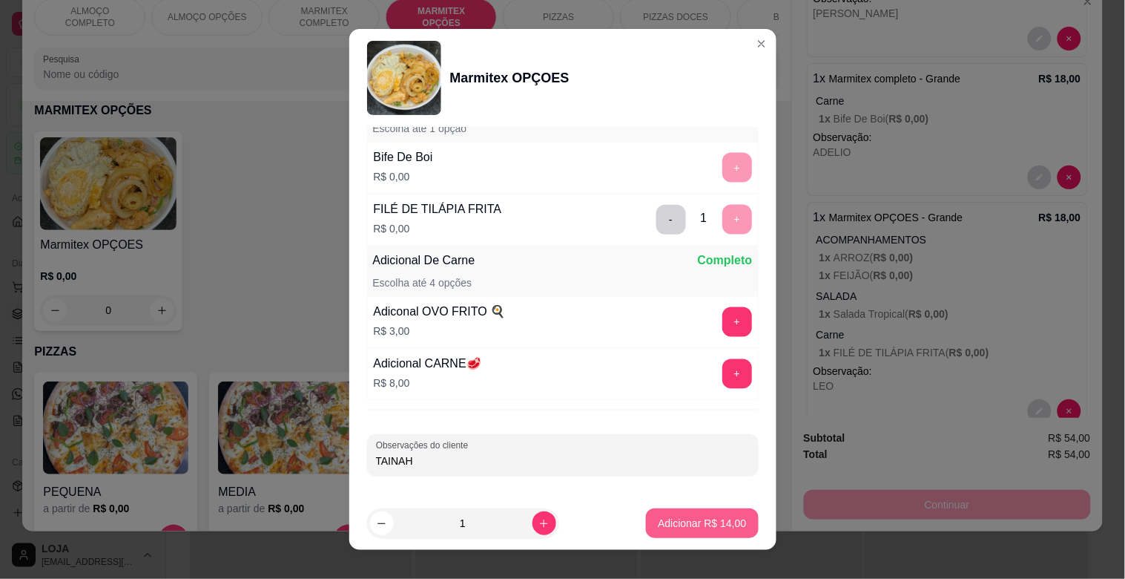
type input "TAINAH"
click at [700, 529] on p "Adicionar R$ 14,00" at bounding box center [703, 523] width 86 height 14
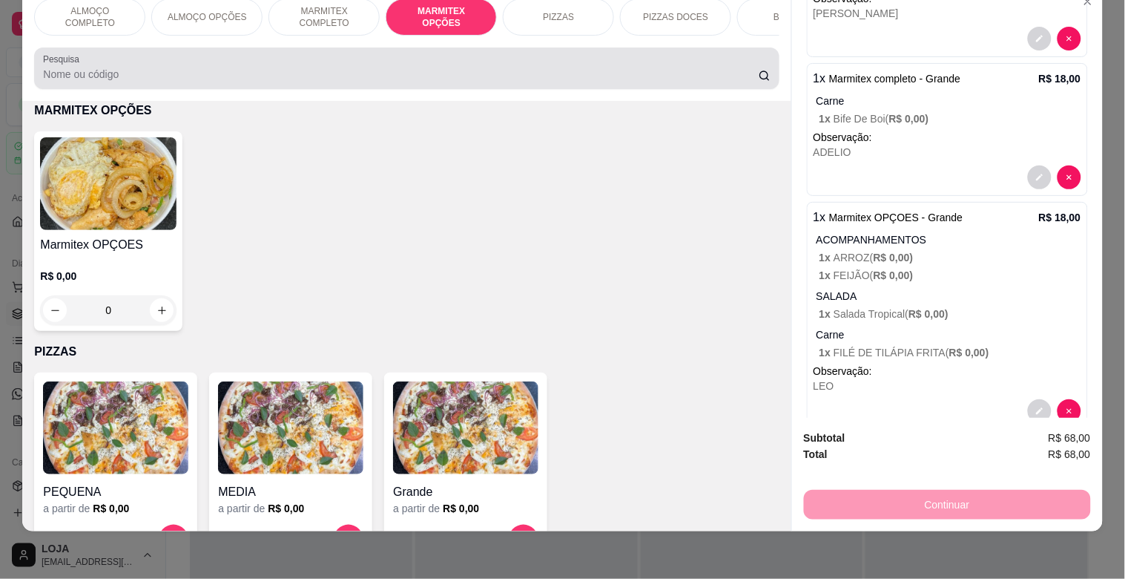
click at [257, 77] on input "Pesquisa" at bounding box center [401, 74] width 716 height 15
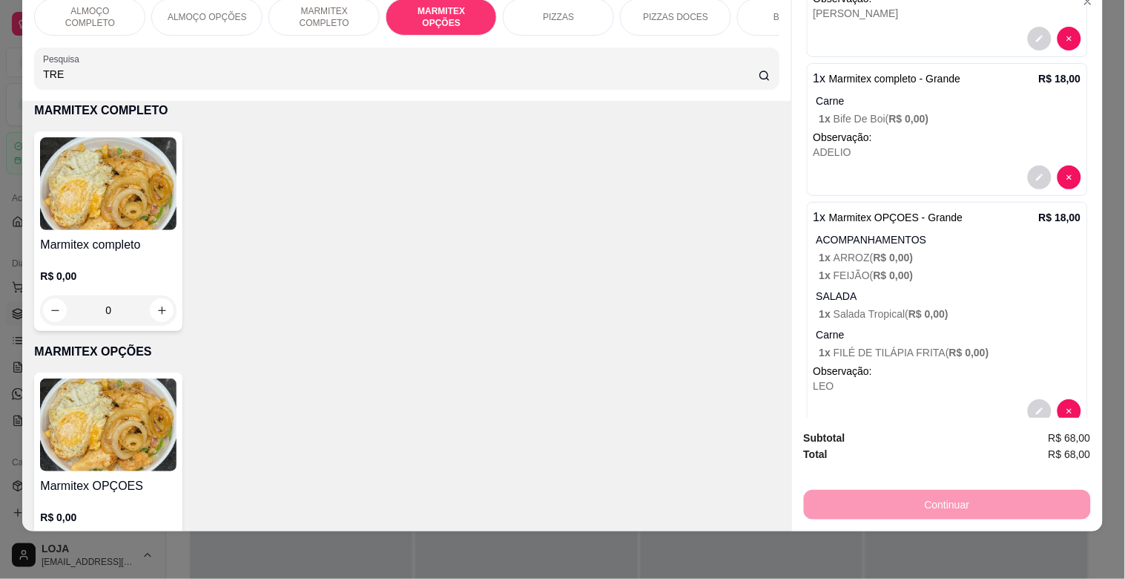
scroll to position [1031, 0]
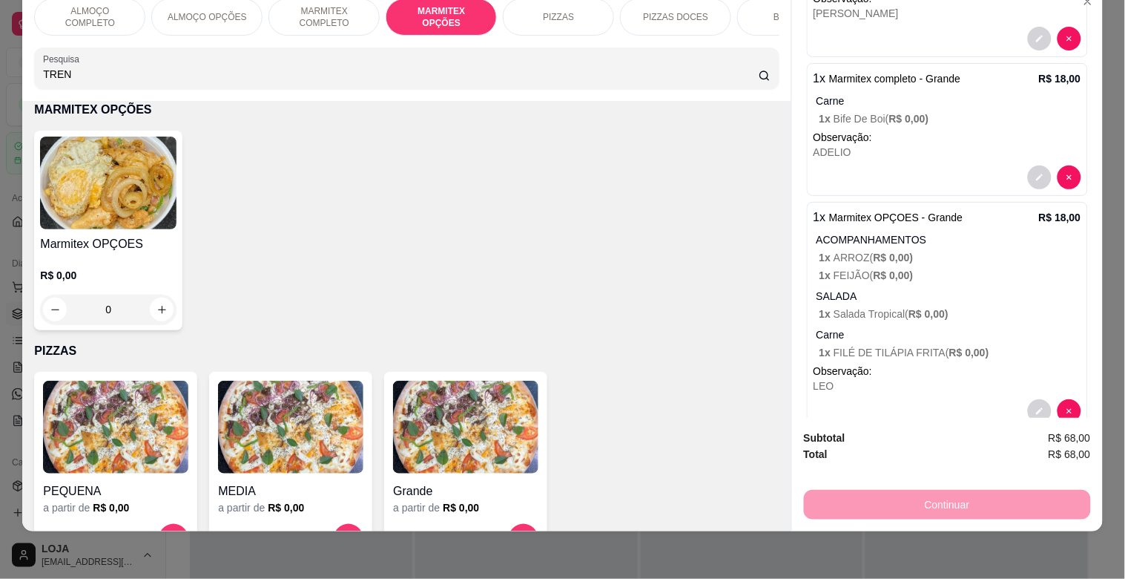
type input "TREN"
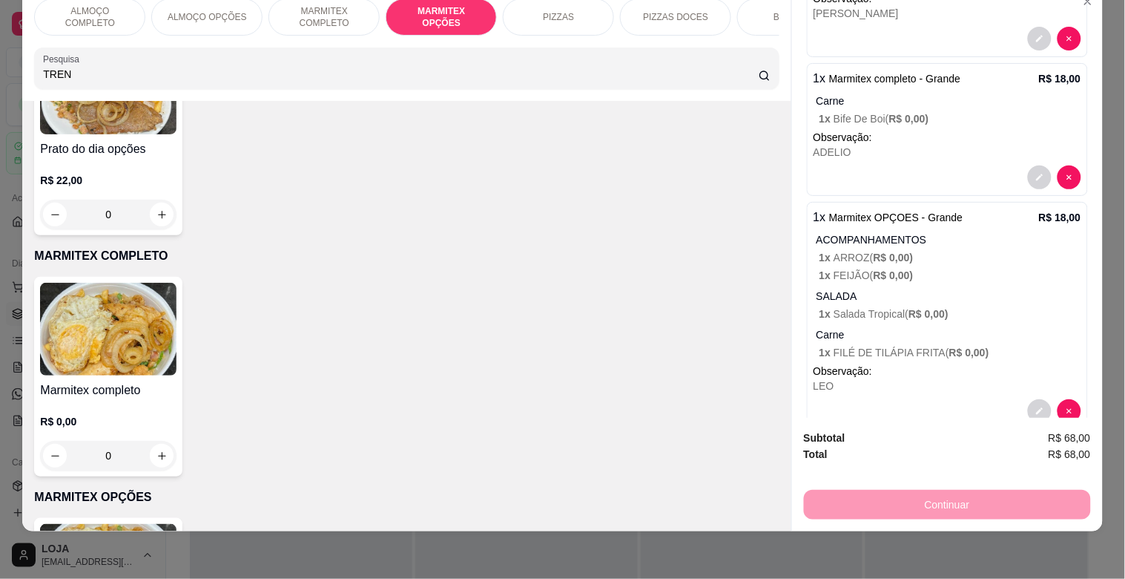
scroll to position [0, 0]
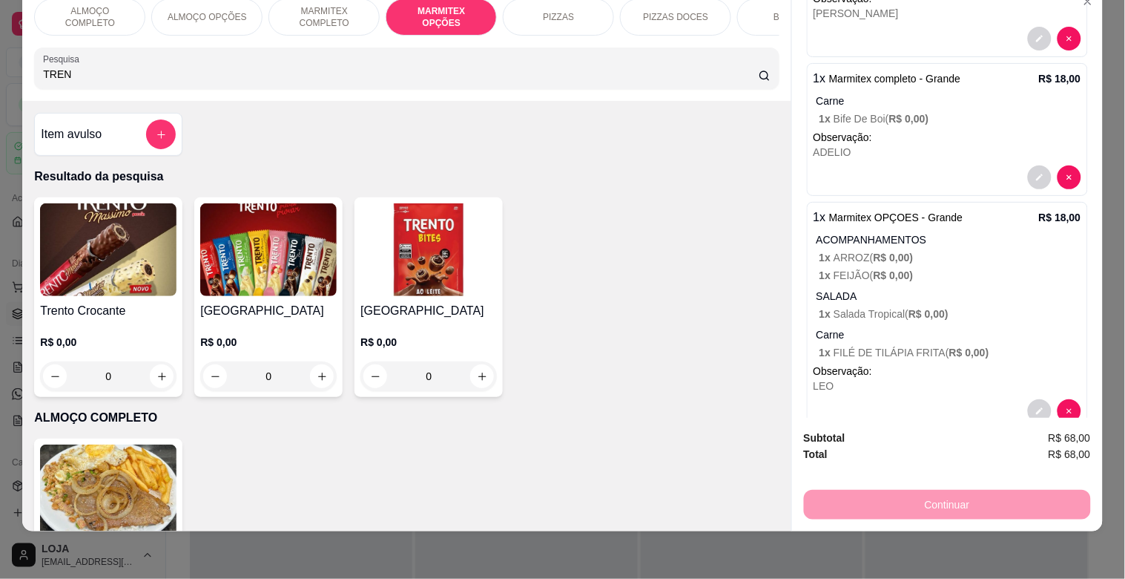
click at [269, 309] on h4 "[GEOGRAPHIC_DATA]" at bounding box center [268, 311] width 137 height 18
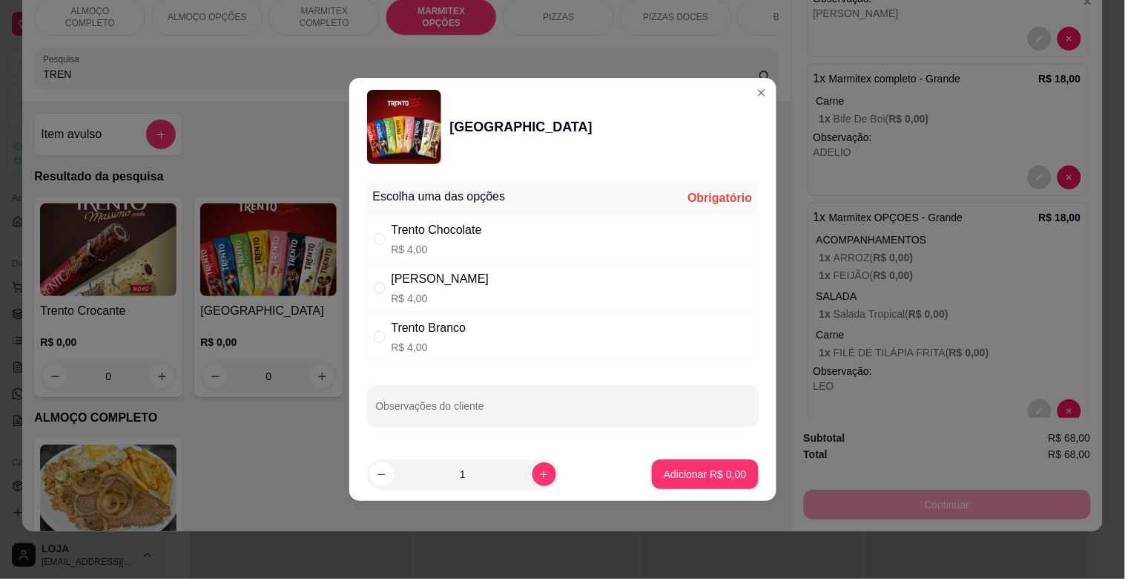
drag, startPoint x: 513, startPoint y: 226, endPoint x: 525, endPoint y: 257, distance: 34.0
click at [513, 225] on div "Trento Chocolate R$ 4,00" at bounding box center [563, 238] width 392 height 49
radio input "true"
click at [515, 434] on div "Escolha uma das opções Completo Trento Chocolate R$ 4,00 Trento Maracujá R$ 4,0…" at bounding box center [562, 312] width 427 height 272
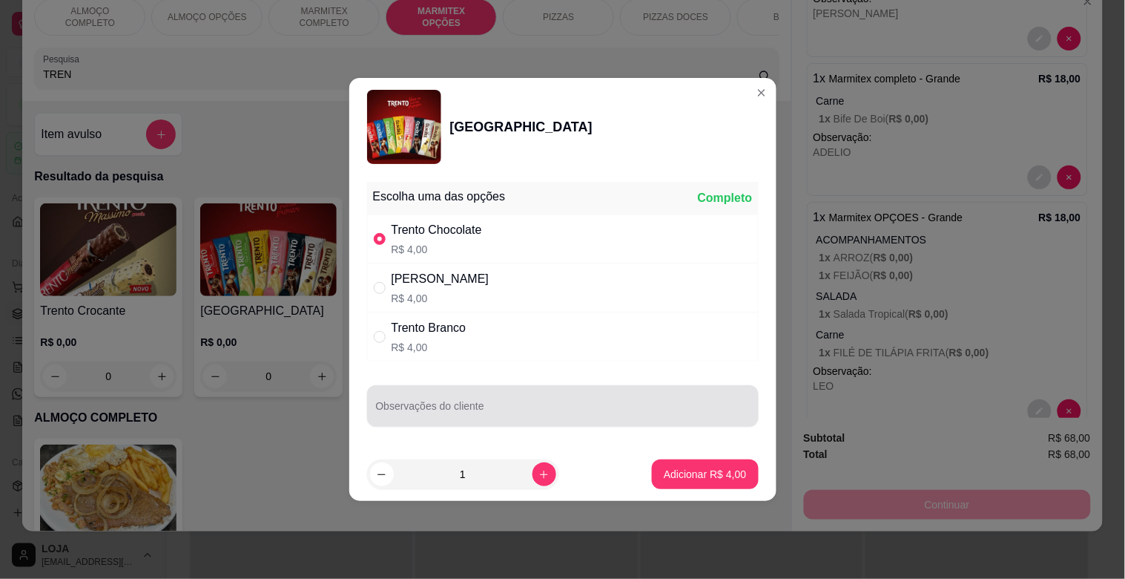
drag, startPoint x: 519, startPoint y: 407, endPoint x: 522, endPoint y: 397, distance: 10.1
click at [520, 404] on input "Observações do cliente" at bounding box center [563, 411] width 374 height 15
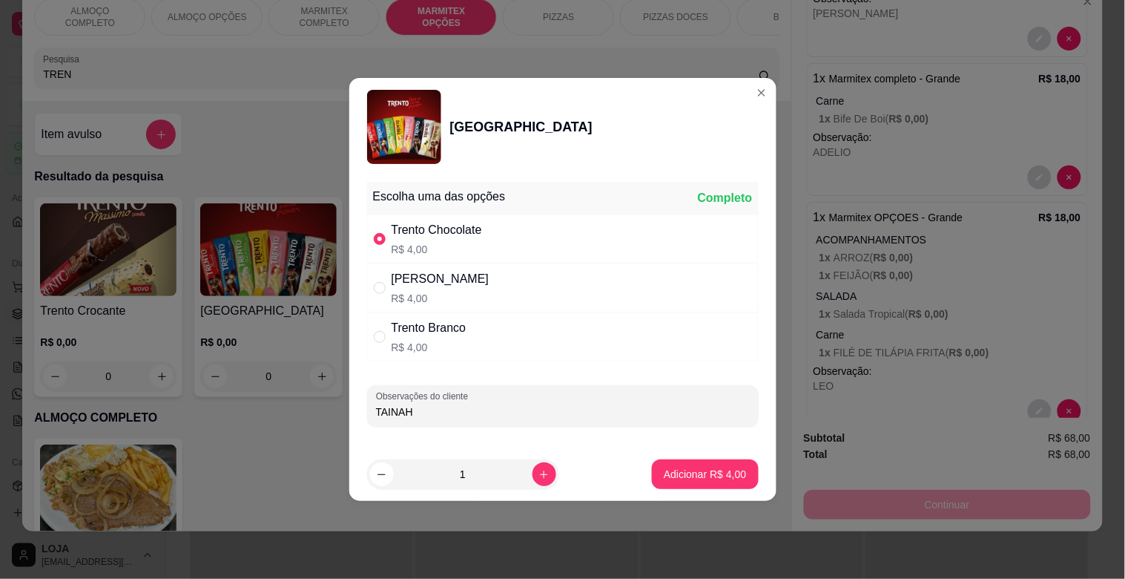
type input "TAINAH"
click at [688, 456] on footer "1 Adicionar R$ 4,00" at bounding box center [562, 473] width 427 height 53
click at [687, 465] on button "Adicionar R$ 4,00" at bounding box center [705, 474] width 103 height 29
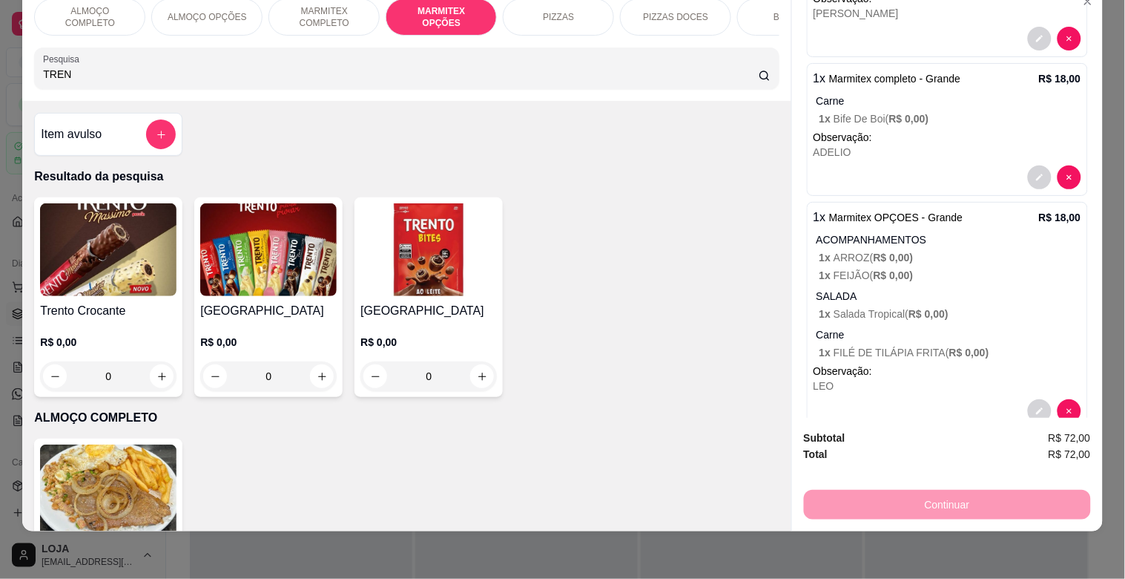
click at [1084, 180] on div "Entrega Retirada C.Local Resumo do pedido 1 x Marmitex completo - Grande R$ 18,…" at bounding box center [947, 202] width 311 height 430
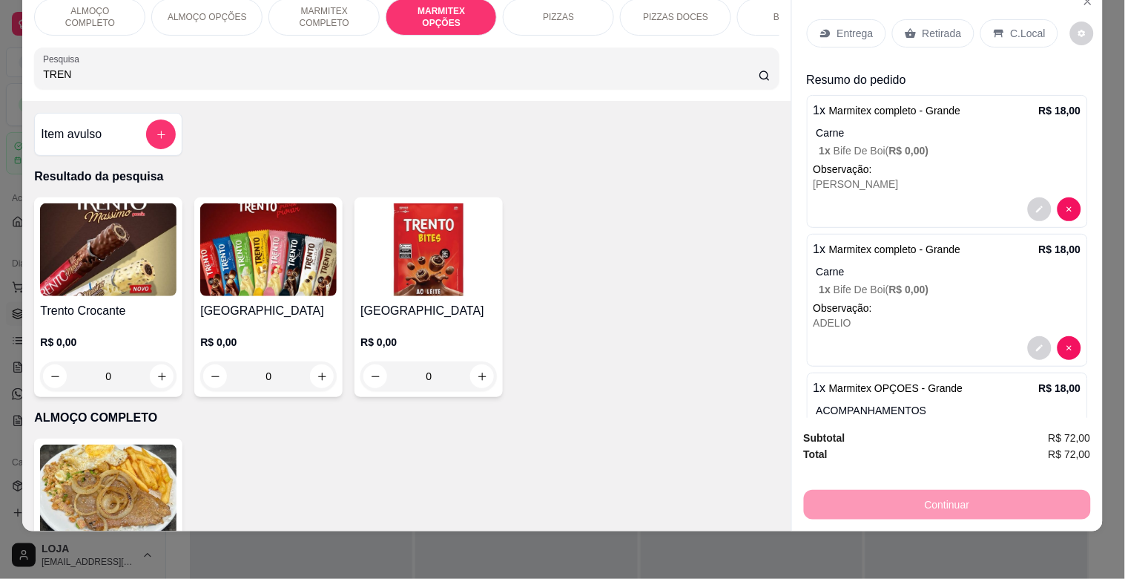
click at [1095, 4] on div "Entrega Retirada C.Local Resumo do pedido 1 x Marmitex completo - Grande R$ 18,…" at bounding box center [947, 202] width 311 height 430
click at [857, 26] on p "Entrega" at bounding box center [856, 33] width 36 height 15
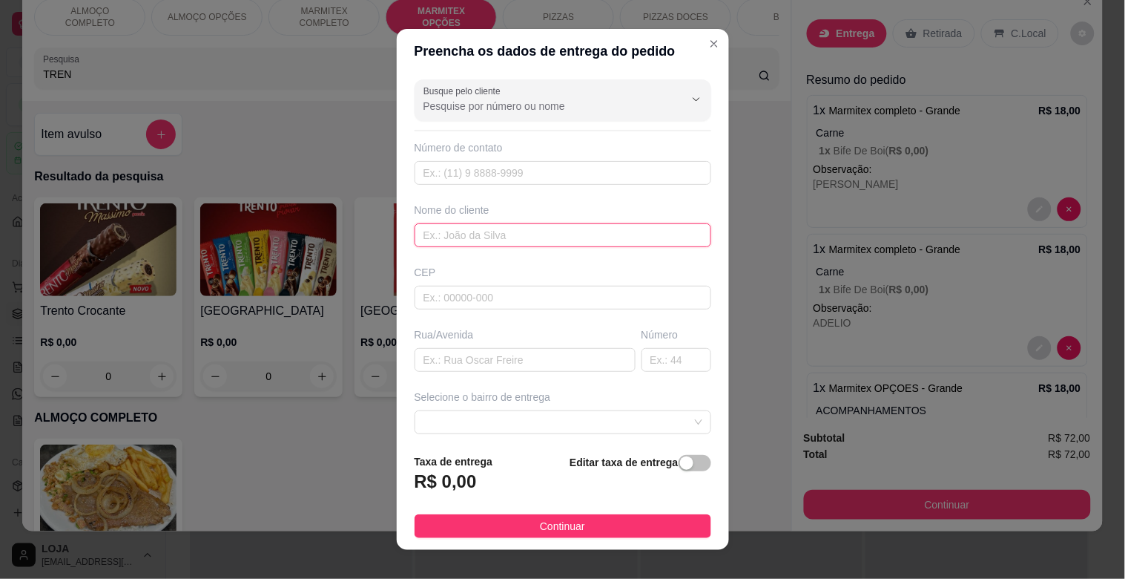
click at [464, 232] on input "text" at bounding box center [563, 235] width 297 height 24
click at [663, 418] on span at bounding box center [563, 422] width 279 height 22
type input "TRACTEL"
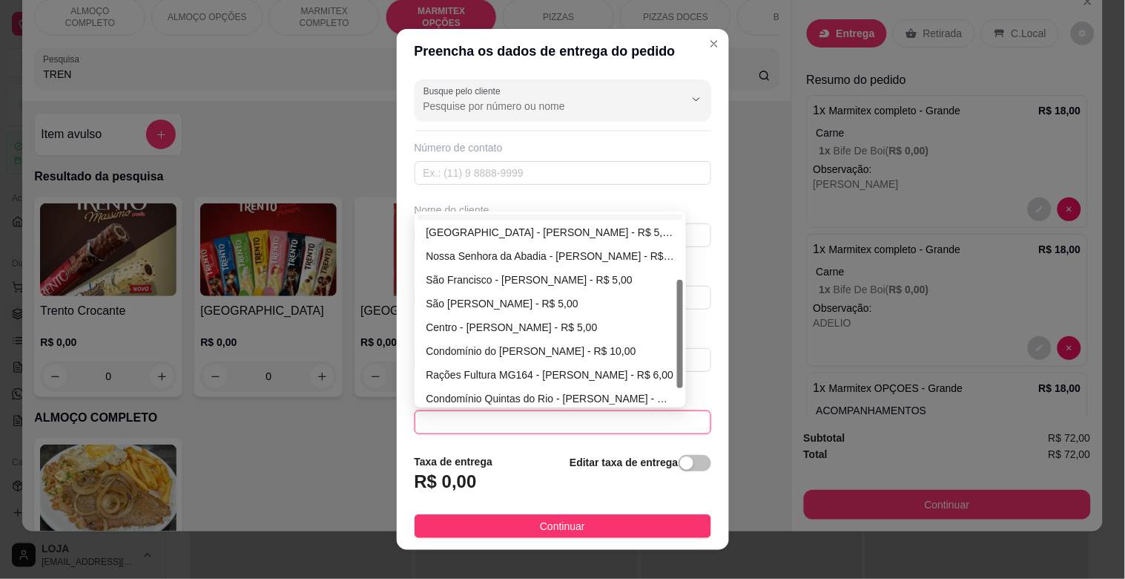
drag, startPoint x: 673, startPoint y: 307, endPoint x: 591, endPoint y: 353, distance: 93.7
click at [654, 372] on div "Bambé - [PERSON_NAME] - R$ 5,00 [GEOGRAPHIC_DATA] - [PERSON_NAME] - R$ 5,00 [GE…" at bounding box center [551, 309] width 266 height 190
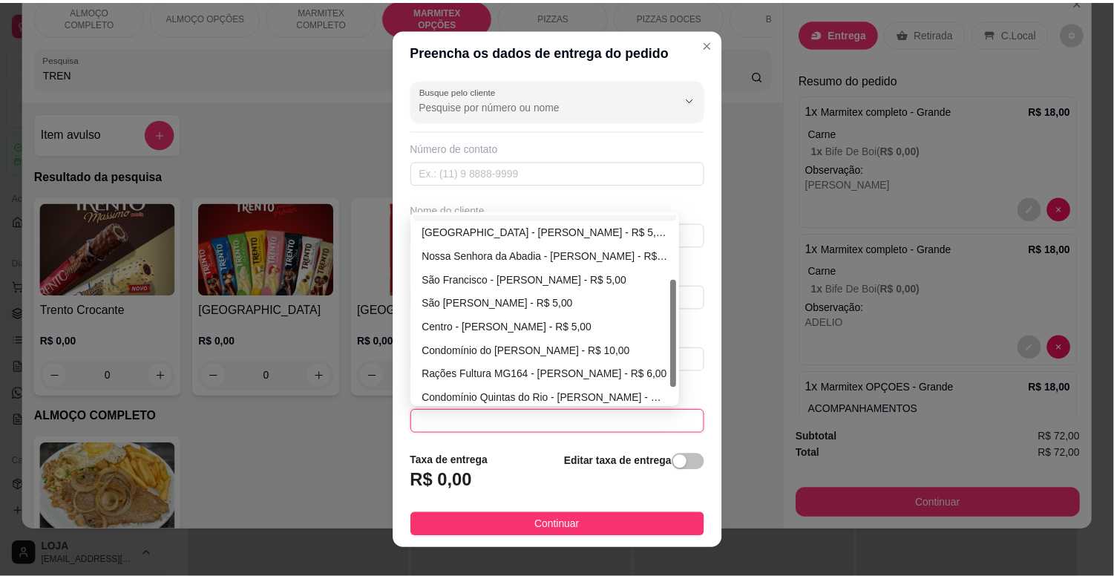
scroll to position [114, 0]
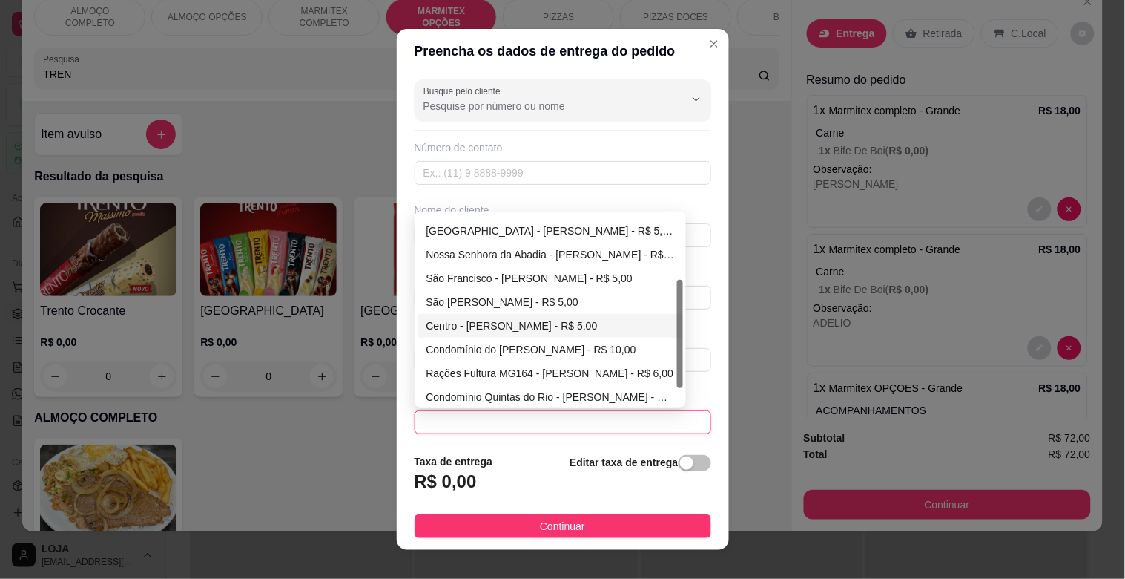
click at [441, 321] on div "Centro - [PERSON_NAME] - R$ 5,00" at bounding box center [551, 326] width 249 height 16
type input "[PERSON_NAME]"
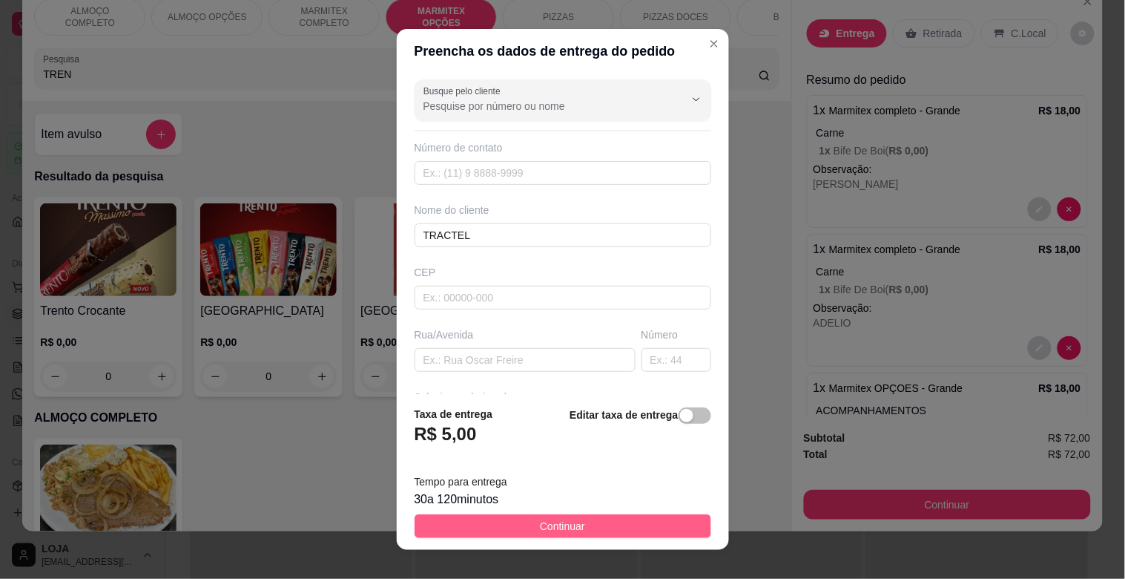
click at [513, 530] on button "Continuar" at bounding box center [563, 526] width 297 height 24
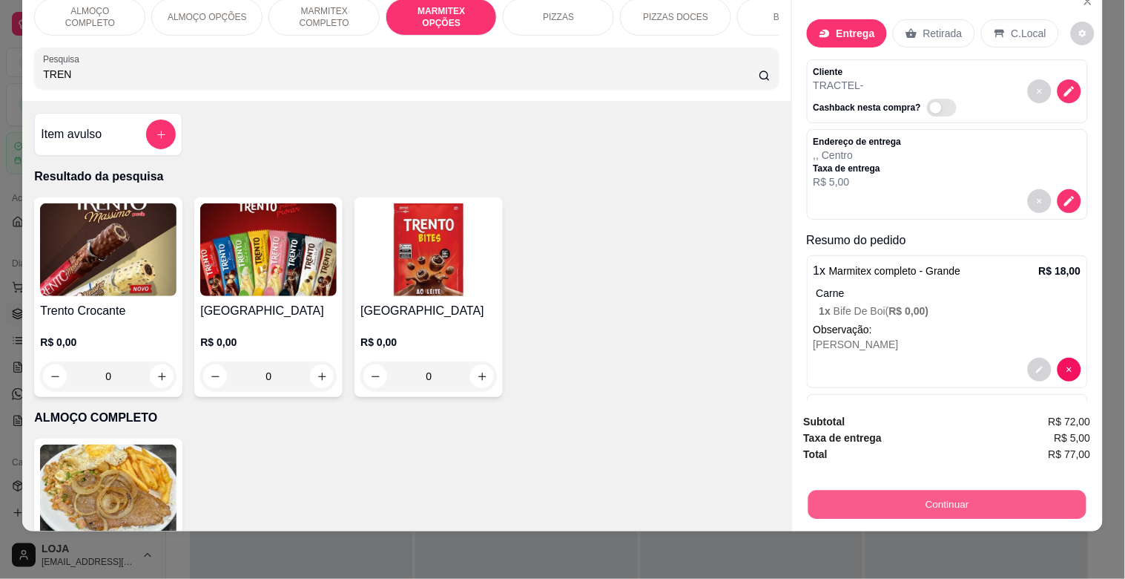
click at [925, 490] on button "Continuar" at bounding box center [947, 504] width 278 height 29
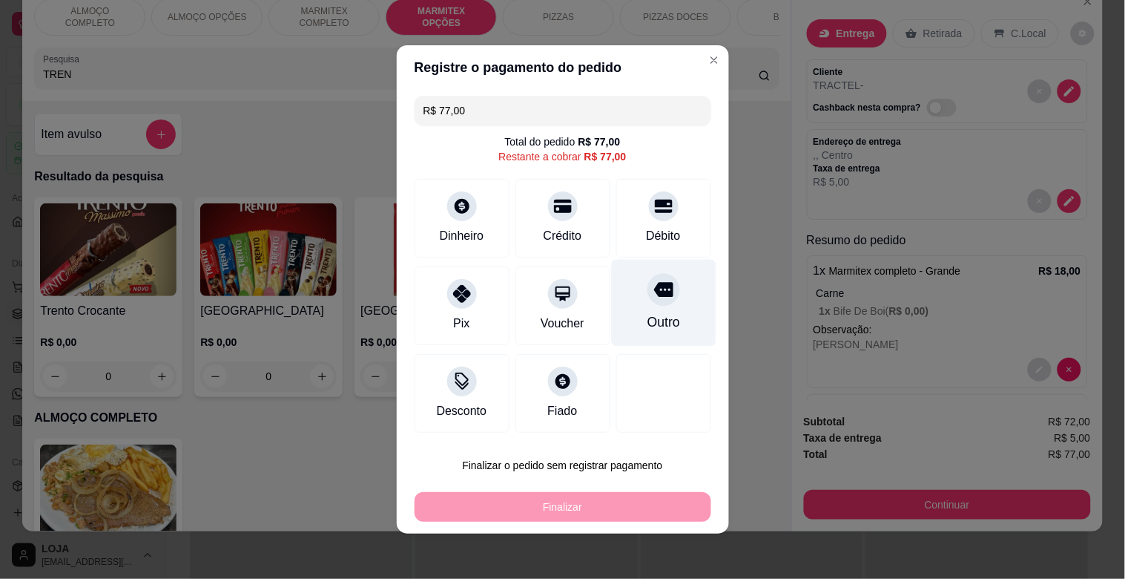
click at [654, 294] on icon at bounding box center [663, 290] width 19 height 15
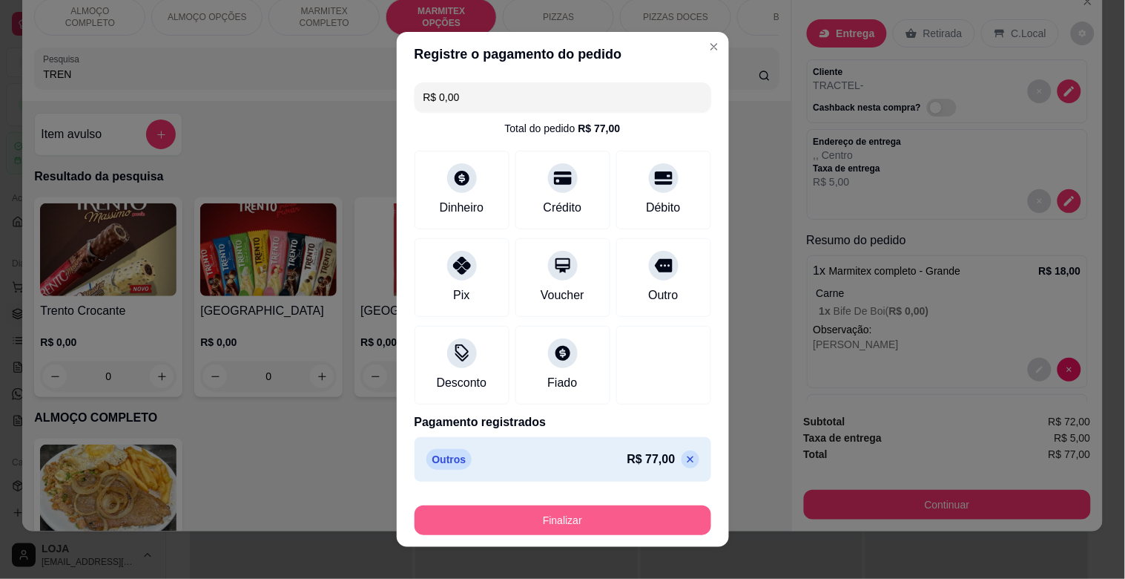
click at [562, 516] on button "Finalizar" at bounding box center [563, 520] width 297 height 30
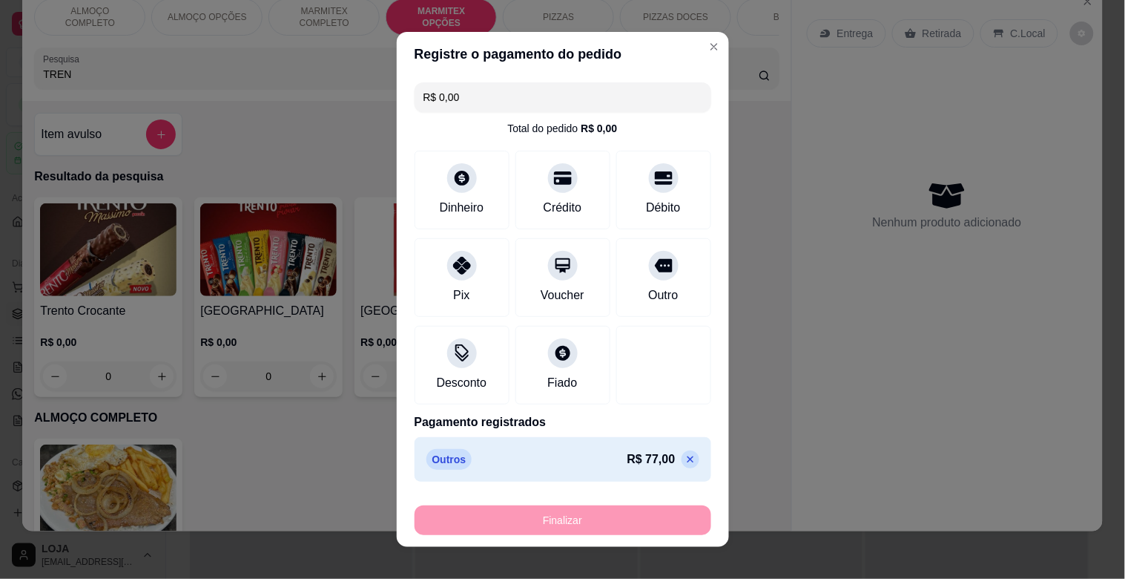
type input "-R$ 77,00"
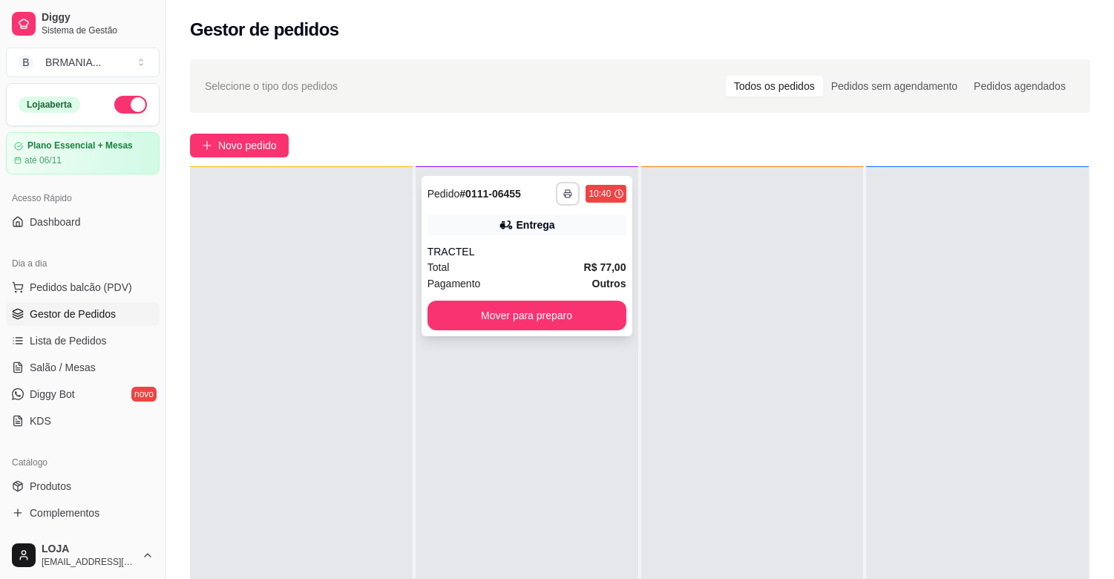
click at [563, 191] on icon "button" at bounding box center [567, 193] width 9 height 9
click at [947, 291] on div at bounding box center [977, 456] width 223 height 579
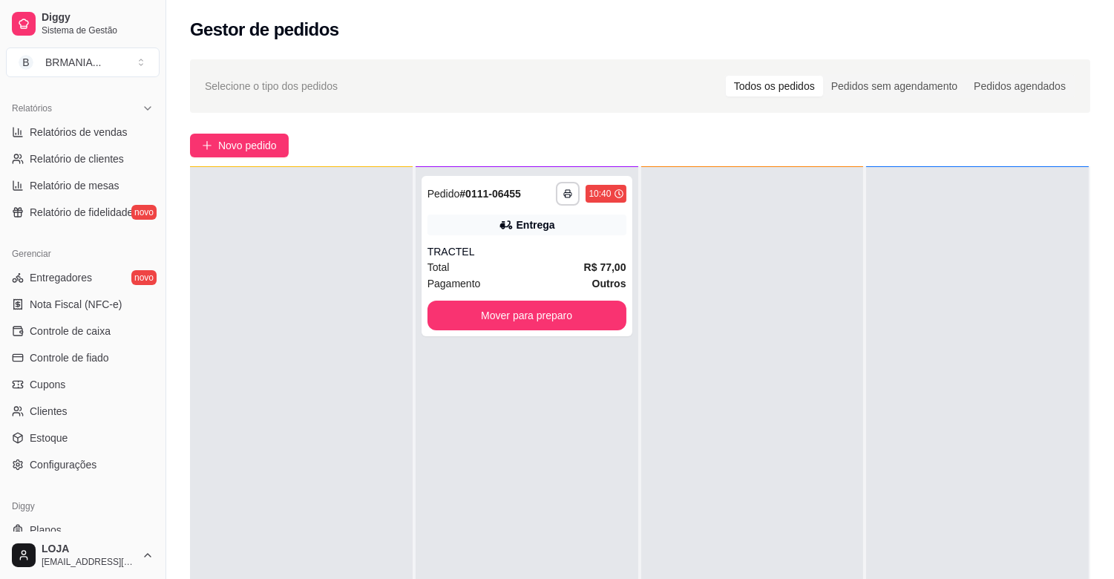
scroll to position [456, 0]
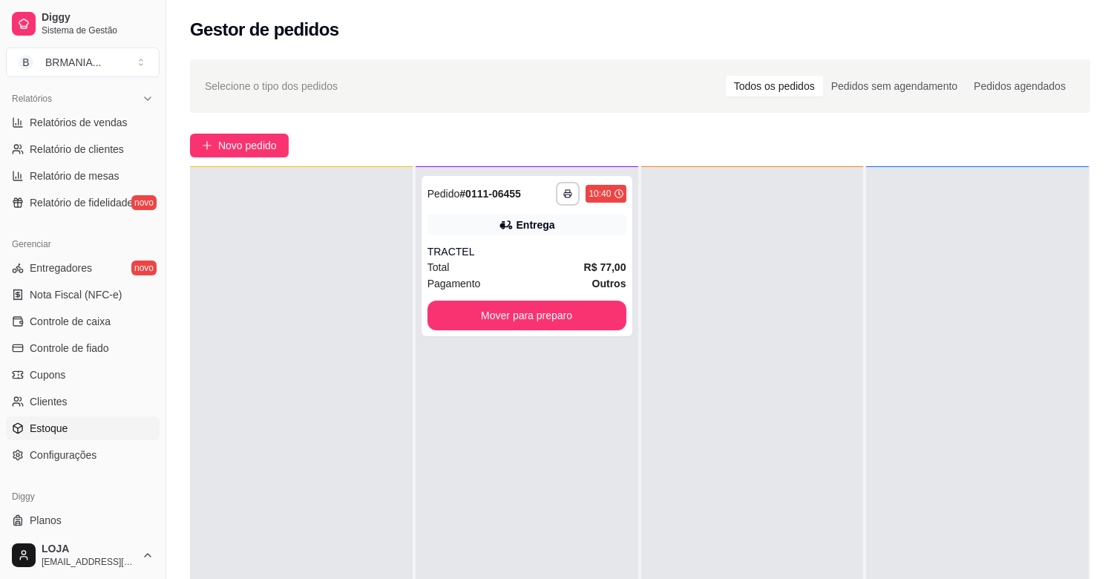
click at [75, 433] on link "Estoque" at bounding box center [83, 428] width 154 height 24
